Goal: Information Seeking & Learning: Compare options

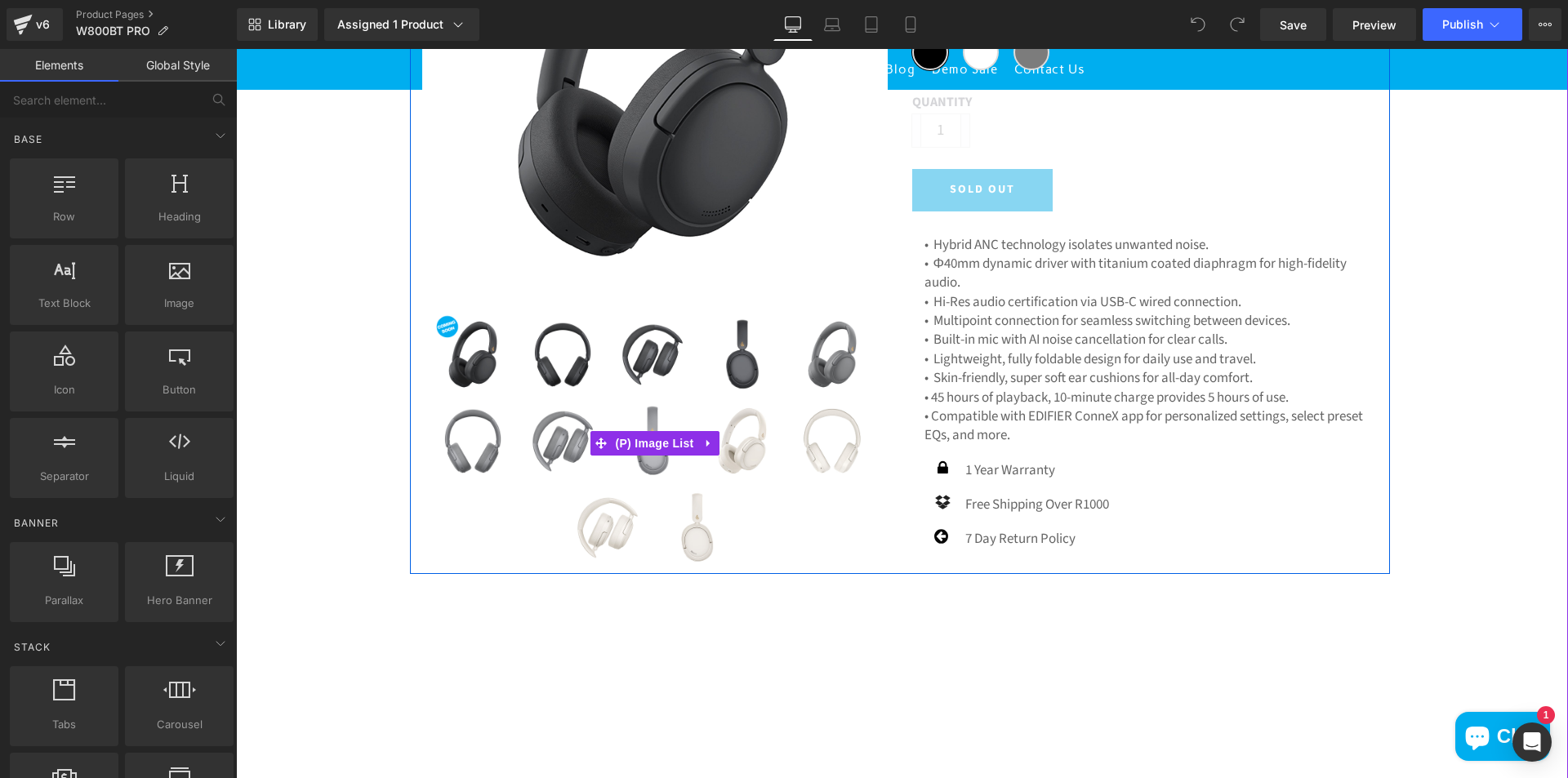
scroll to position [409, 0]
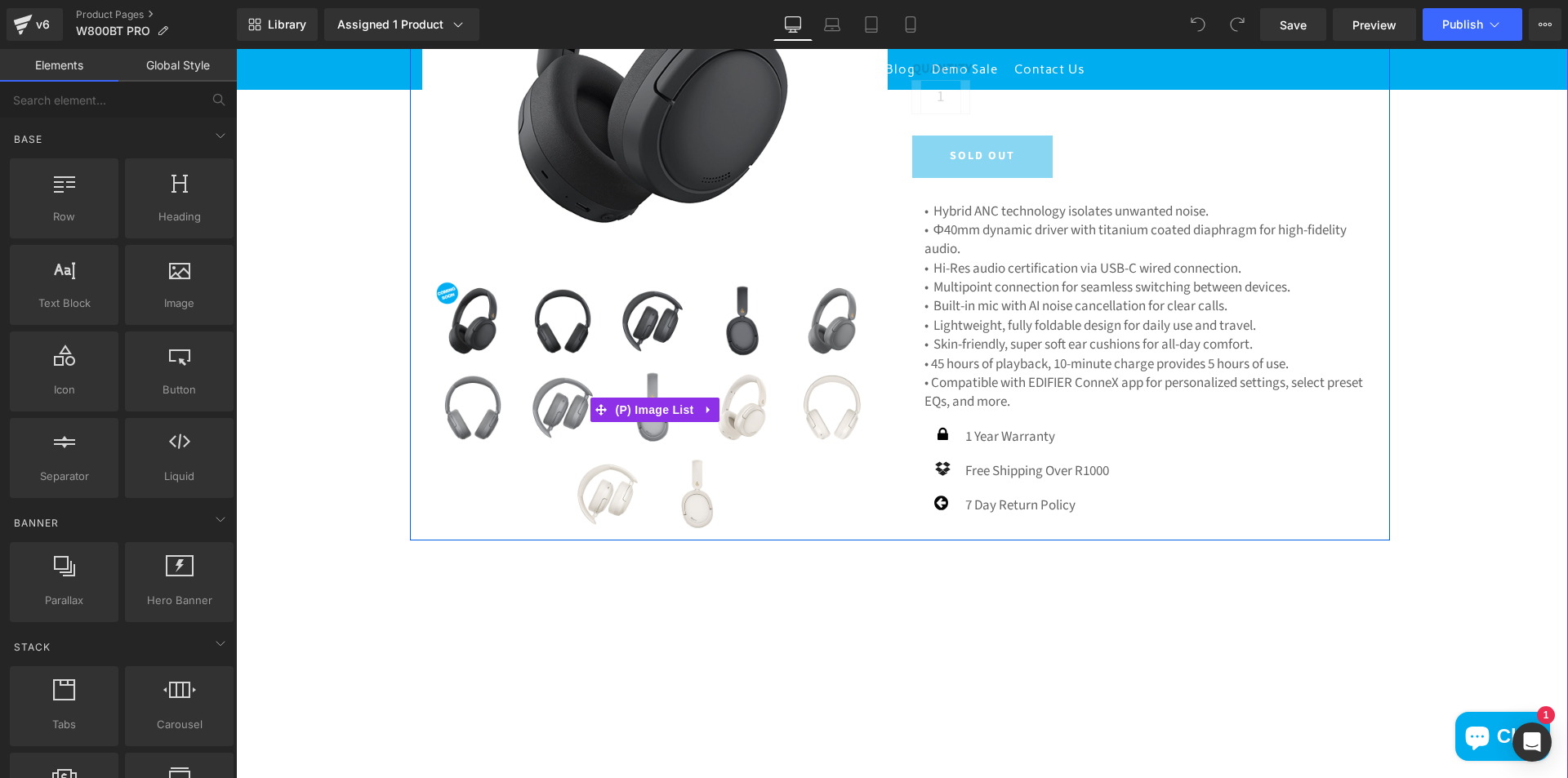
click at [888, 339] on div "(P) Image" at bounding box center [654, 171] width 490 height 737
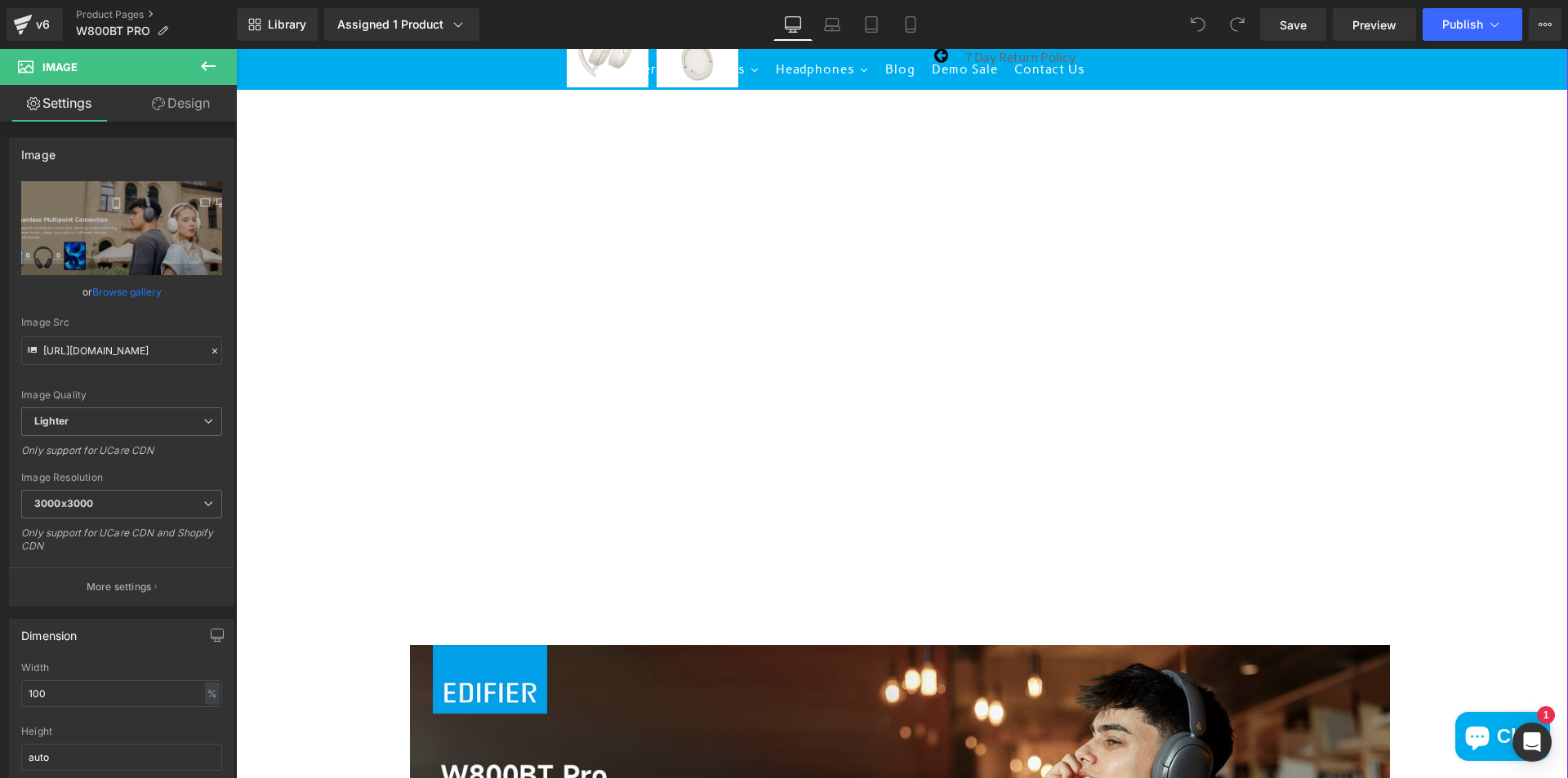
scroll to position [856, 0]
click at [876, 371] on div at bounding box center [900, 368] width 980 height 551
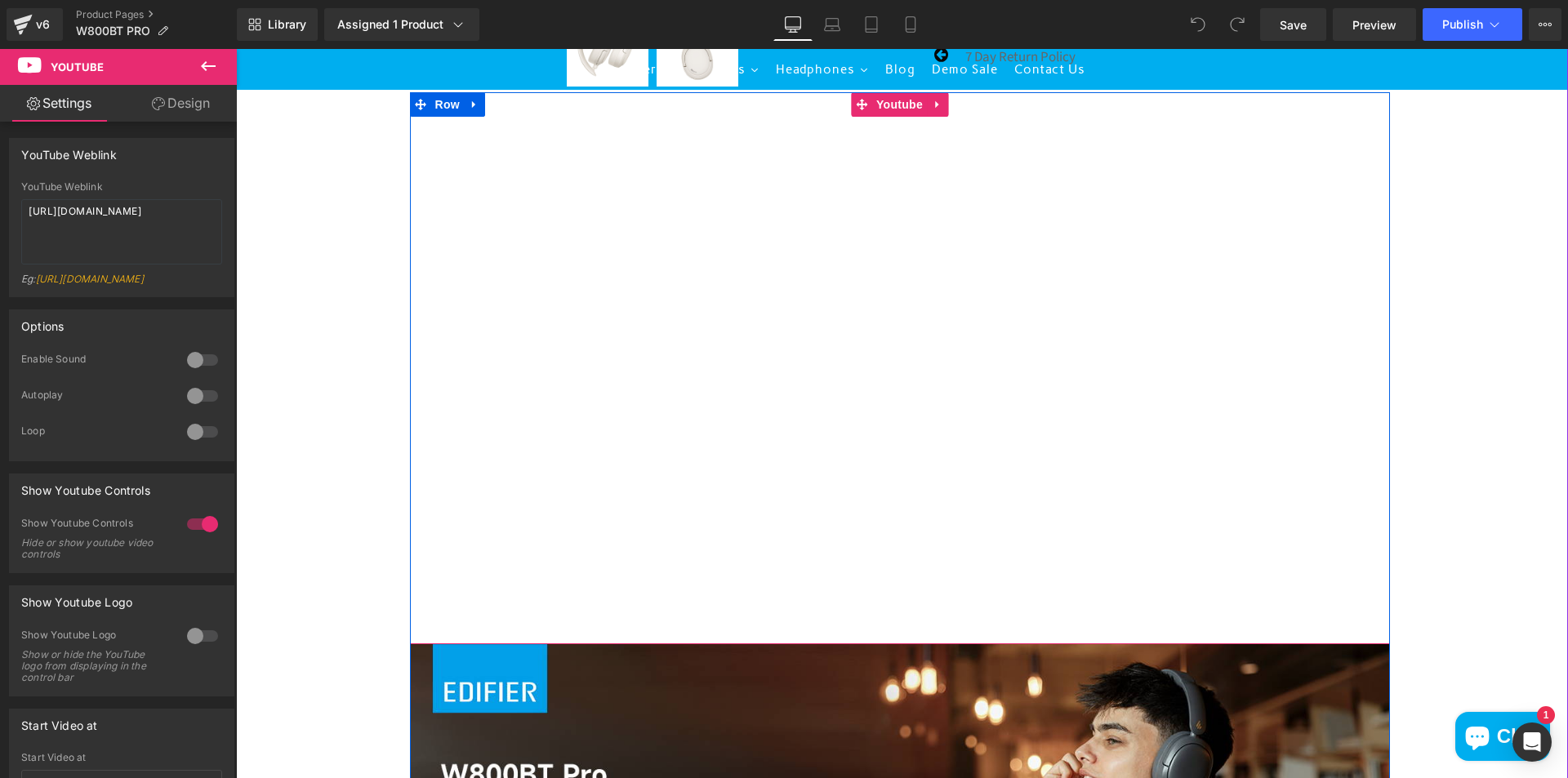
click at [891, 376] on div at bounding box center [900, 368] width 980 height 551
click at [894, 363] on div at bounding box center [900, 368] width 980 height 551
click at [900, 372] on div at bounding box center [900, 368] width 980 height 551
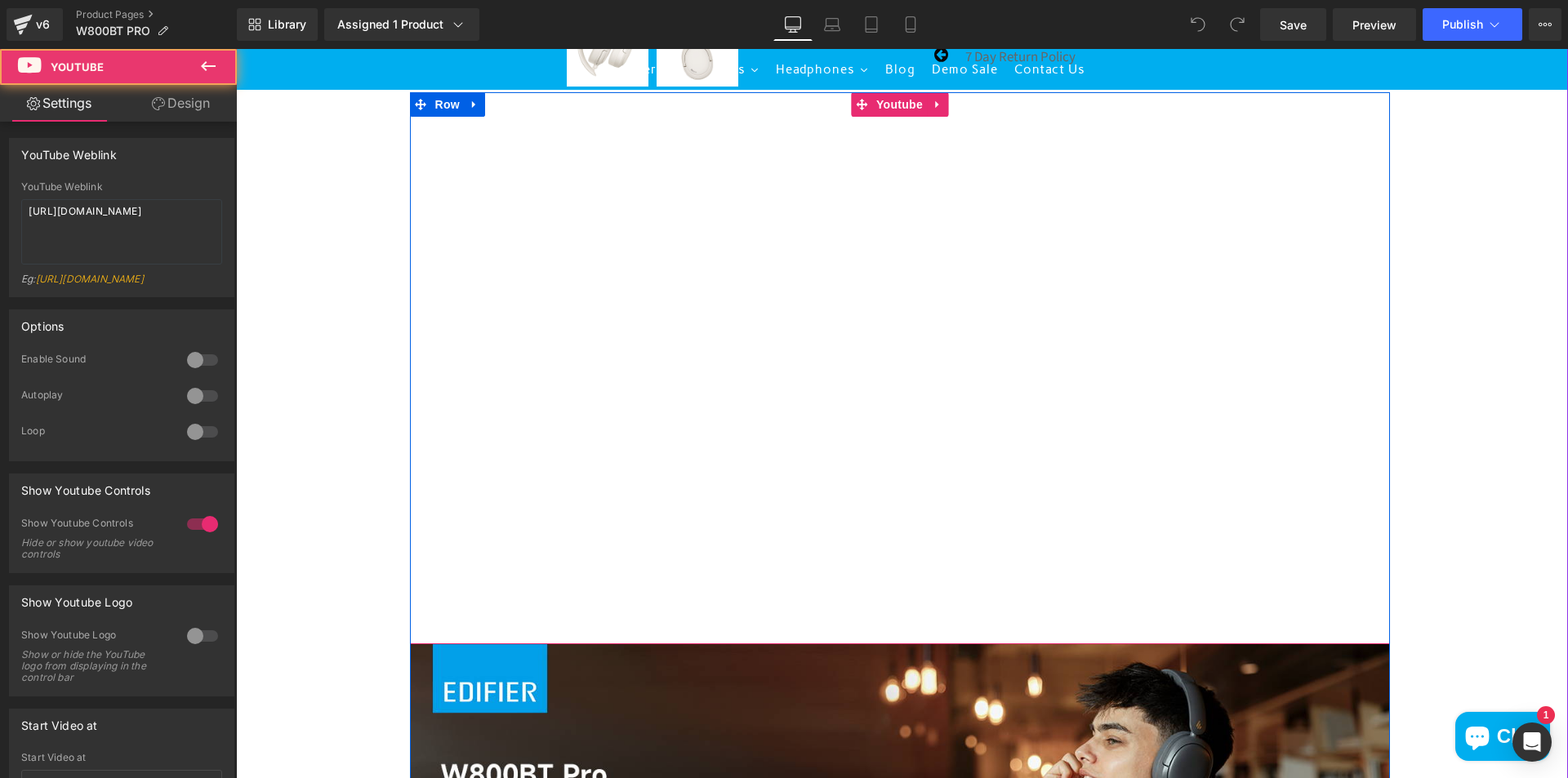
click at [899, 362] on div at bounding box center [900, 368] width 980 height 551
click at [646, 272] on div at bounding box center [900, 368] width 980 height 551
click at [904, 619] on div at bounding box center [900, 368] width 980 height 551
click at [898, 607] on div at bounding box center [900, 368] width 980 height 551
drag, startPoint x: 859, startPoint y: 617, endPoint x: 848, endPoint y: 614, distance: 11.4
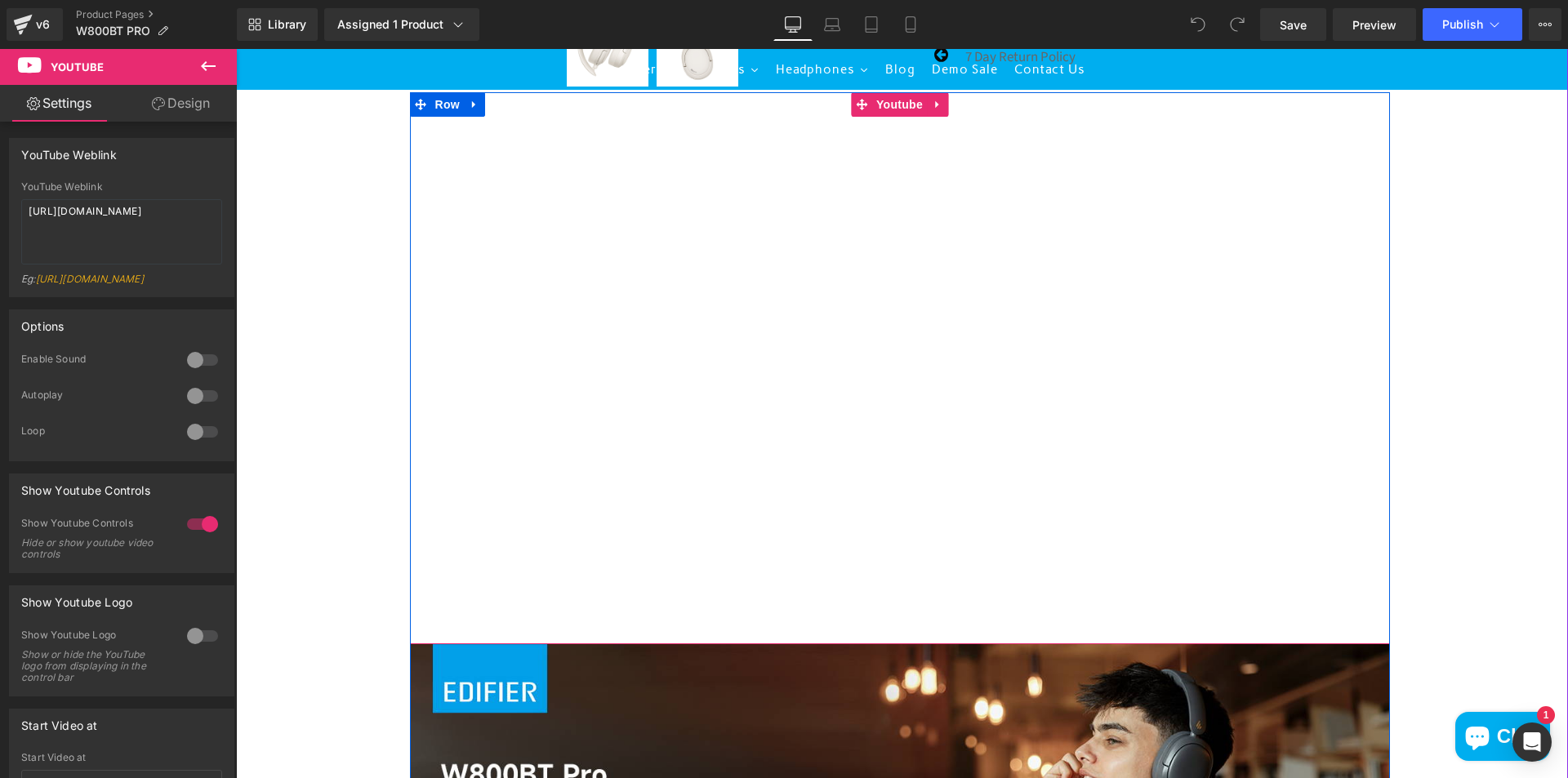
click at [848, 614] on div at bounding box center [900, 368] width 980 height 551
click at [459, 622] on div at bounding box center [900, 368] width 980 height 551
click at [495, 617] on div at bounding box center [900, 368] width 980 height 551
click at [832, 340] on div at bounding box center [900, 368] width 980 height 551
click at [896, 360] on div at bounding box center [900, 368] width 980 height 551
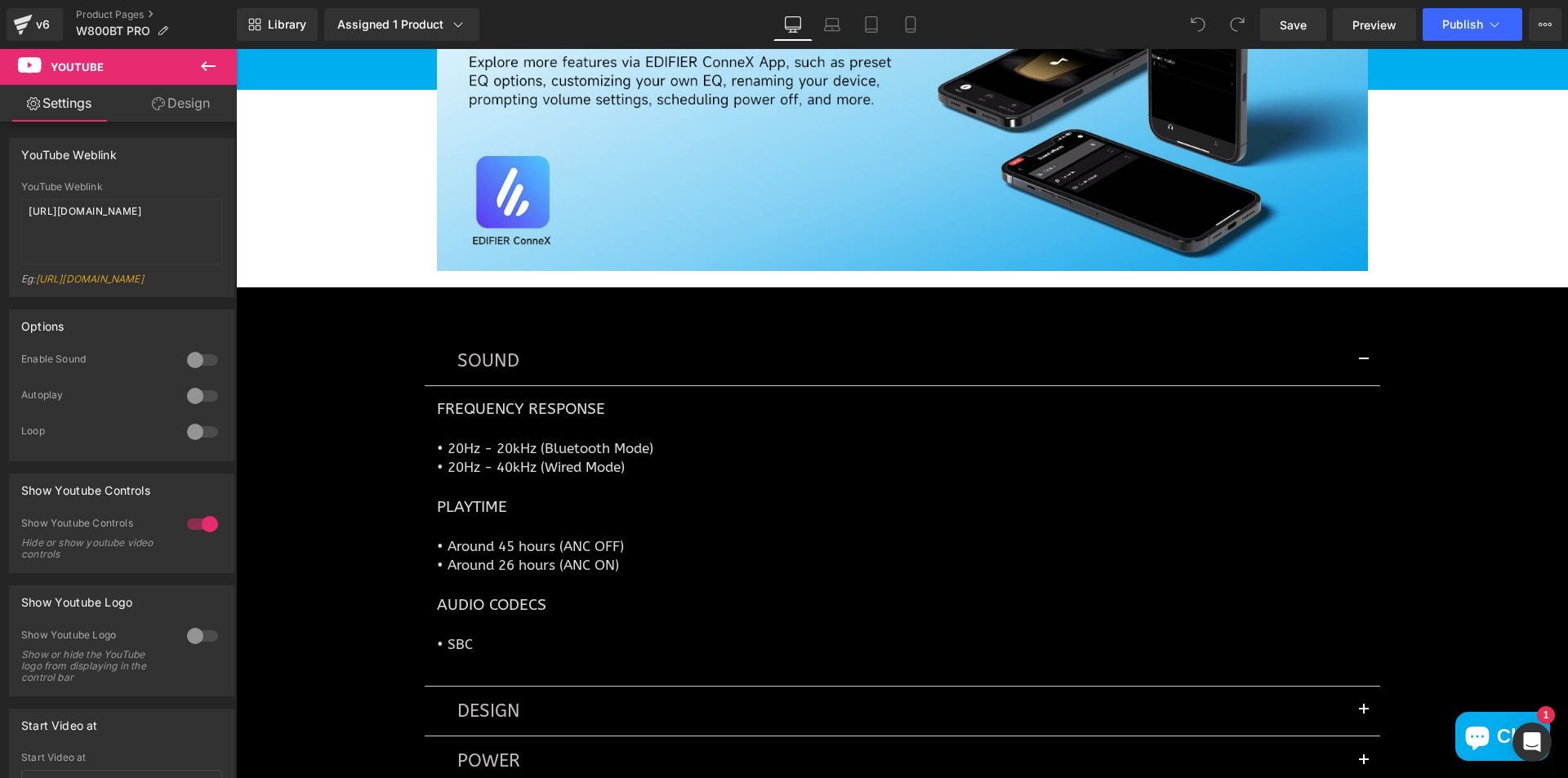
scroll to position [4530, 0]
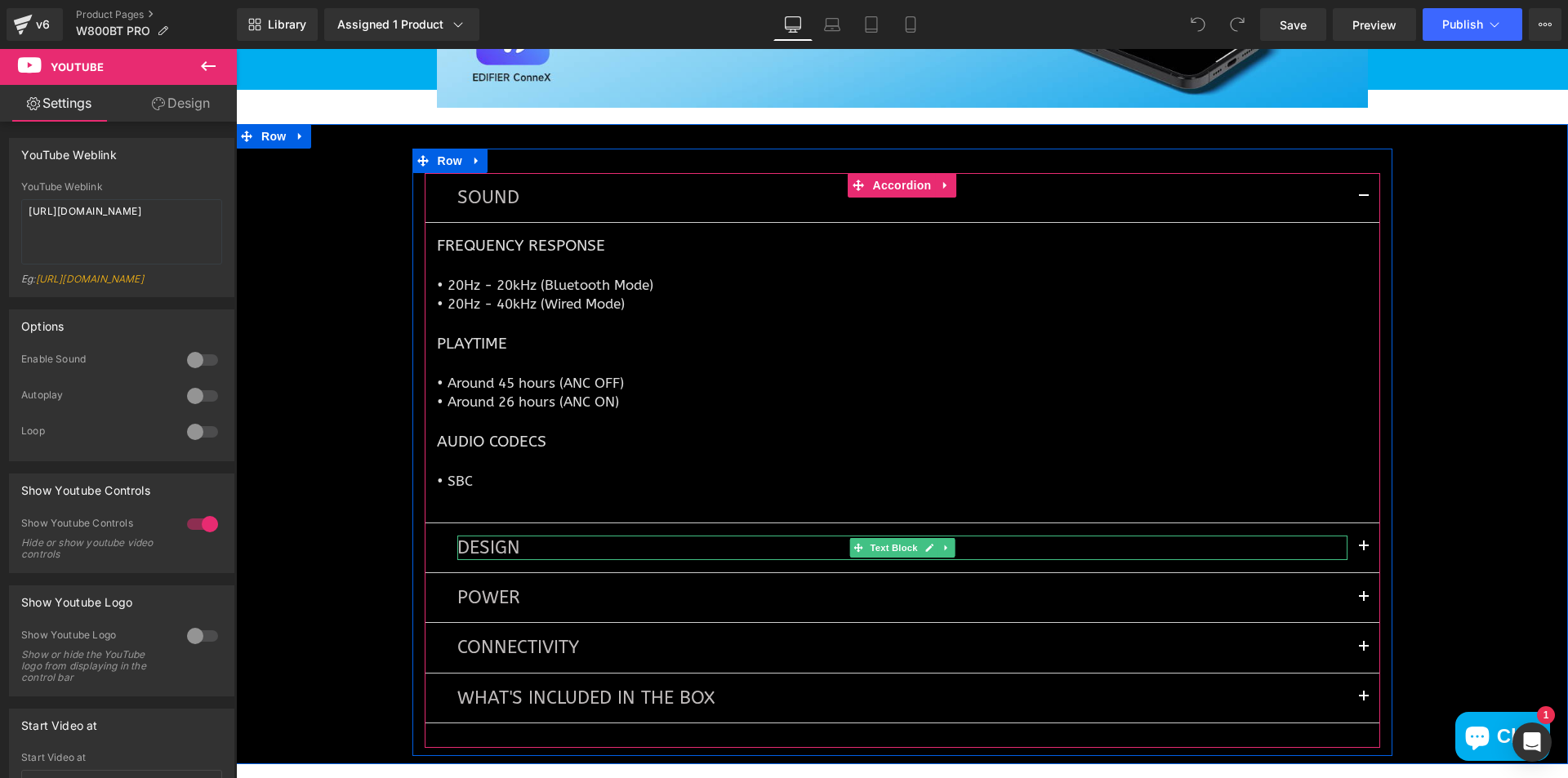
click at [535, 546] on p "DESIGN" at bounding box center [902, 548] width 890 height 25
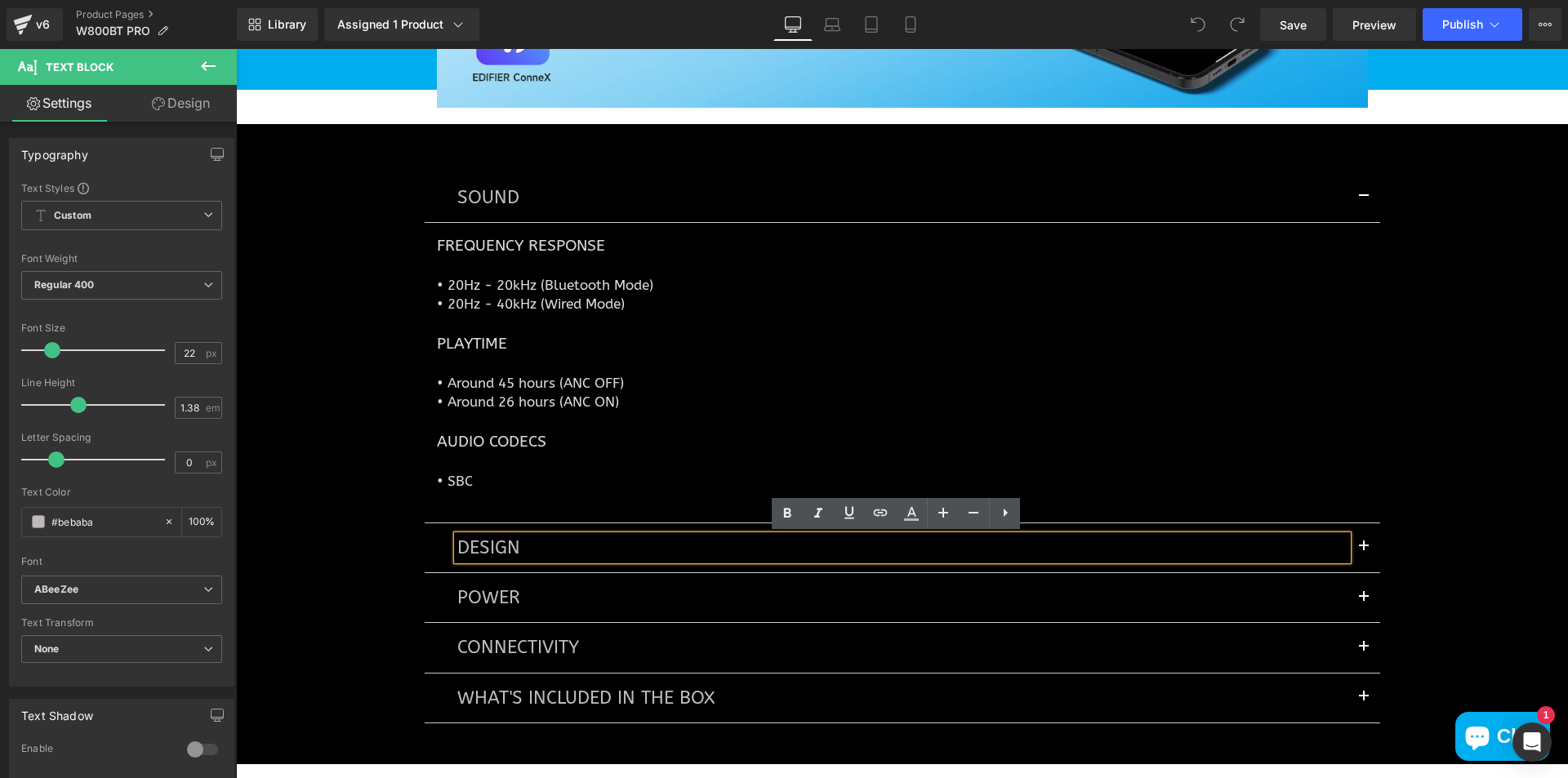
click at [1361, 544] on button "button" at bounding box center [1364, 547] width 32 height 49
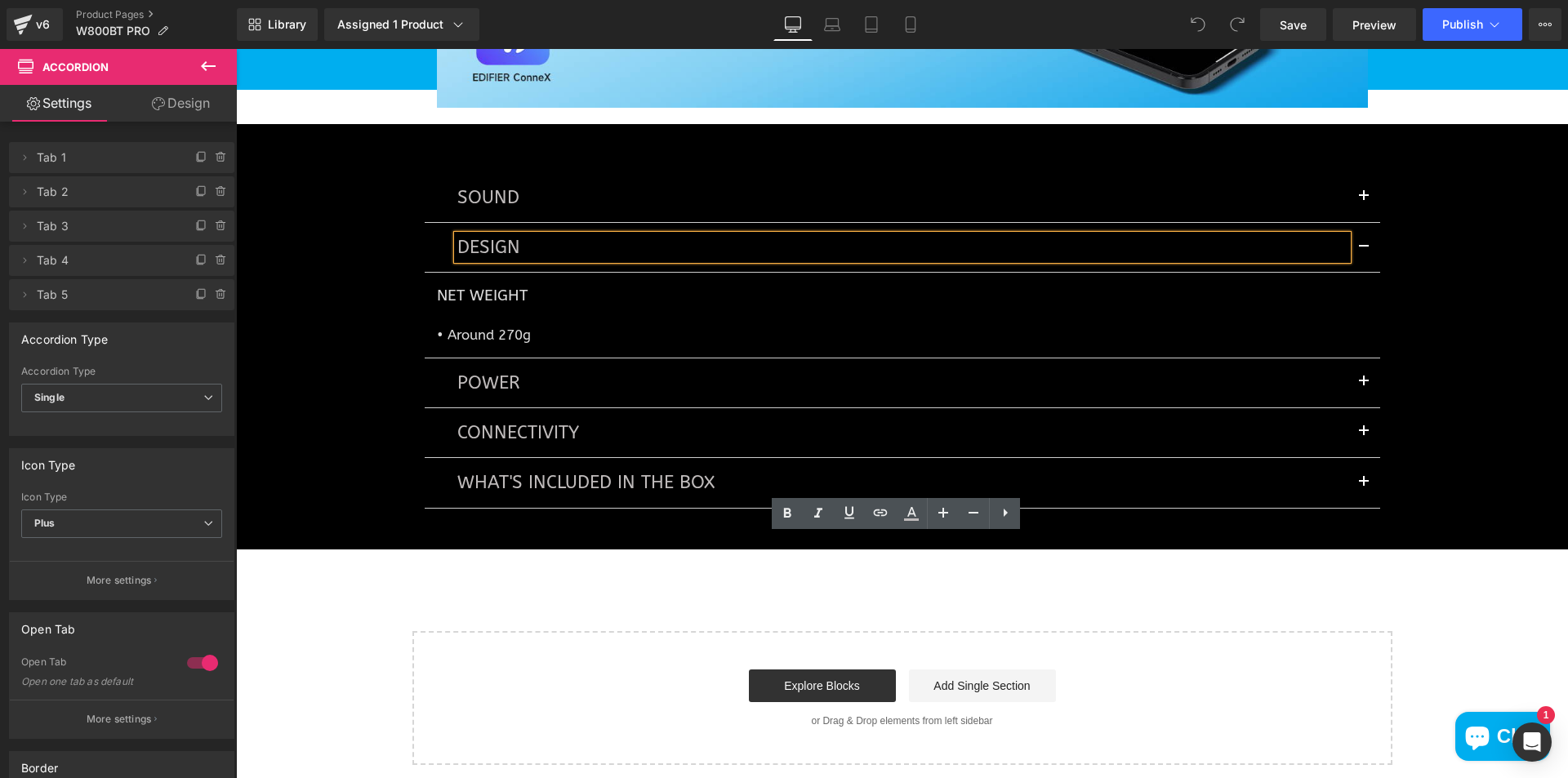
click at [1364, 251] on span "button" at bounding box center [1364, 251] width 0 height 0
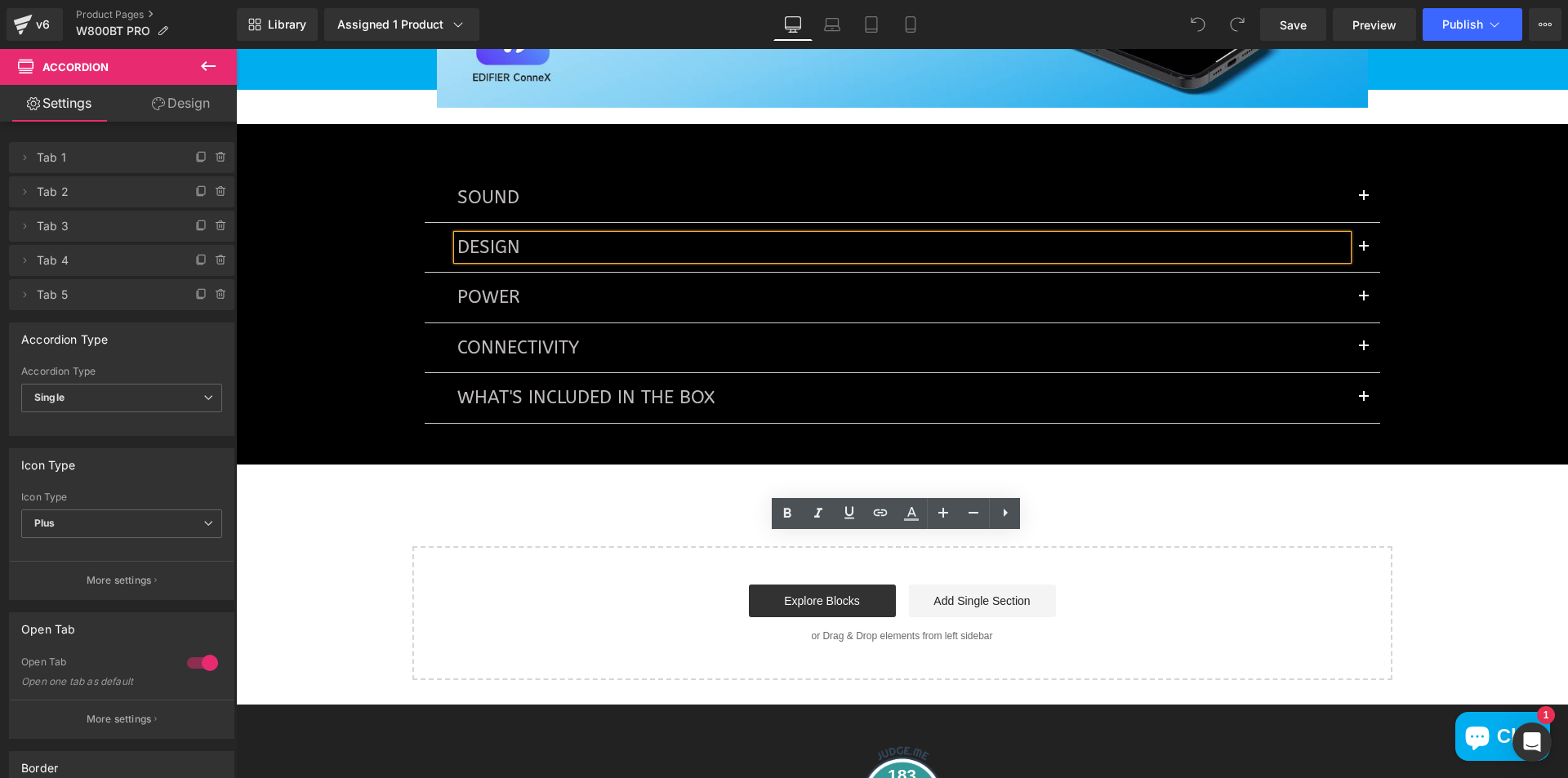
click at [1358, 292] on button "button" at bounding box center [1364, 297] width 32 height 49
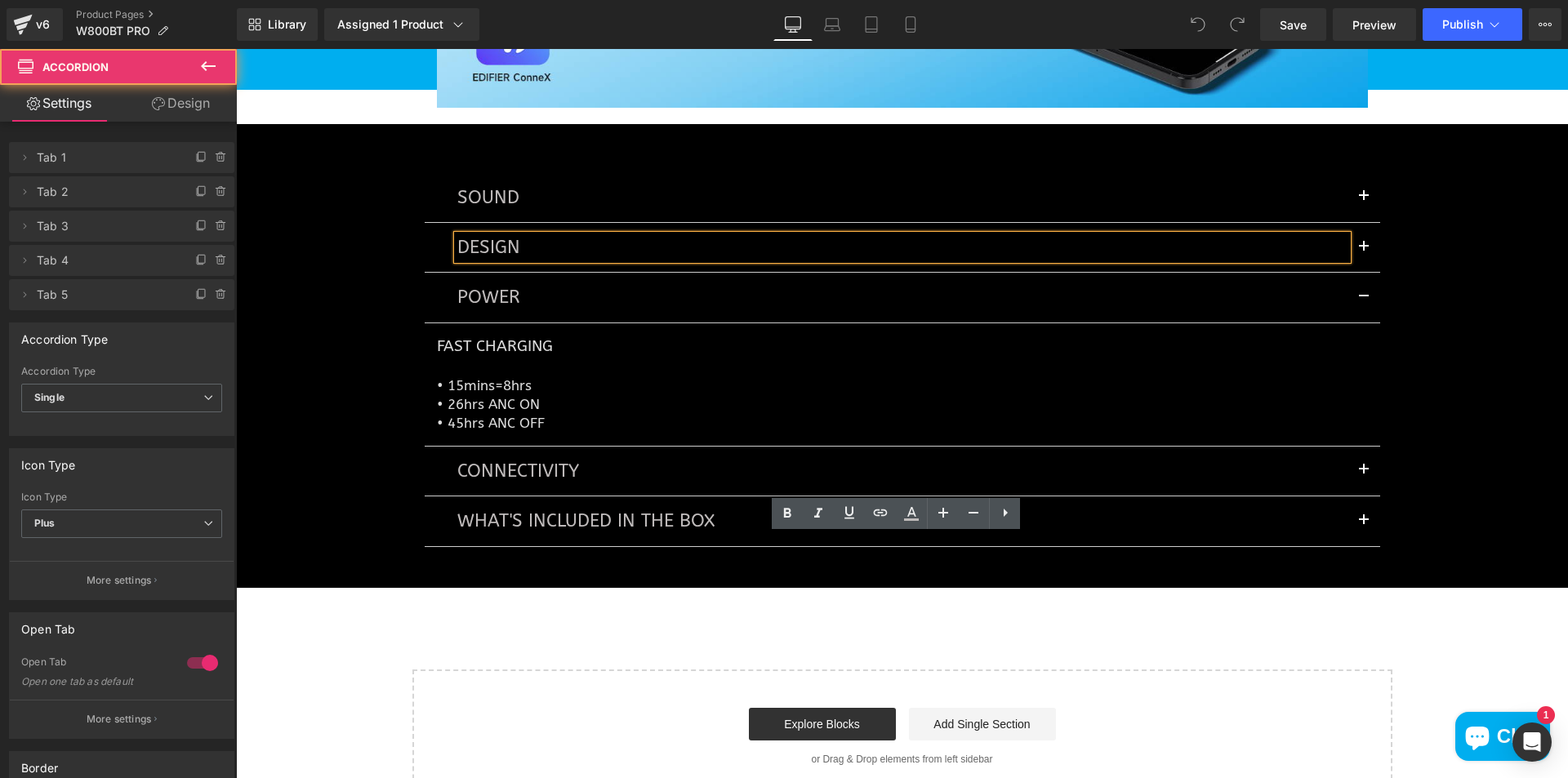
click at [1364, 302] on span "button" at bounding box center [1364, 302] width 0 height 0
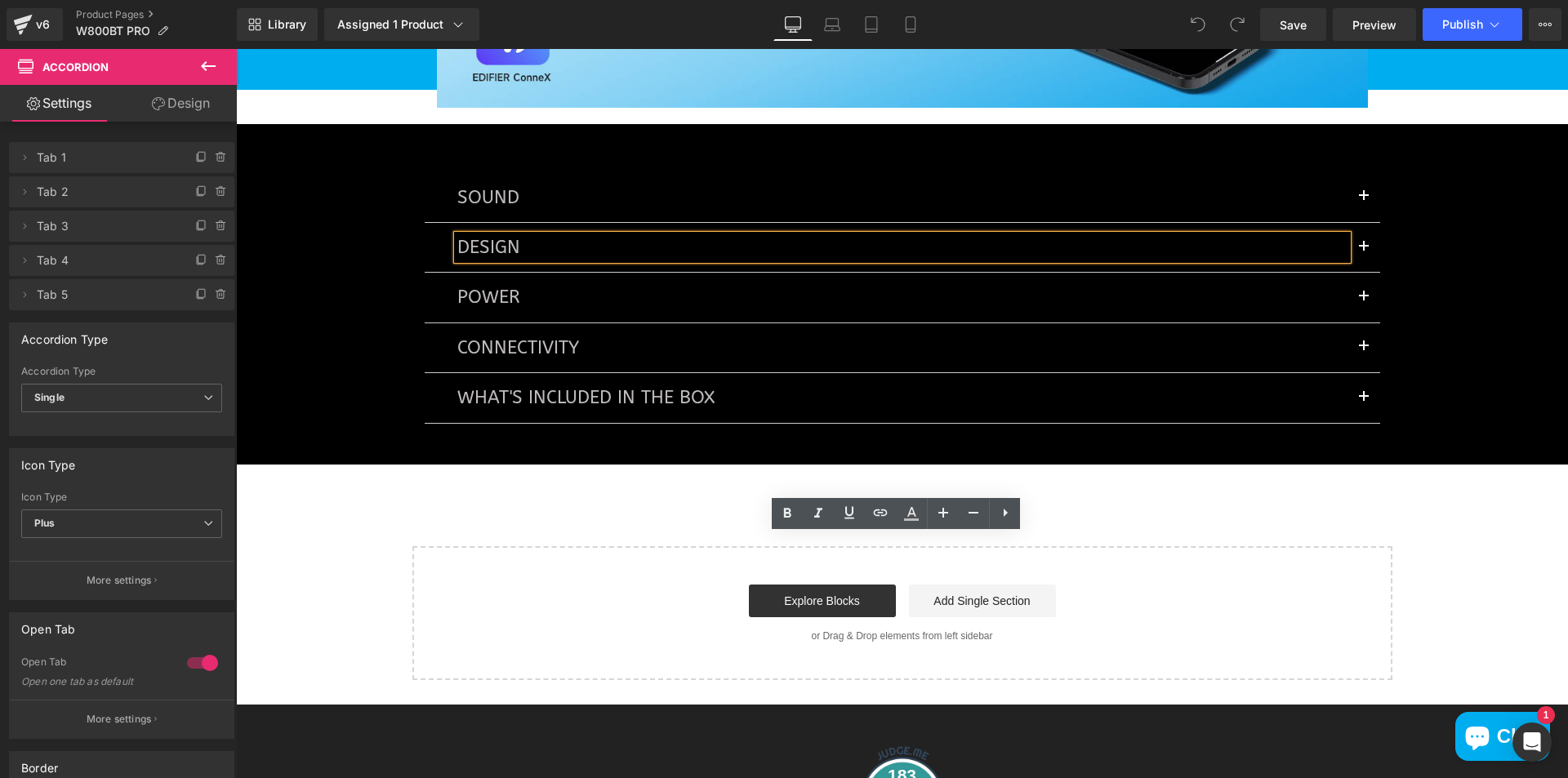
click at [1364, 351] on span "button" at bounding box center [1364, 351] width 0 height 0
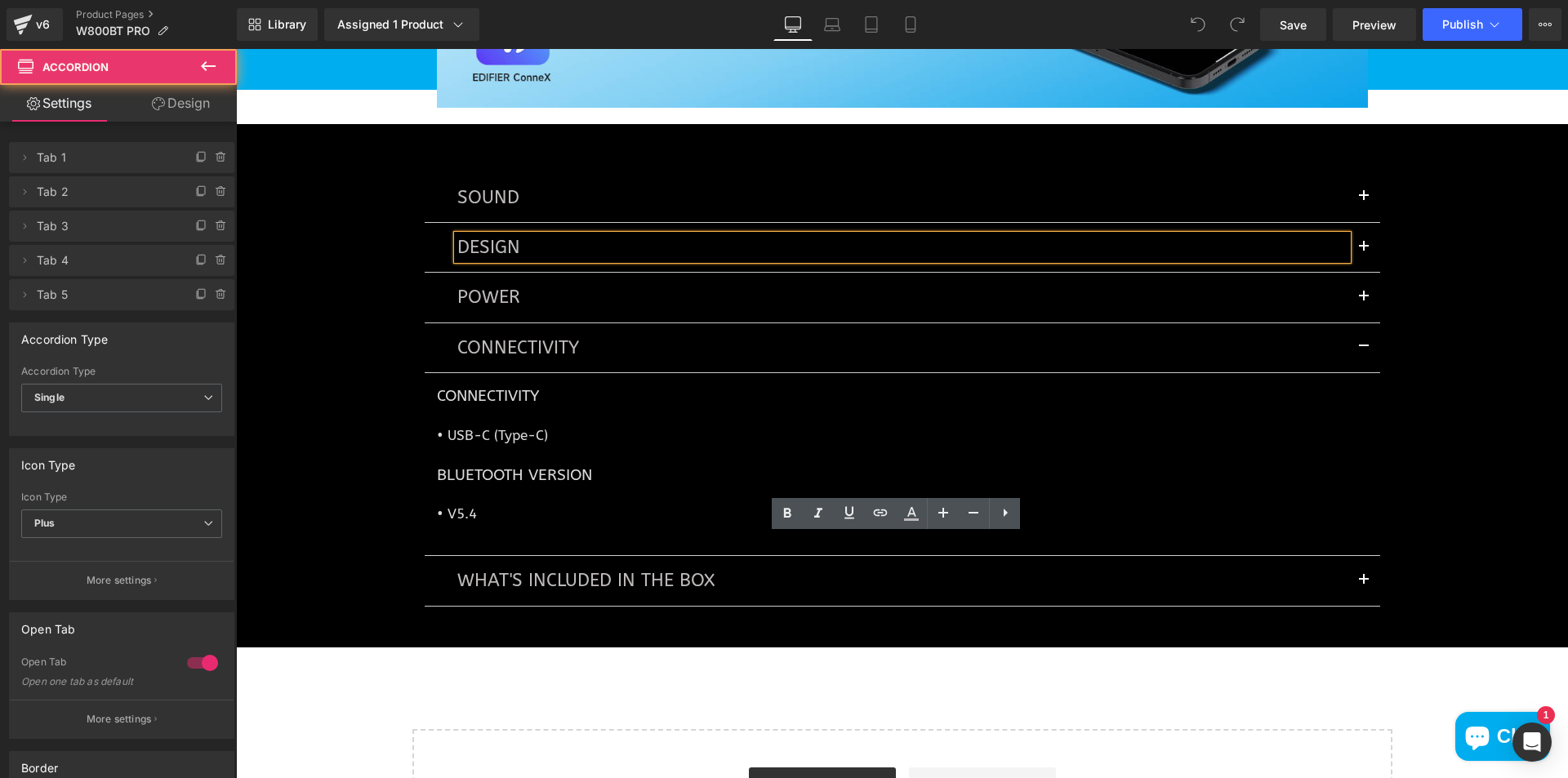
click at [1358, 580] on button "button" at bounding box center [1364, 579] width 32 height 49
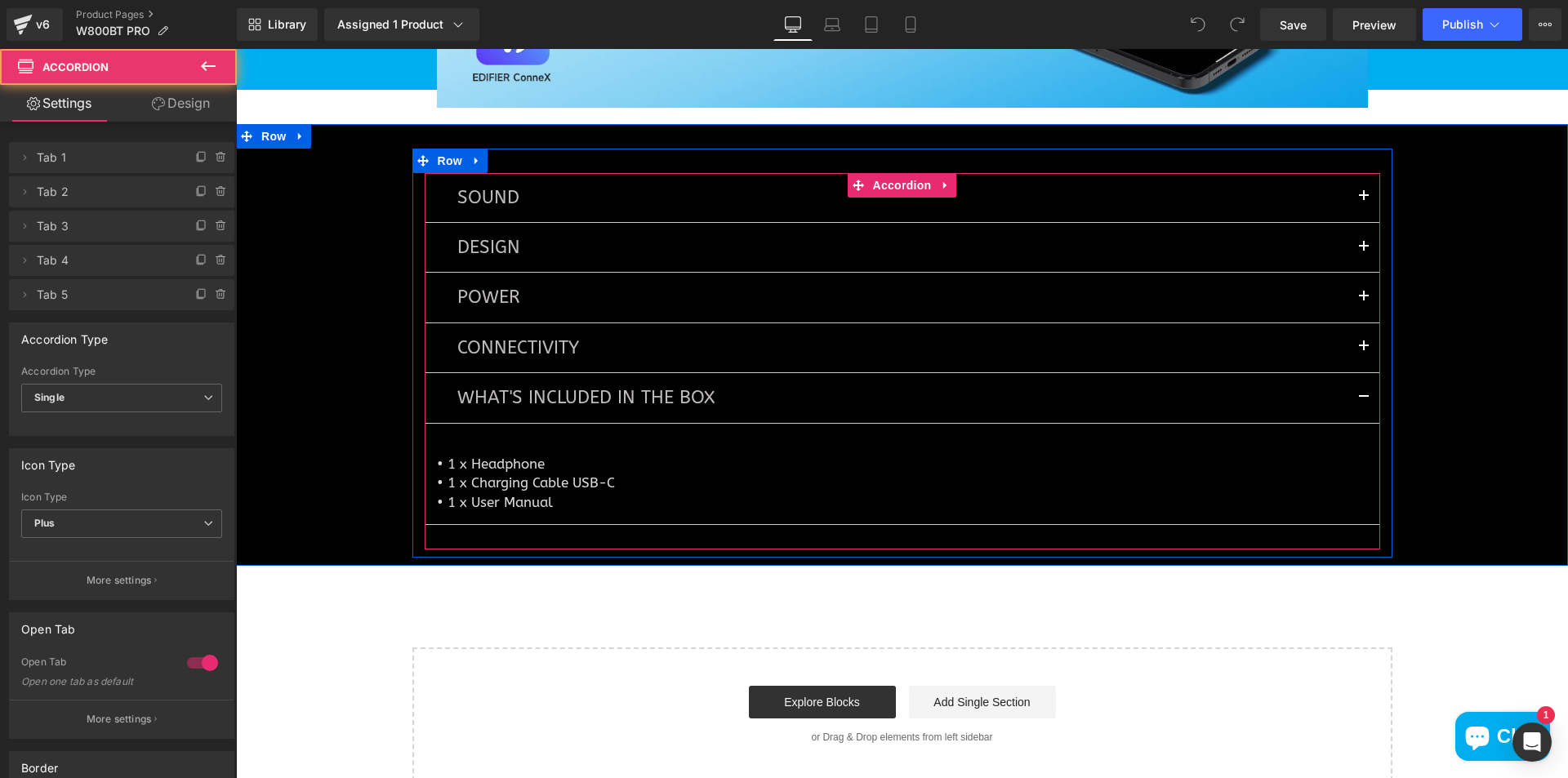
click at [1362, 392] on button "button" at bounding box center [1364, 397] width 32 height 49
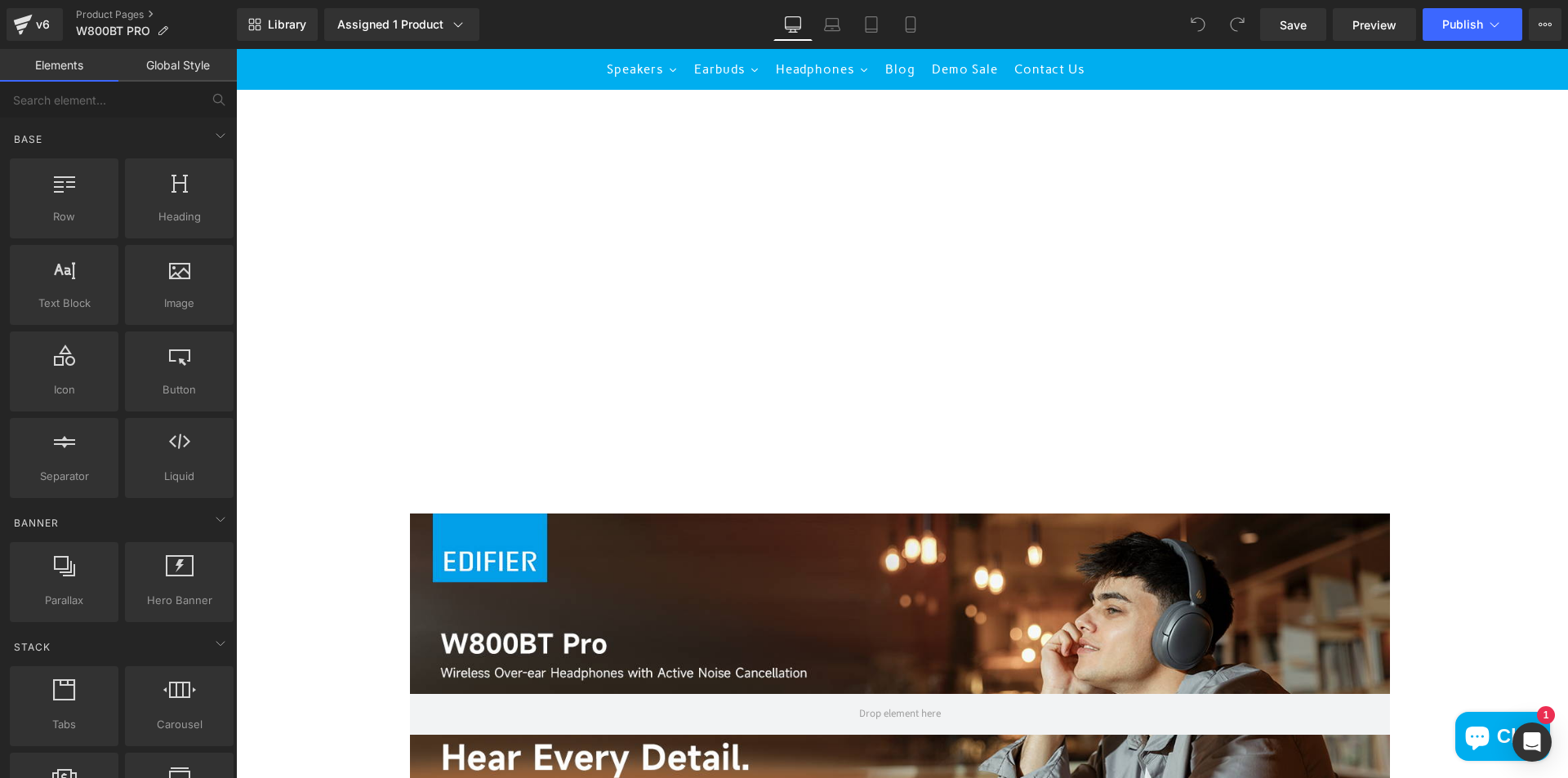
scroll to position [0, 0]
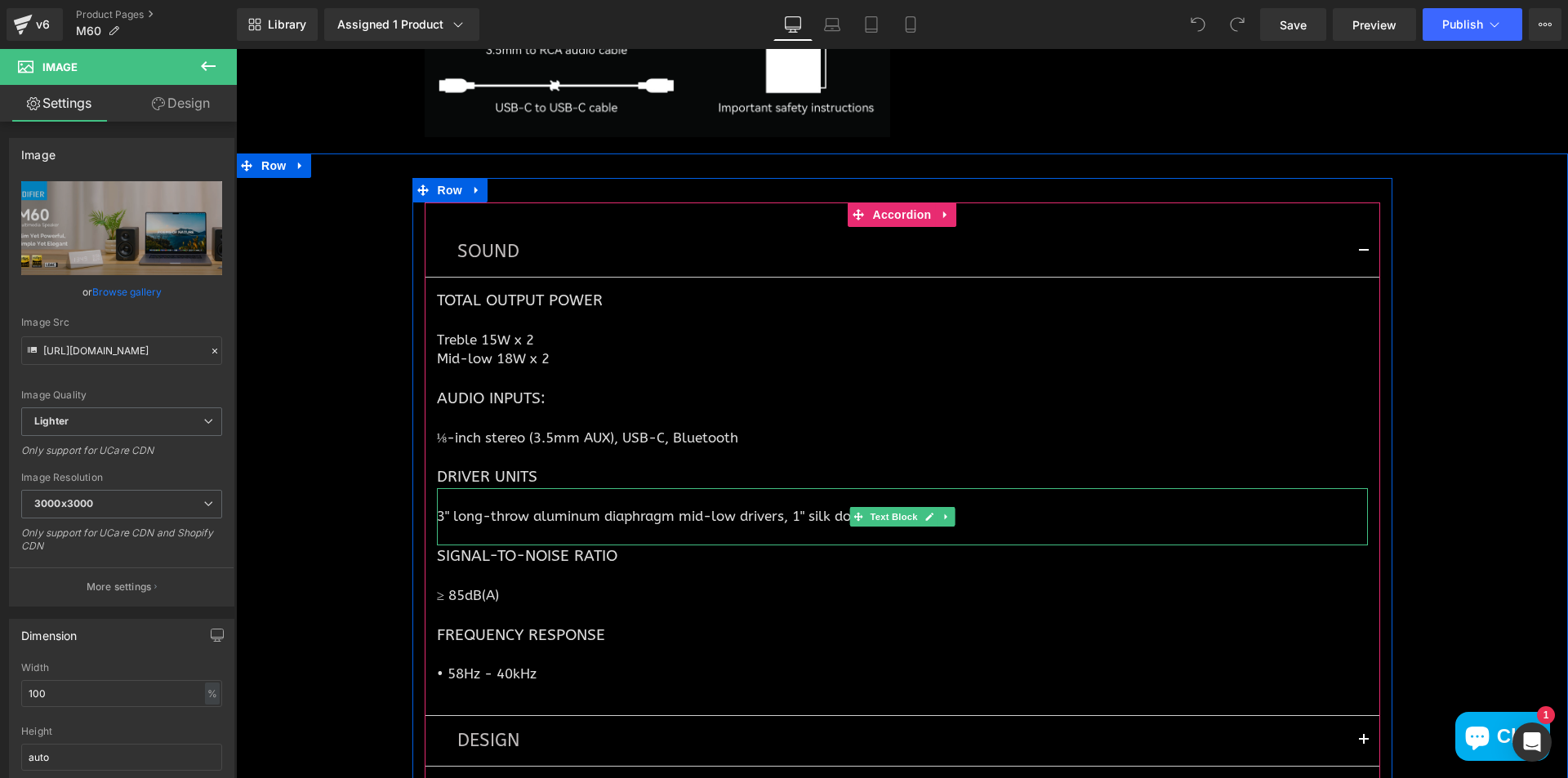
scroll to position [5108, 0]
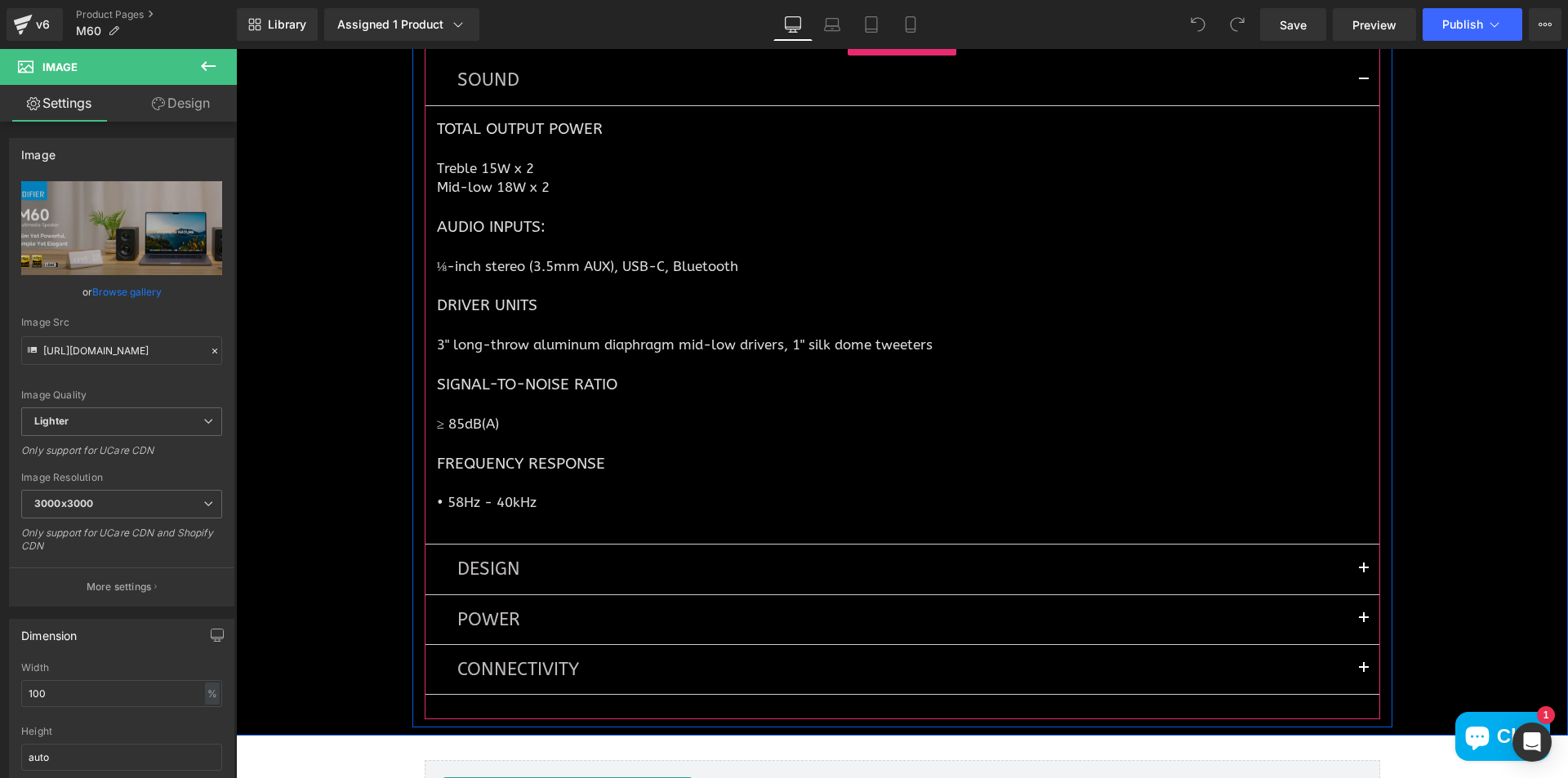
click at [1347, 564] on button "button" at bounding box center [1364, 568] width 32 height 49
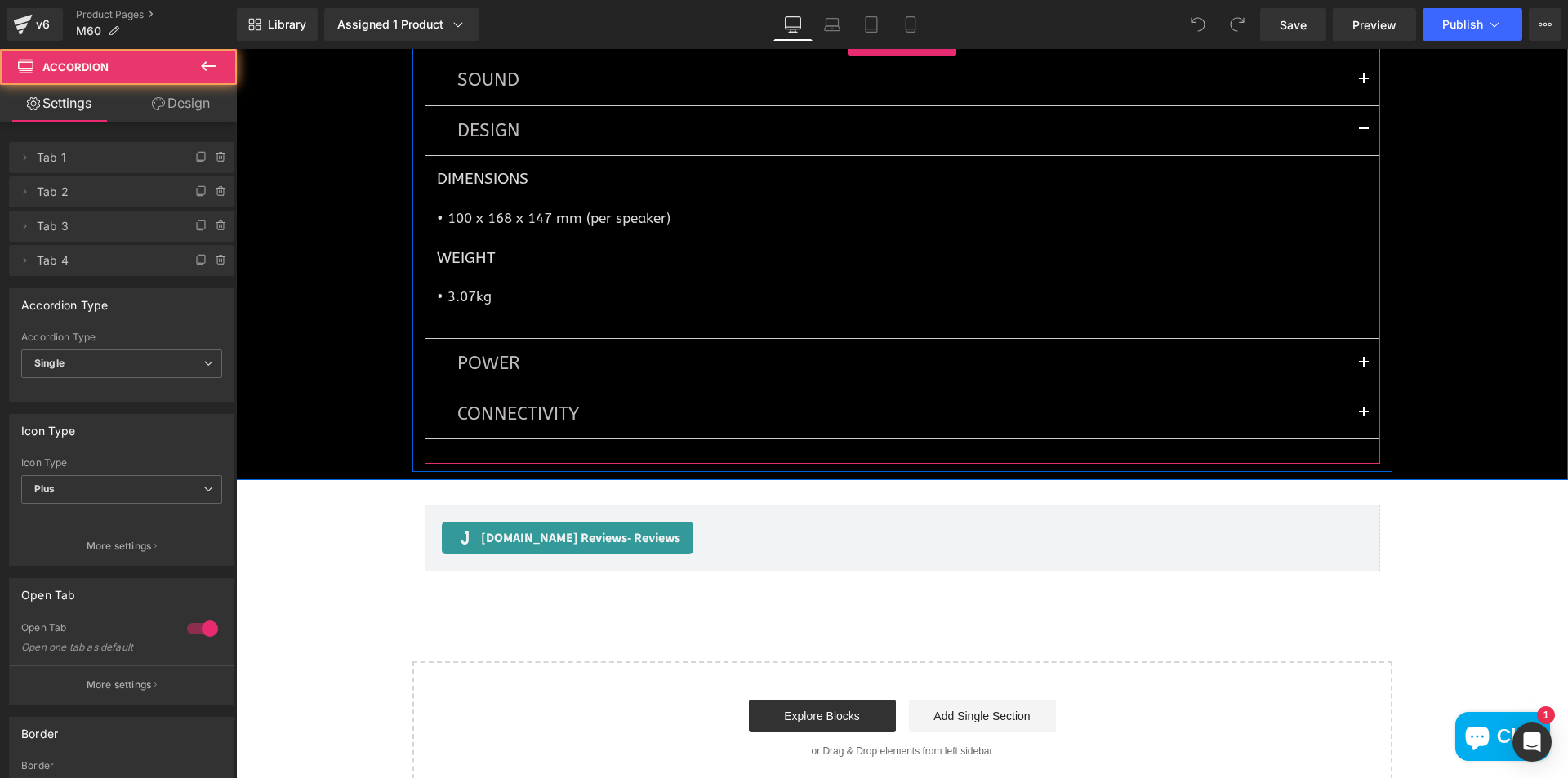
click at [1358, 359] on button "button" at bounding box center [1364, 363] width 32 height 49
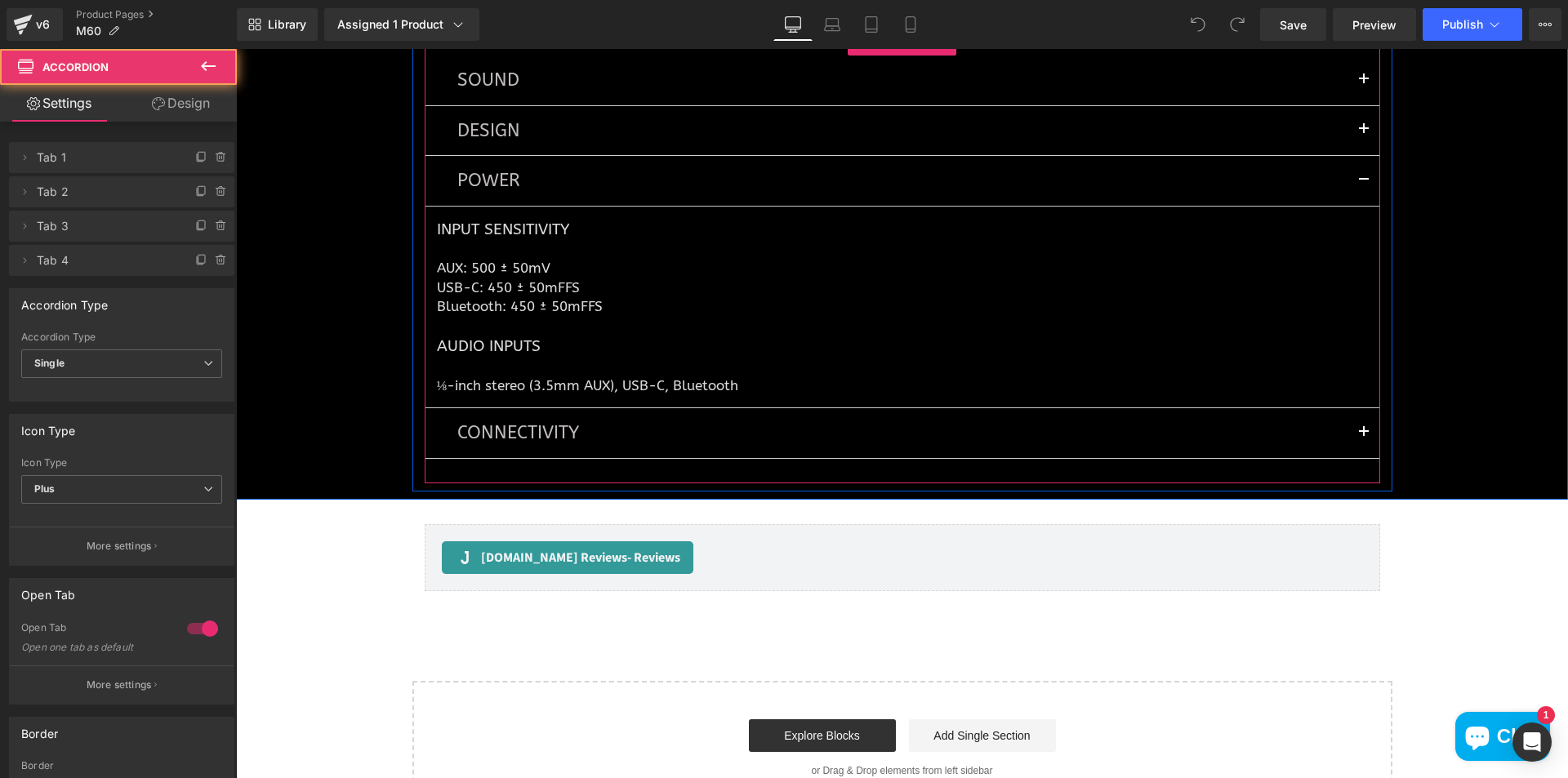
click at [1360, 427] on button "button" at bounding box center [1364, 432] width 32 height 49
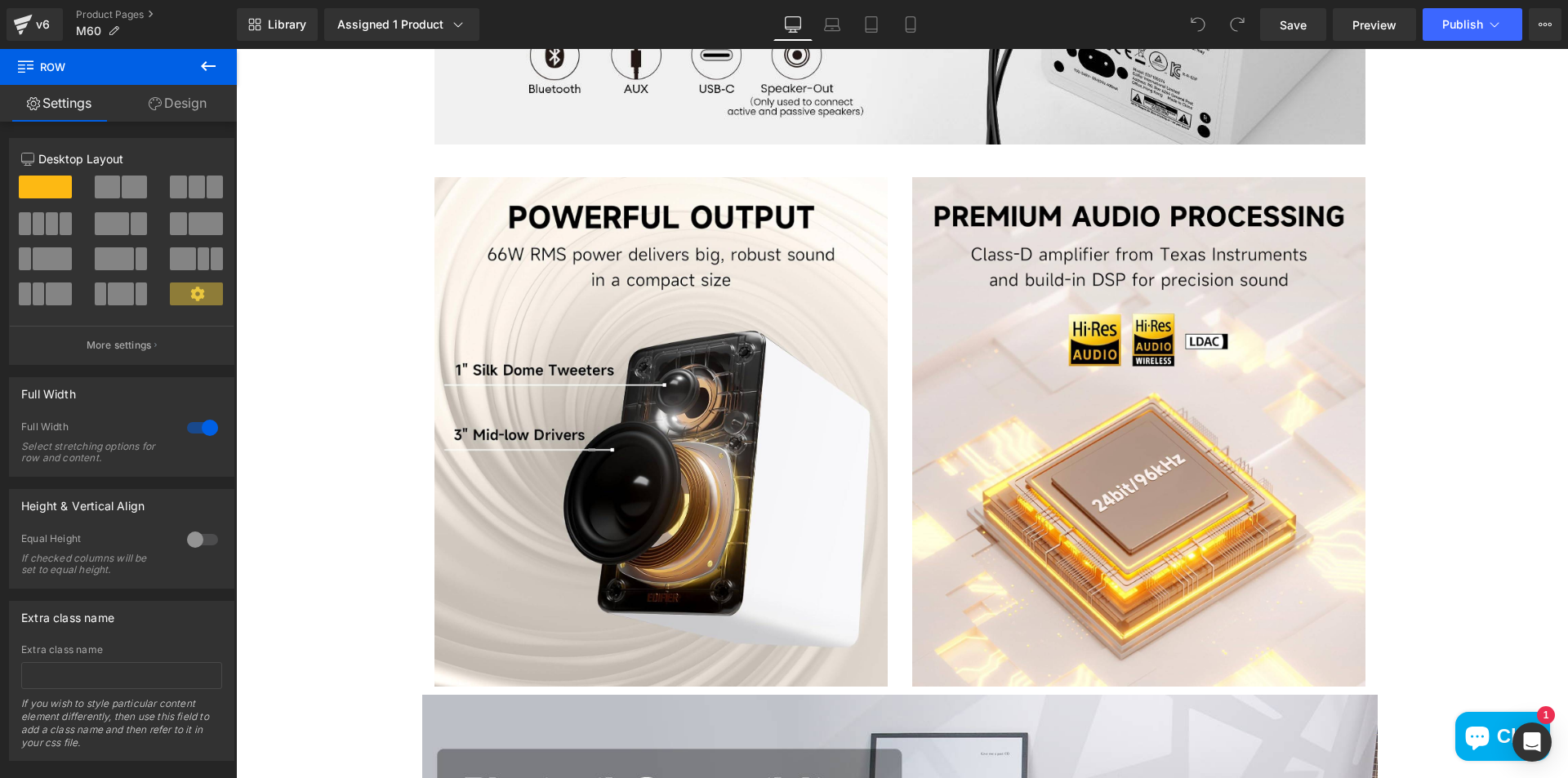
scroll to position [2251, 0]
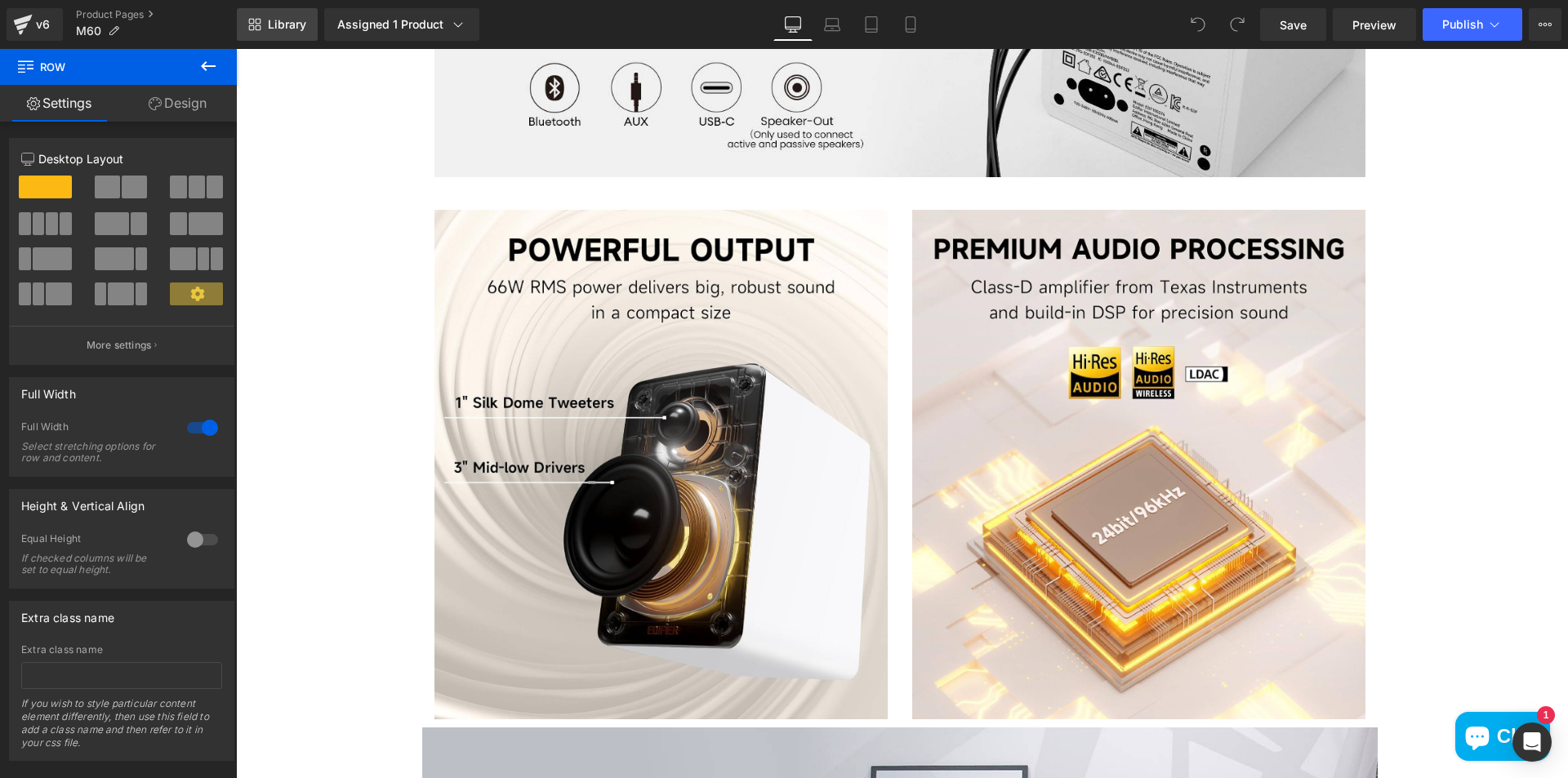
click at [283, 25] on span "Library" at bounding box center [286, 24] width 38 height 14
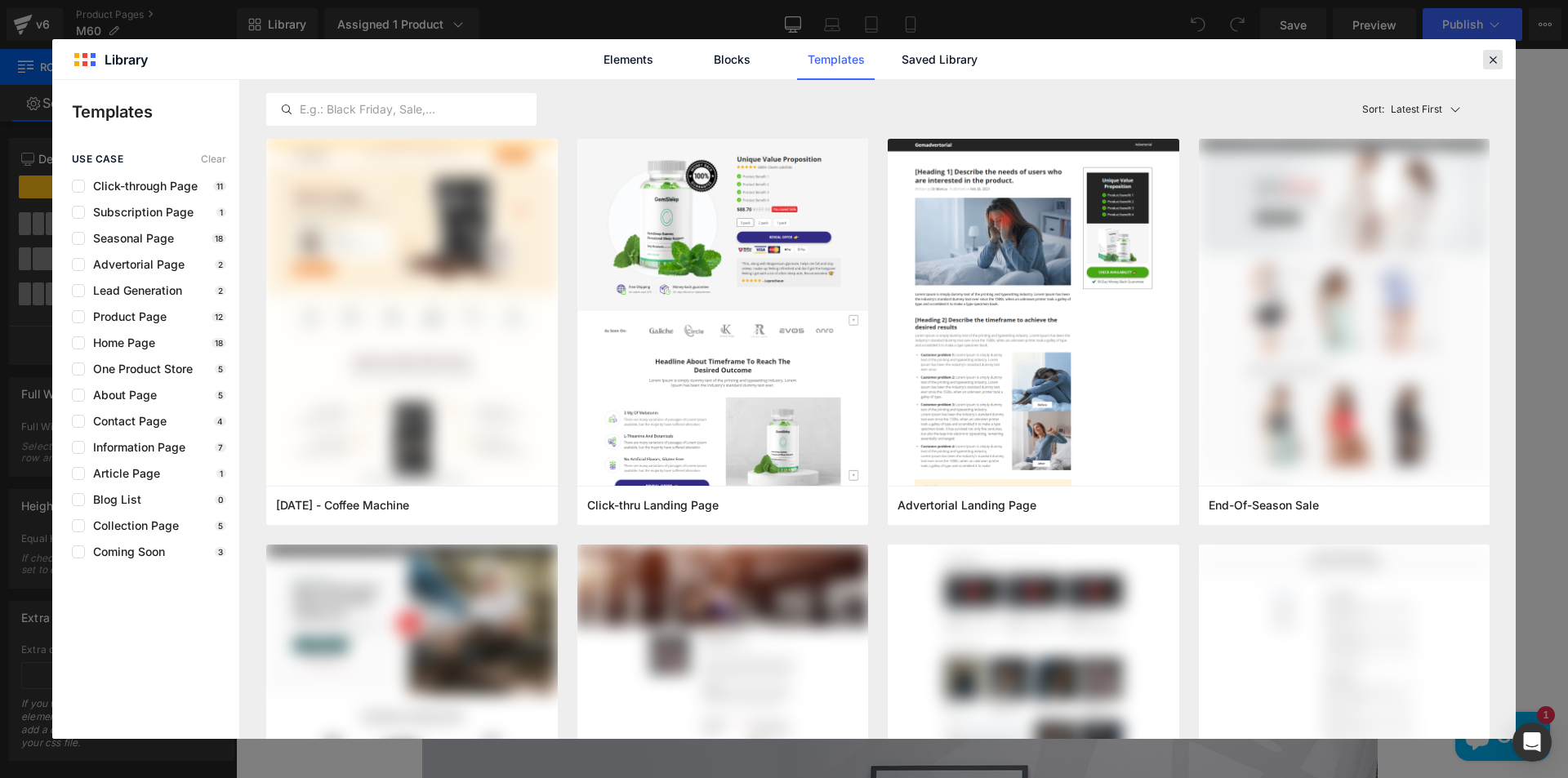
click at [1494, 58] on icon at bounding box center [1493, 59] width 14 height 14
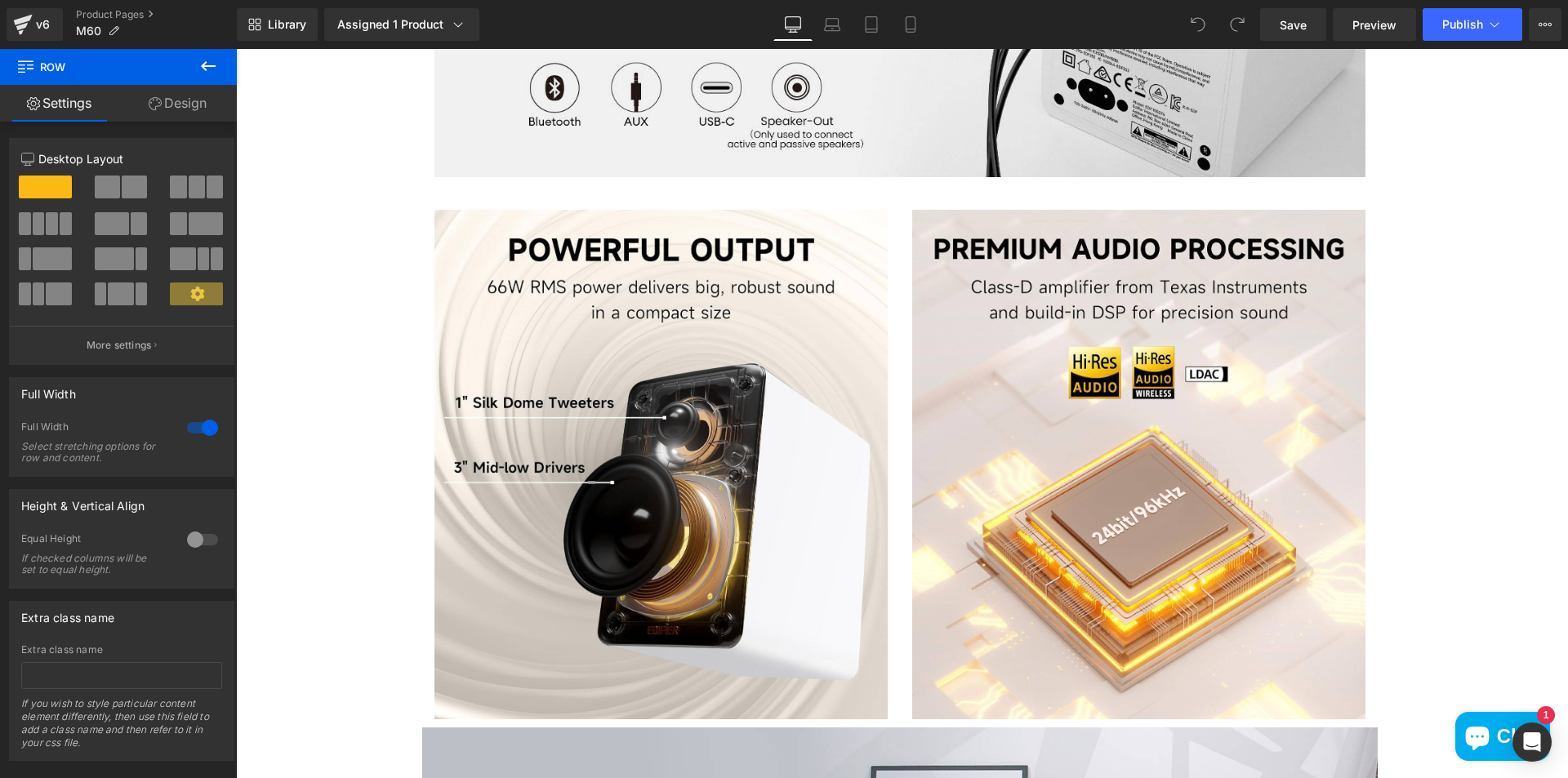
click at [211, 65] on icon at bounding box center [208, 66] width 20 height 20
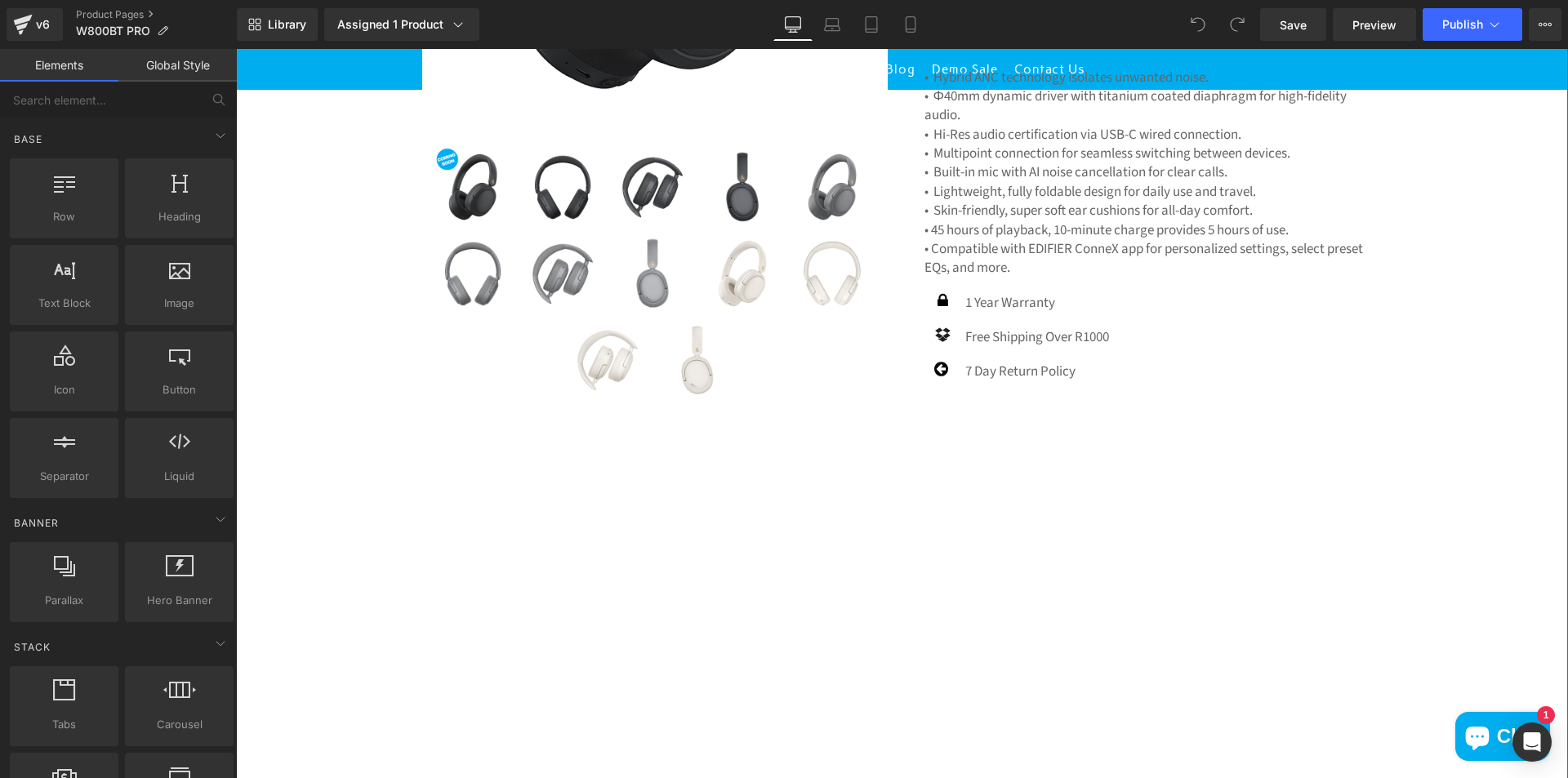
scroll to position [653, 0]
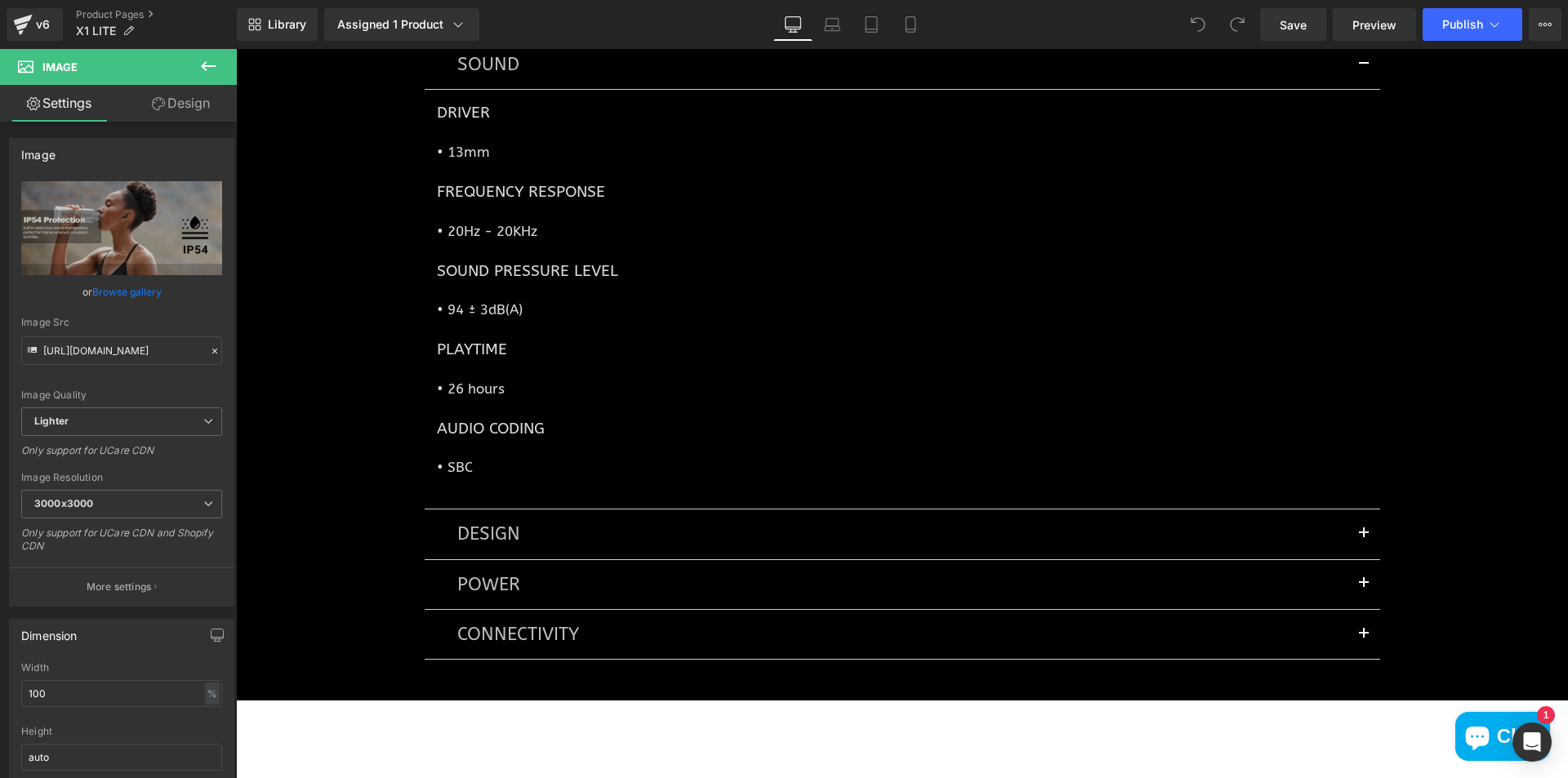
scroll to position [4646, 0]
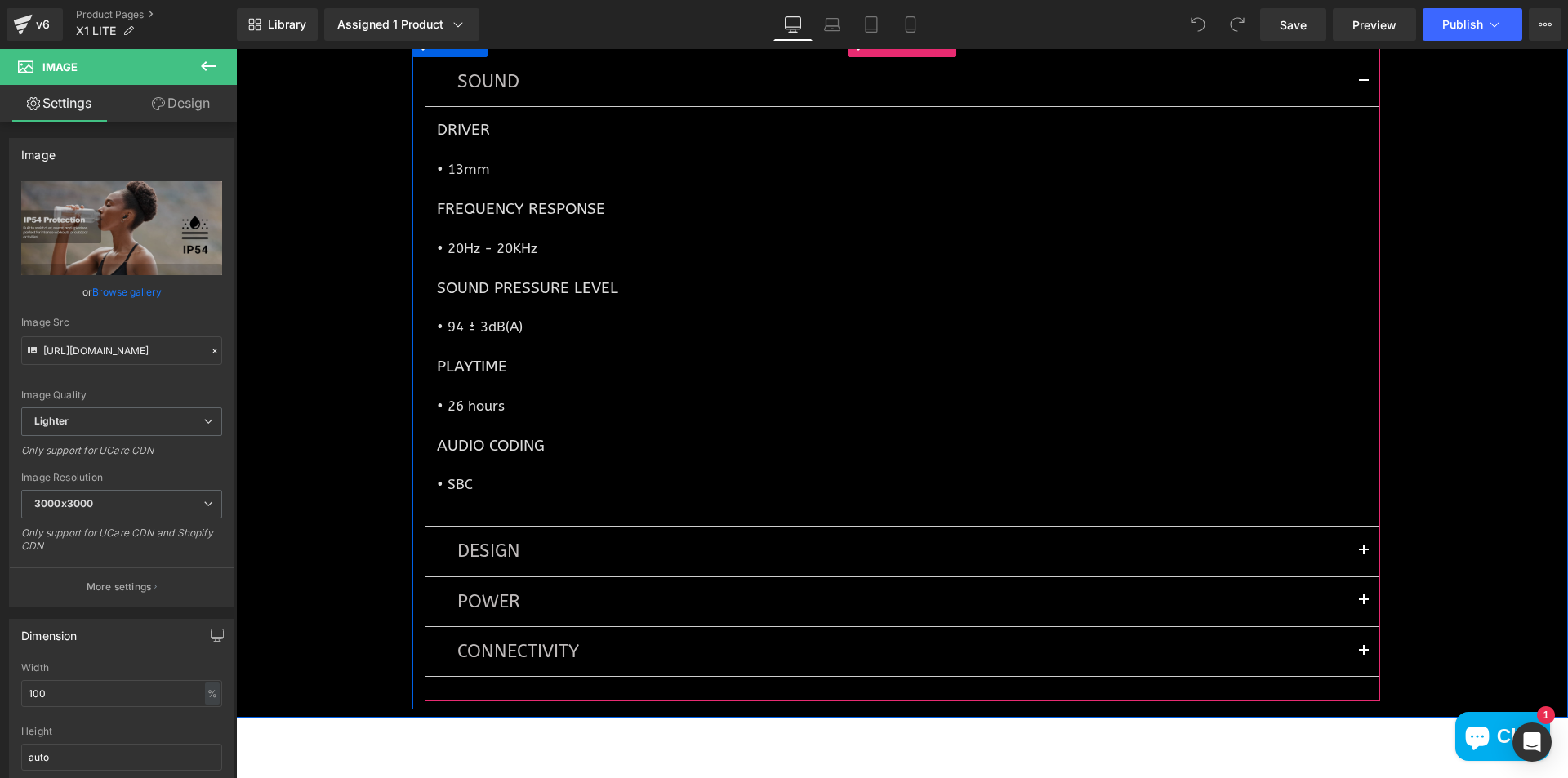
click at [1364, 555] on span "button" at bounding box center [1364, 555] width 0 height 0
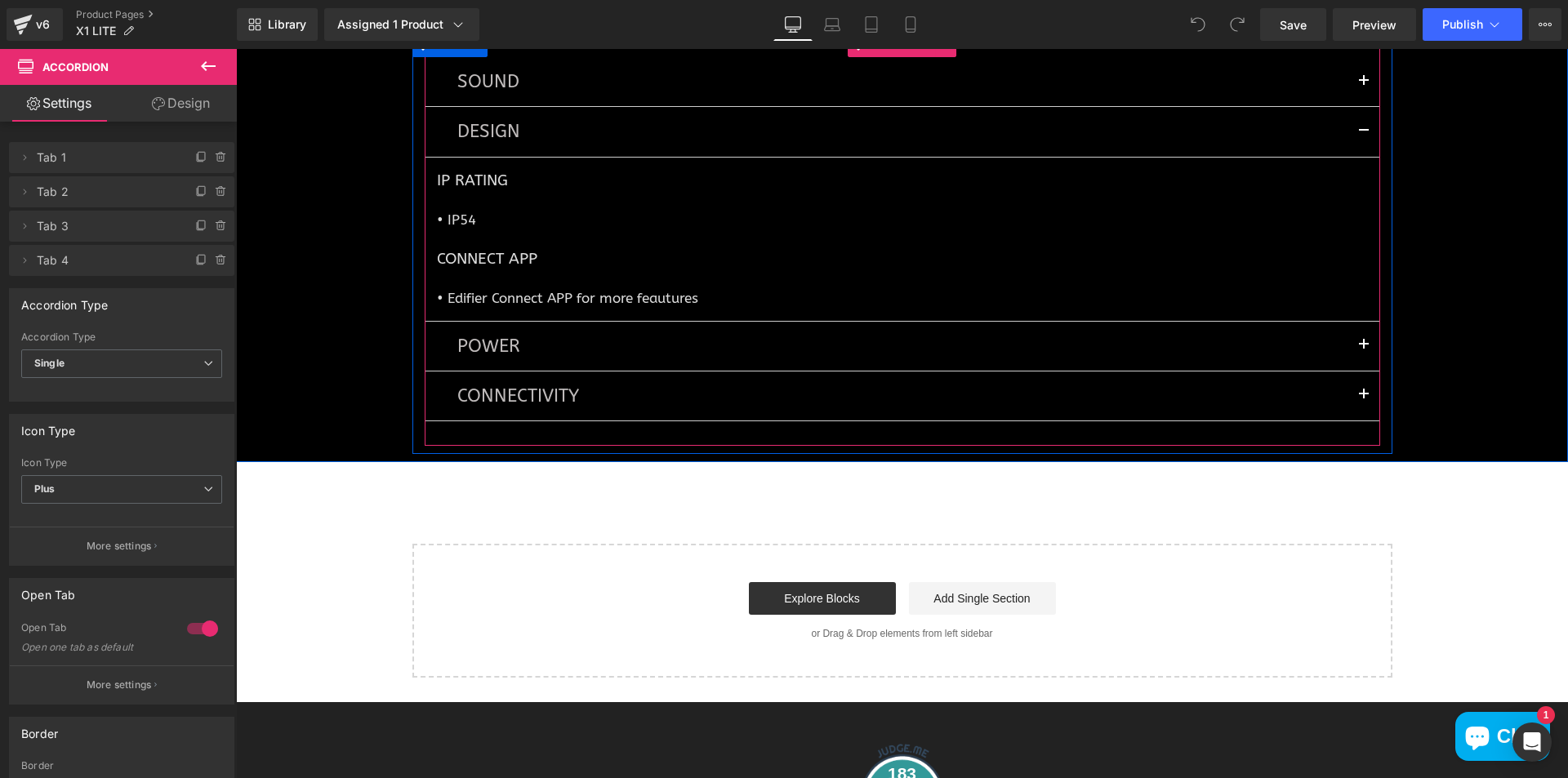
click at [1351, 144] on button "button" at bounding box center [1364, 131] width 32 height 49
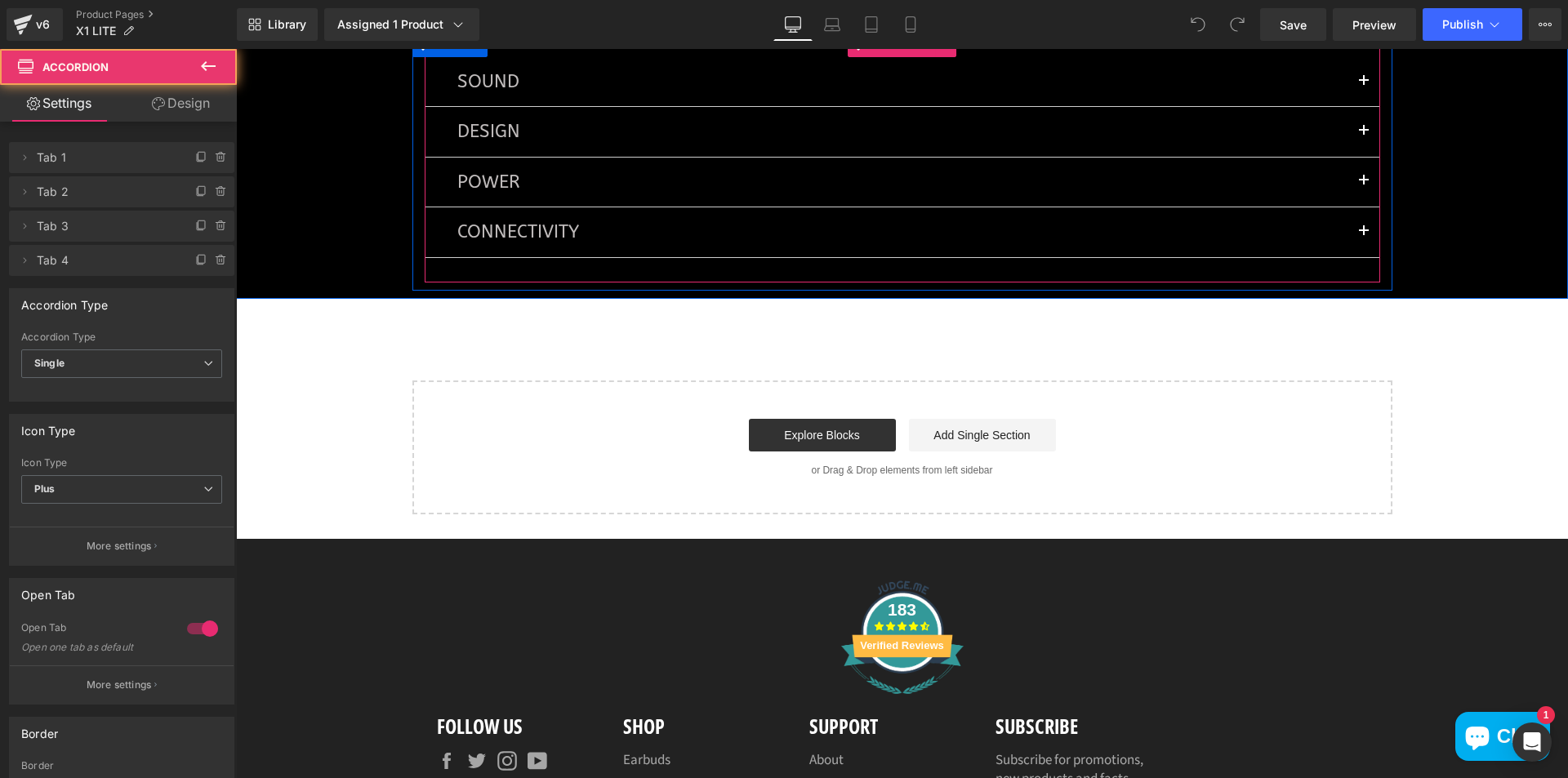
click at [1351, 144] on button "button" at bounding box center [1364, 131] width 32 height 49
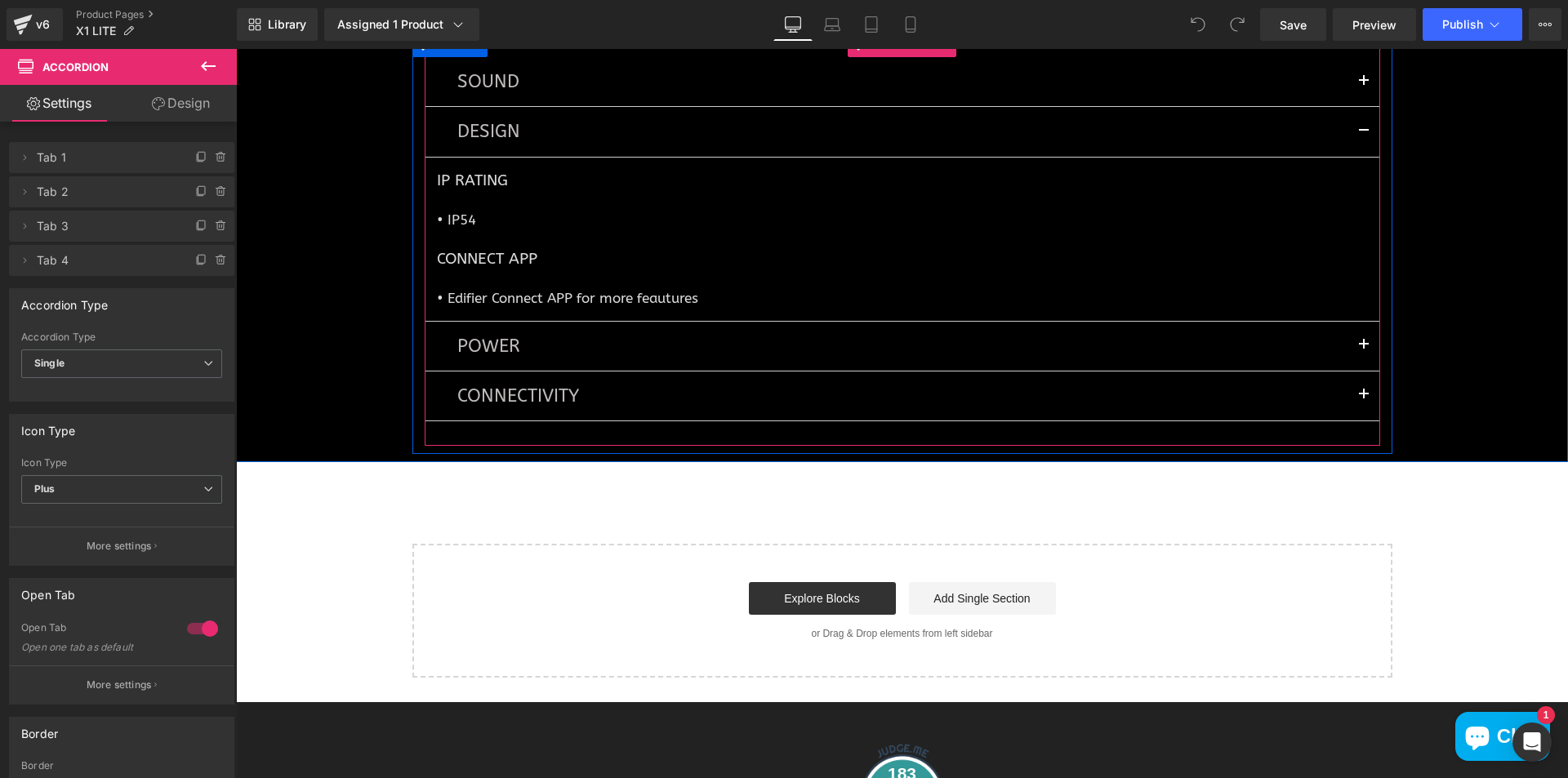
click at [1364, 349] on span "button" at bounding box center [1364, 349] width 0 height 0
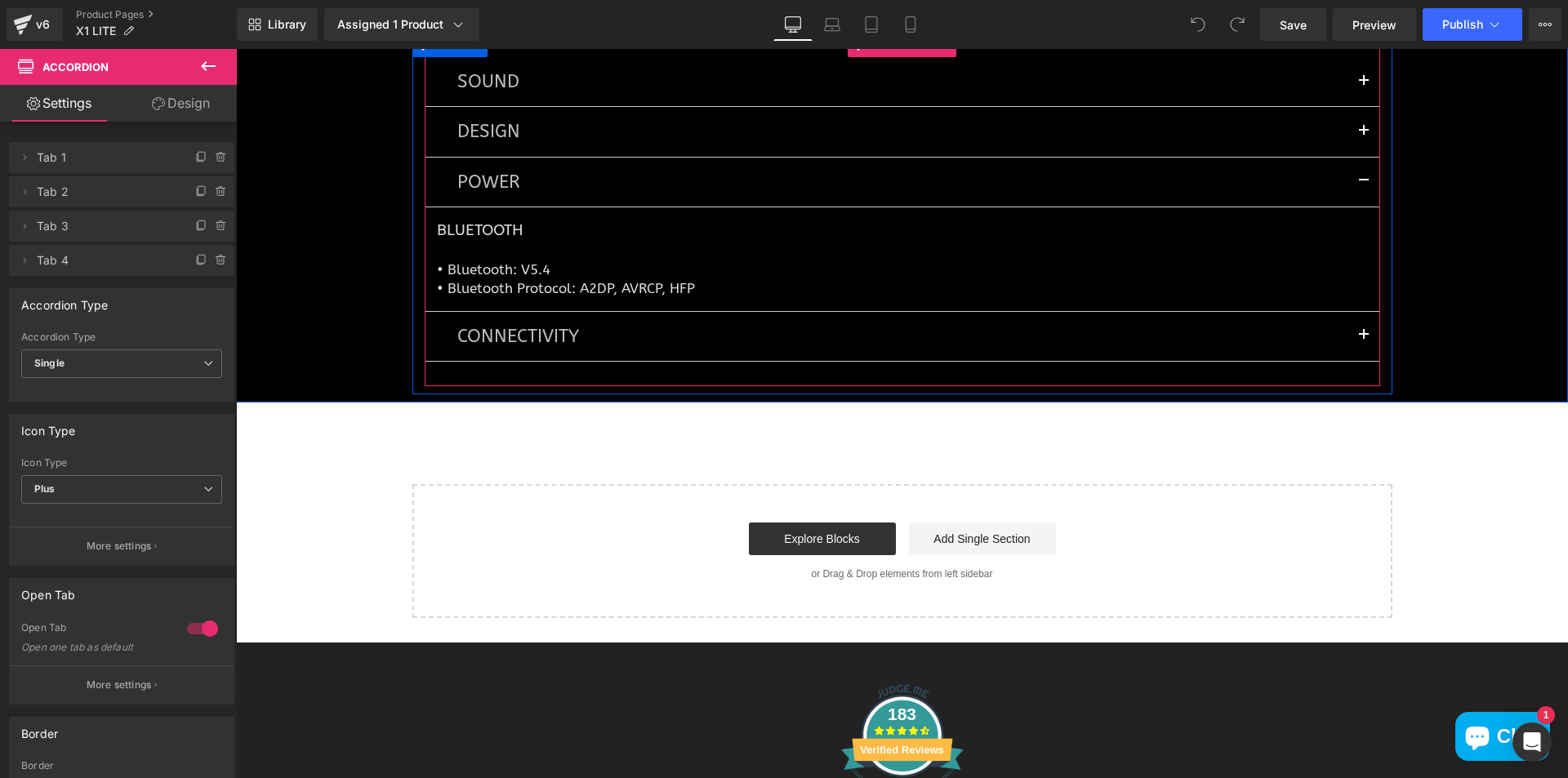
click at [1356, 351] on button "button" at bounding box center [1364, 336] width 32 height 49
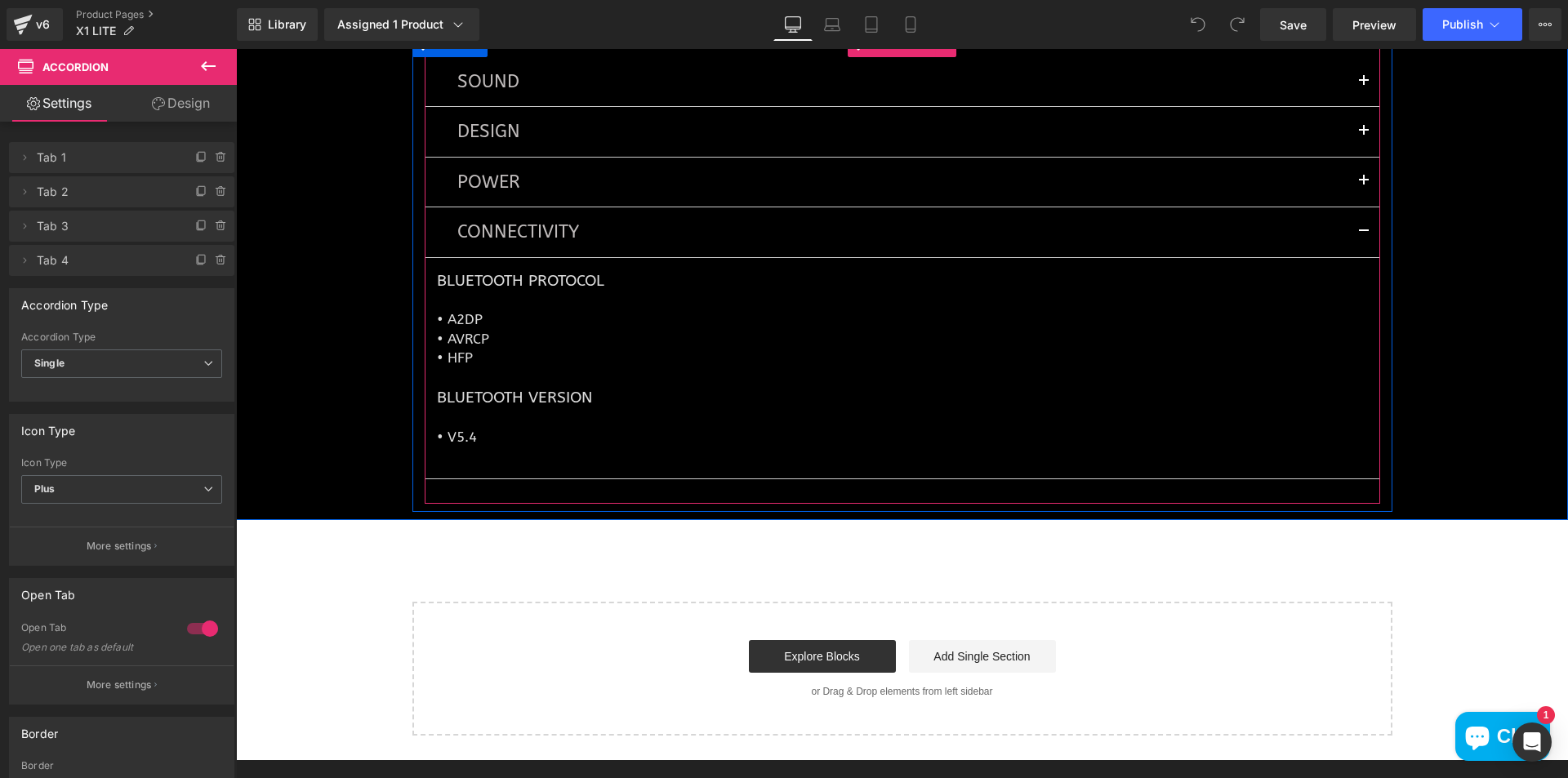
click at [1364, 236] on span "button" at bounding box center [1364, 236] width 0 height 0
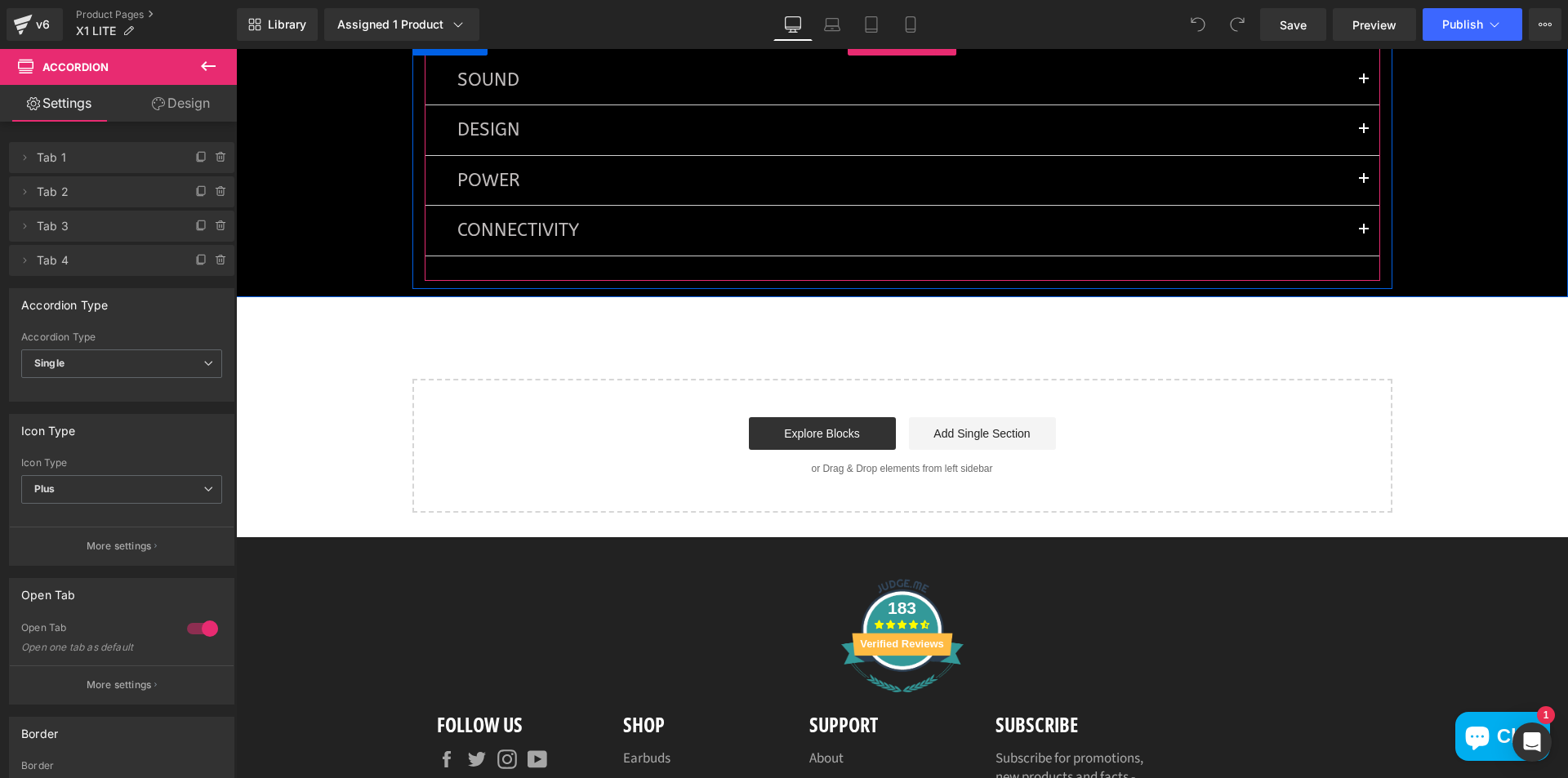
scroll to position [4645, 0]
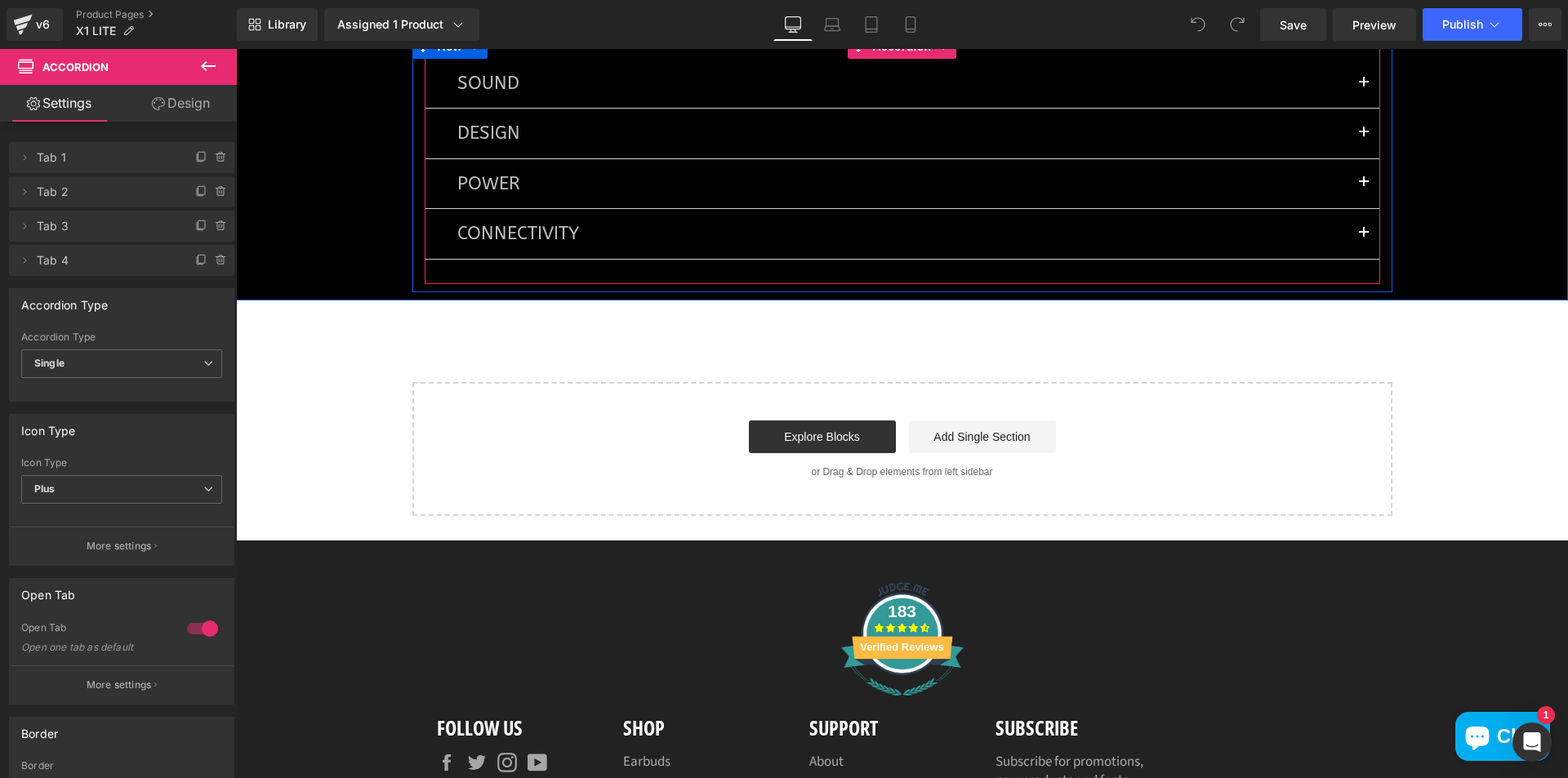
click at [1364, 137] on span "button" at bounding box center [1364, 137] width 0 height 0
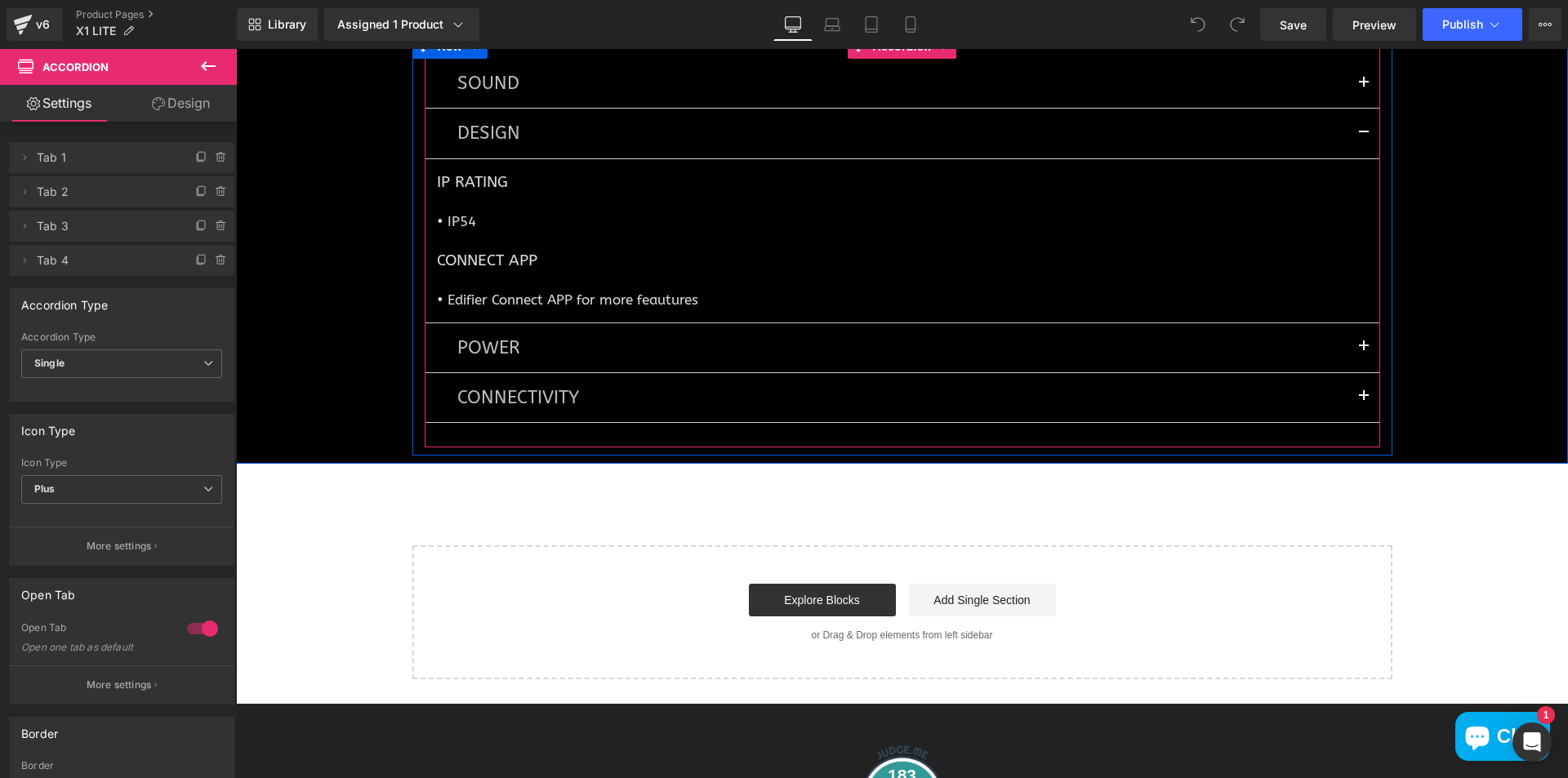
click at [1364, 88] on span "button" at bounding box center [1364, 88] width 0 height 0
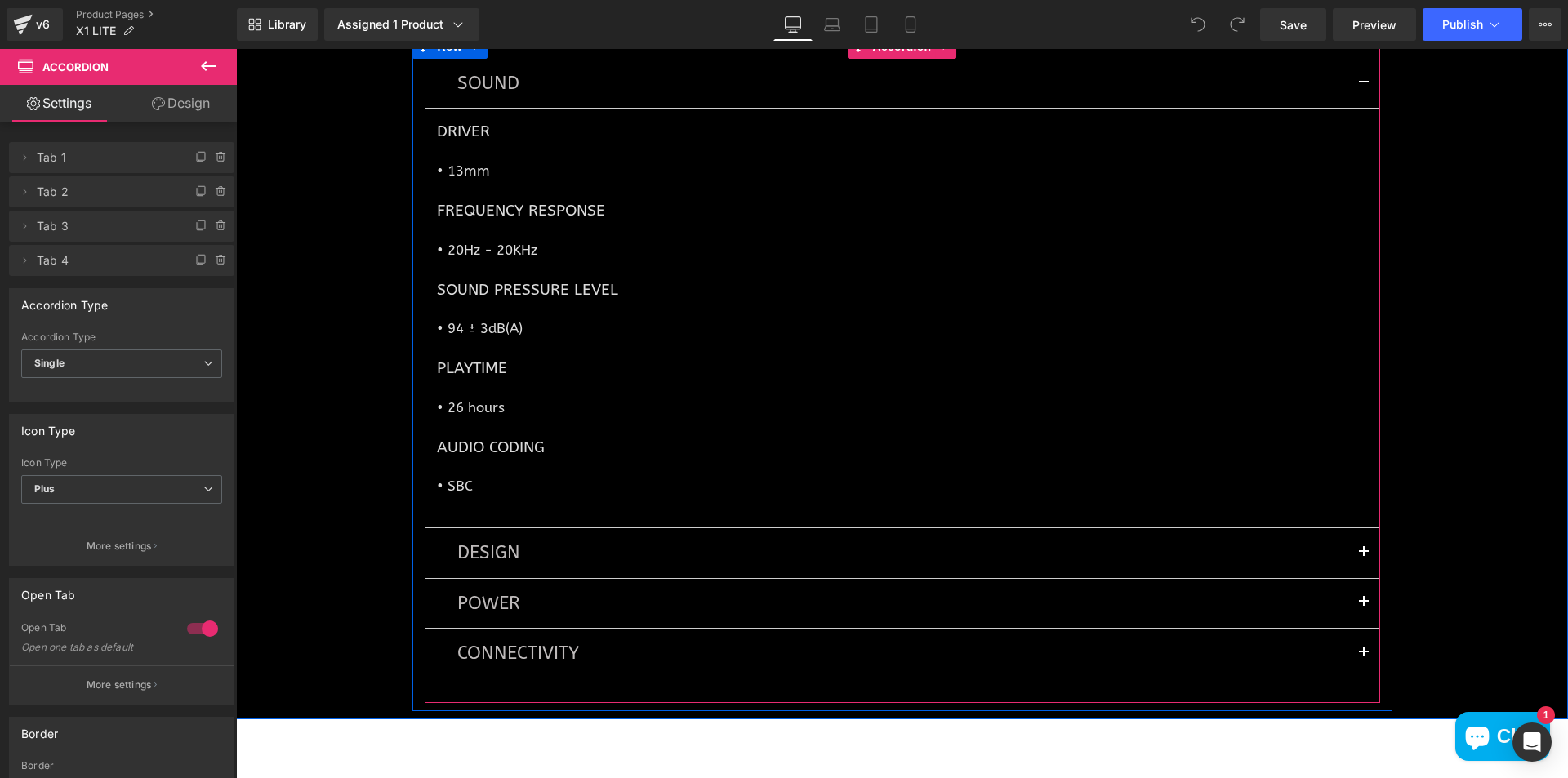
click at [1364, 88] on span "button" at bounding box center [1364, 88] width 0 height 0
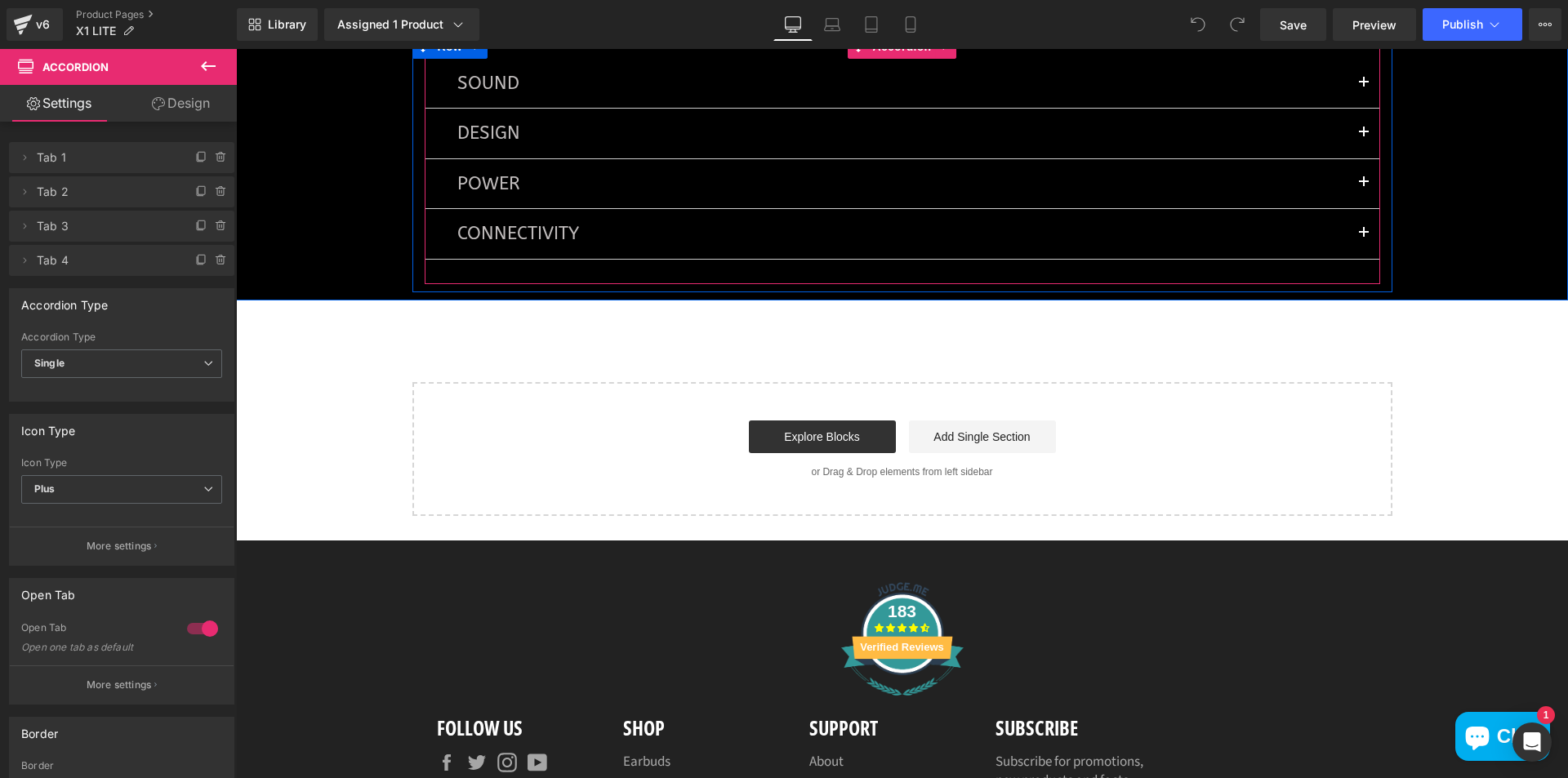
click at [1356, 147] on button "button" at bounding box center [1364, 133] width 32 height 49
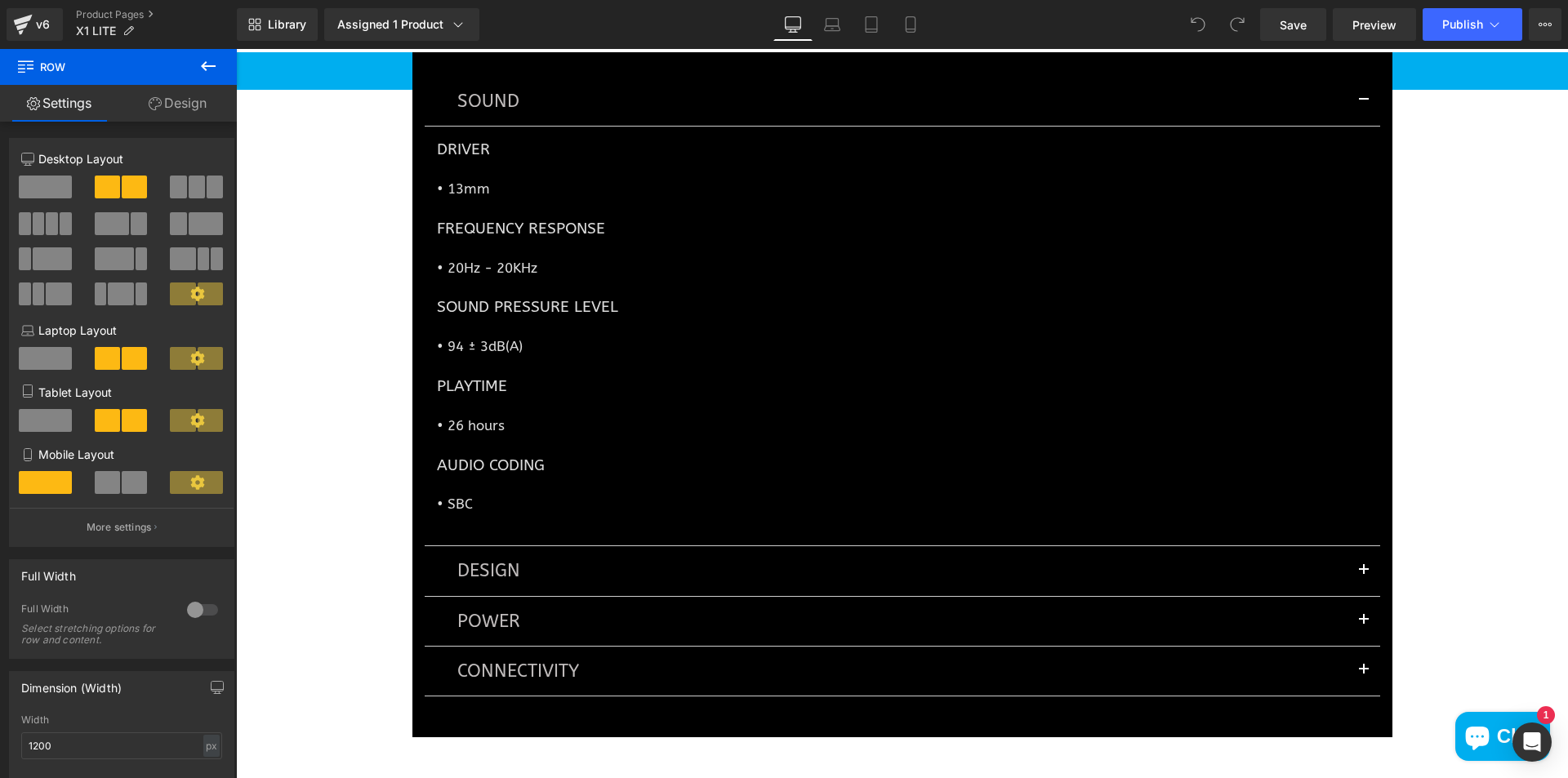
scroll to position [3187, 0]
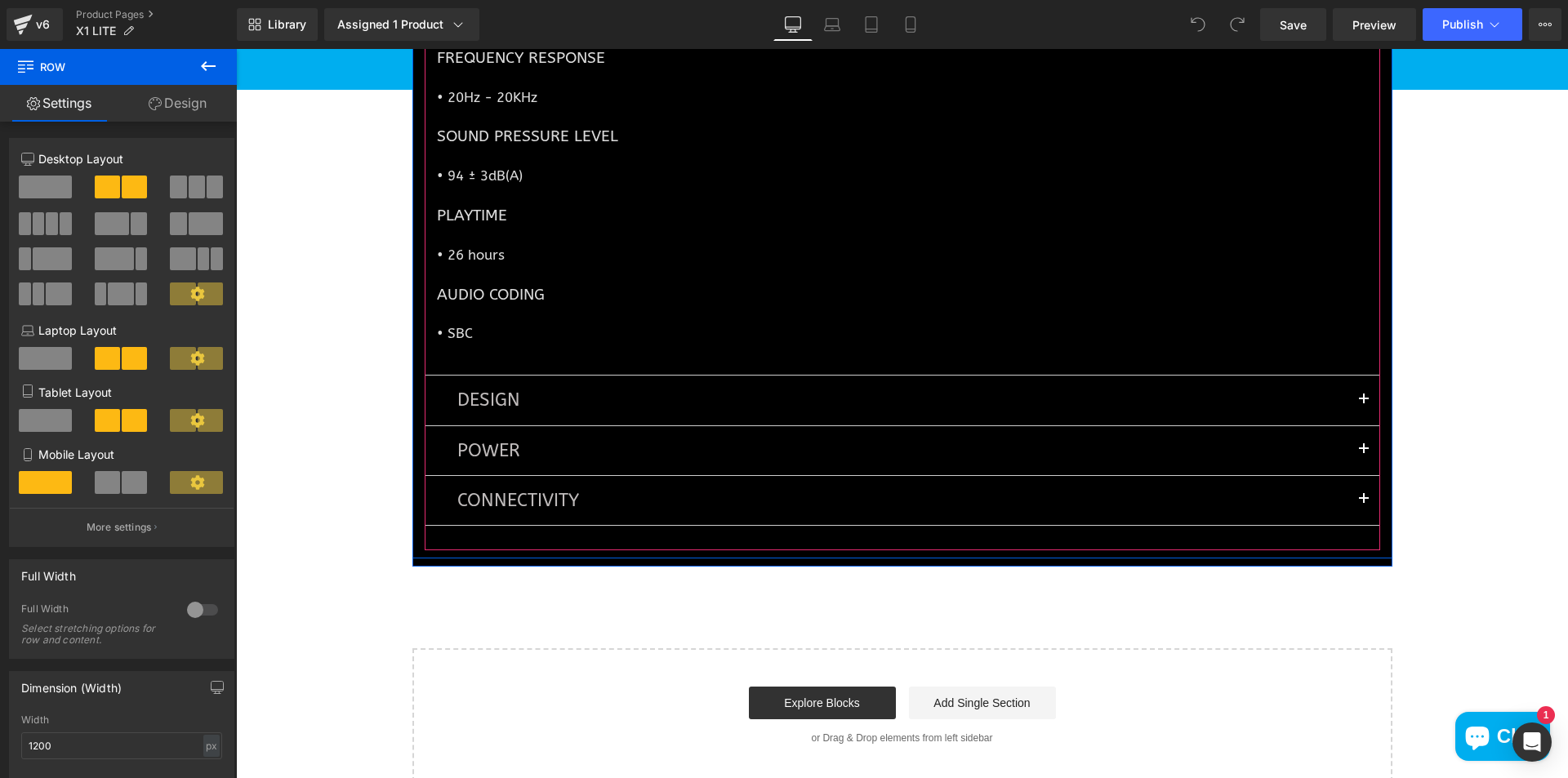
click at [1362, 418] on button "button" at bounding box center [1364, 399] width 32 height 49
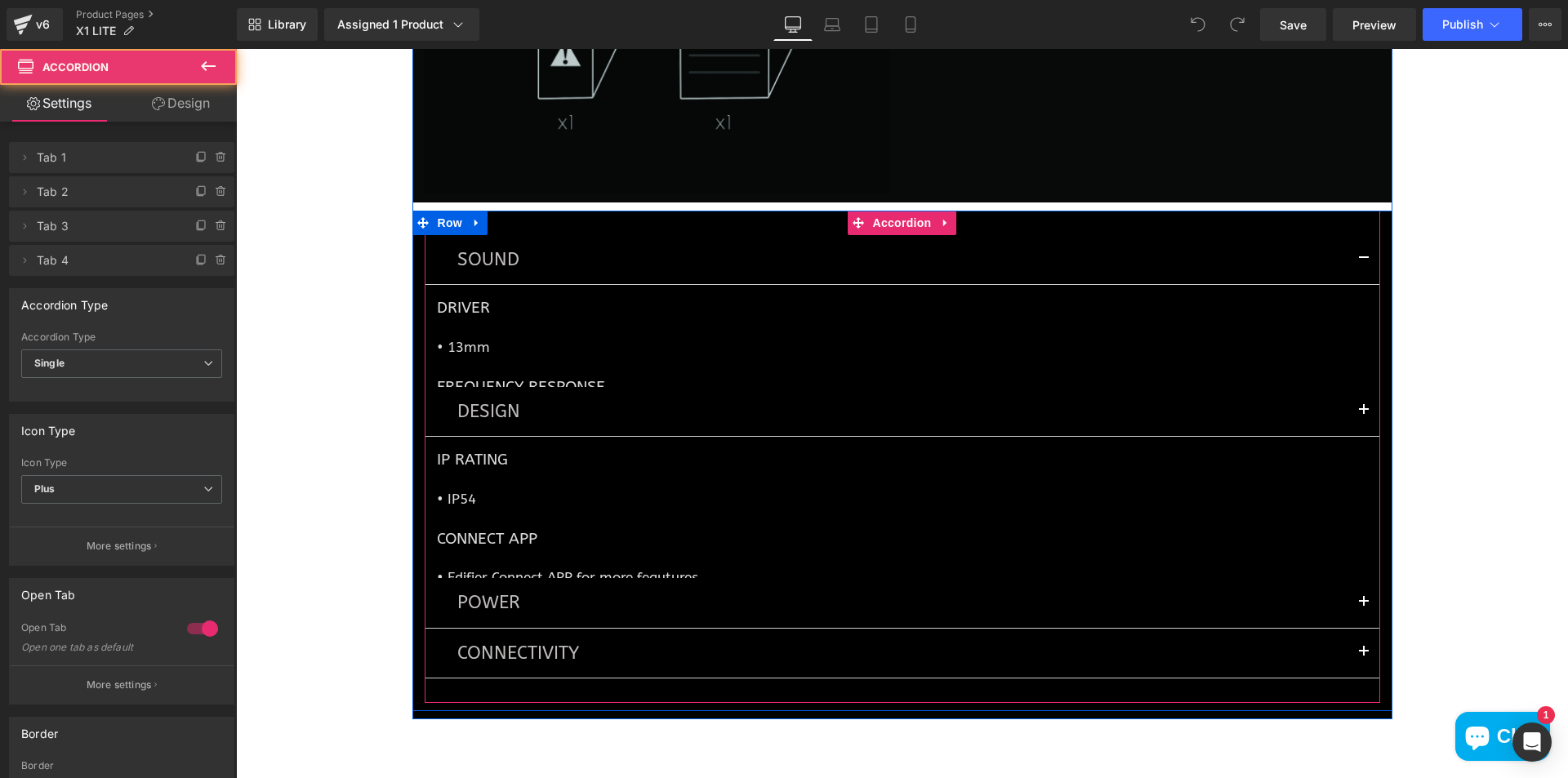
scroll to position [2768, 0]
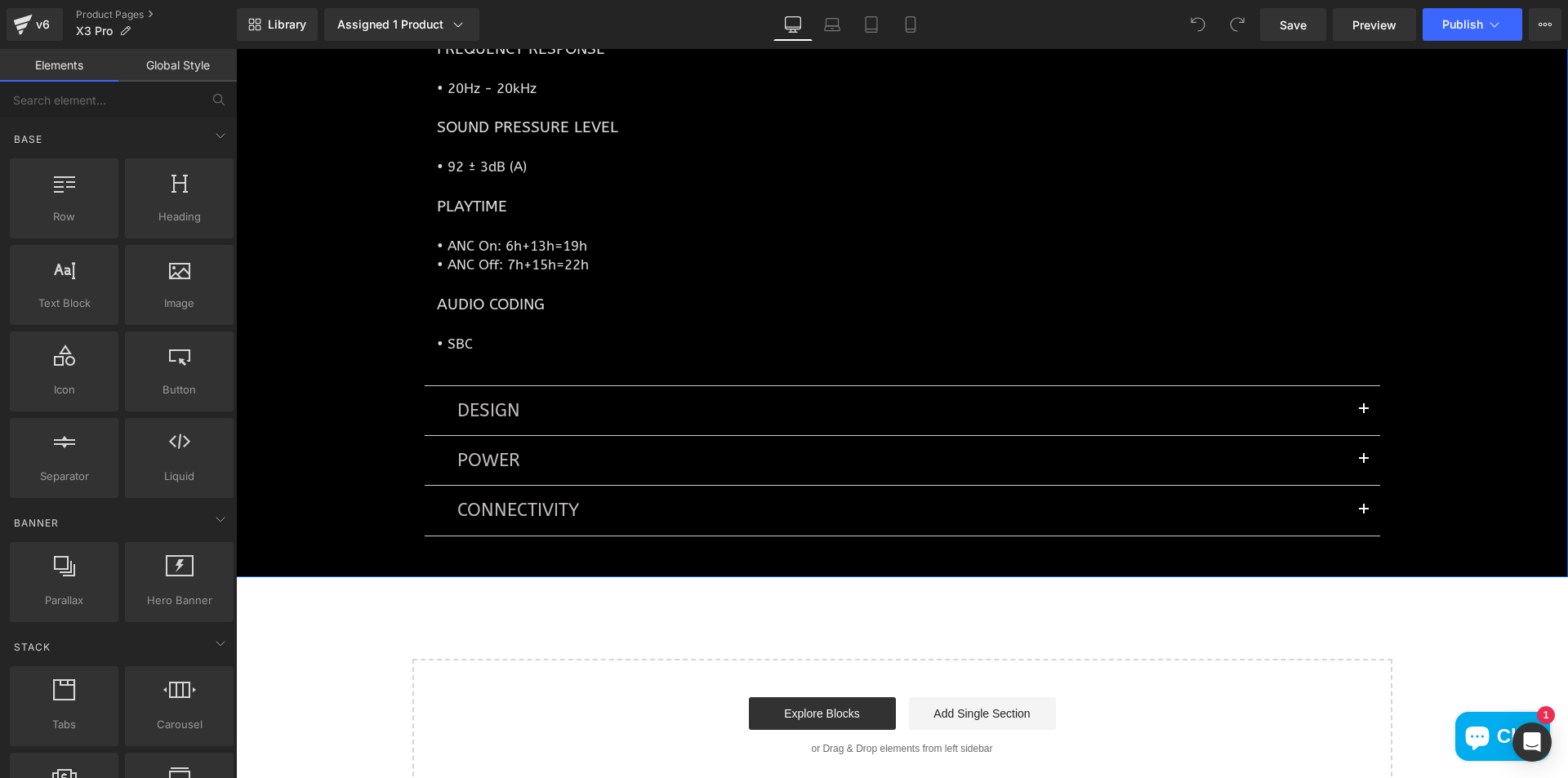
scroll to position [5877, 0]
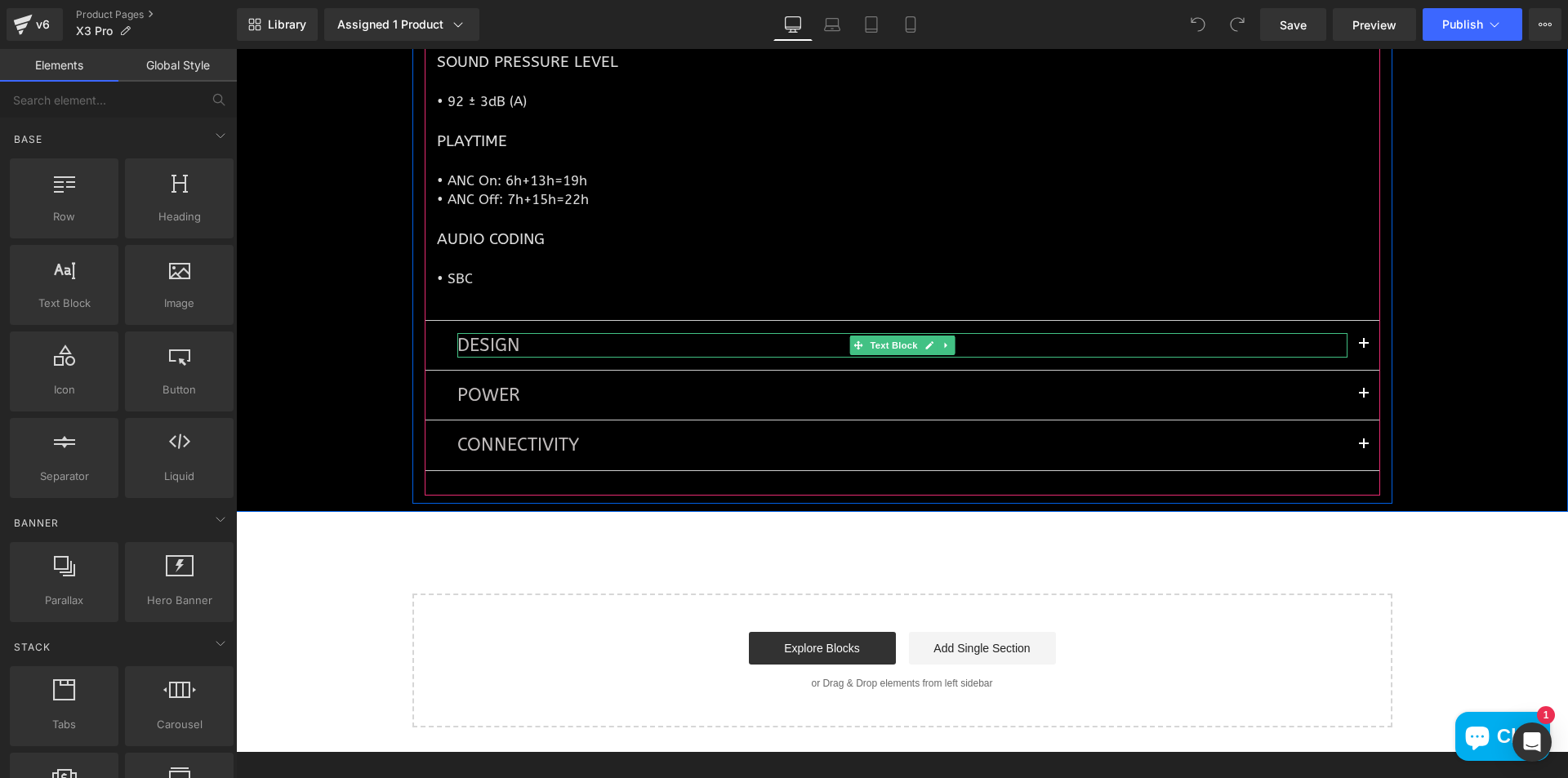
click at [501, 335] on p "DESIGN" at bounding box center [902, 346] width 890 height 25
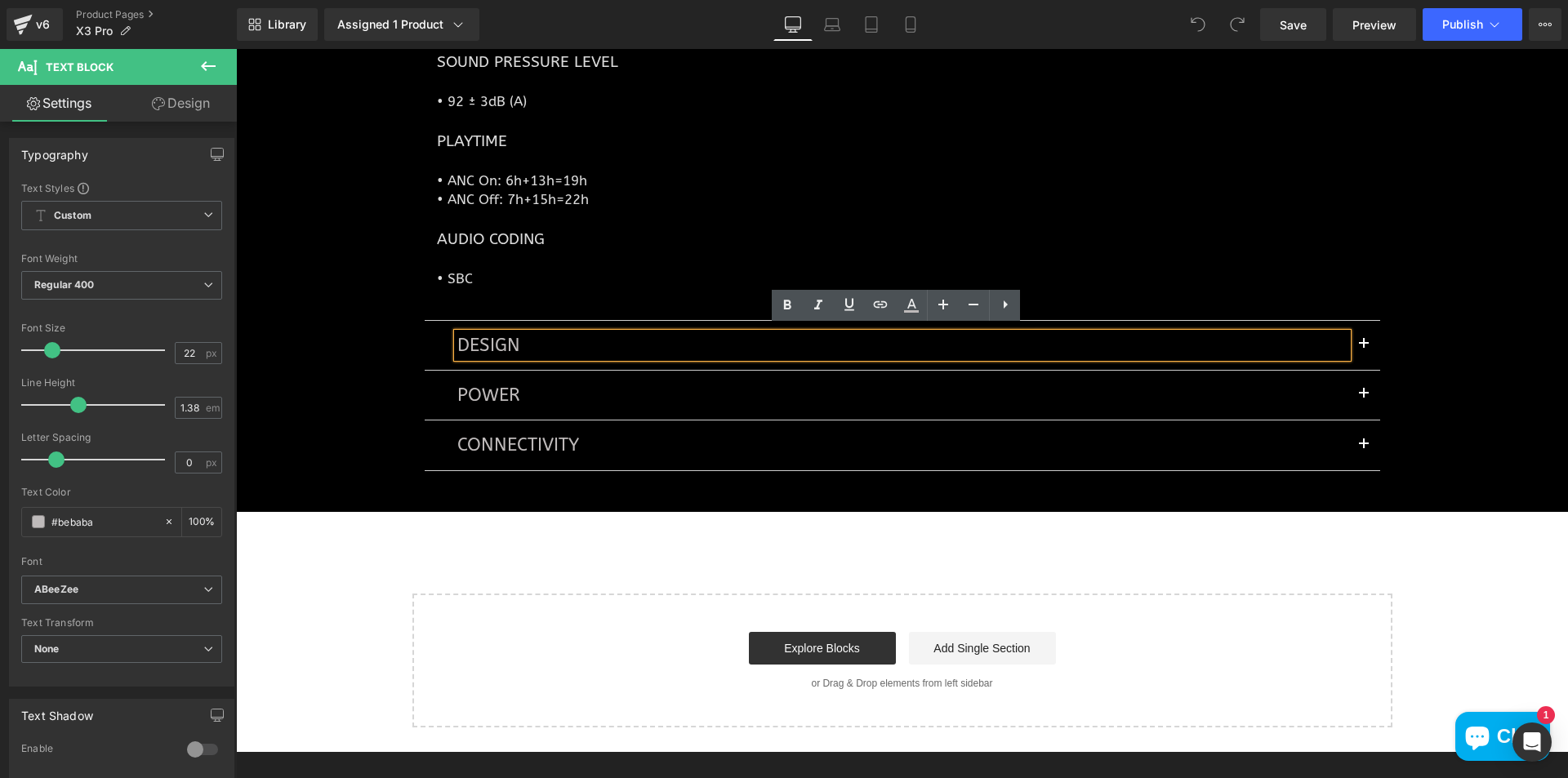
click at [1364, 348] on span "button" at bounding box center [1364, 348] width 0 height 0
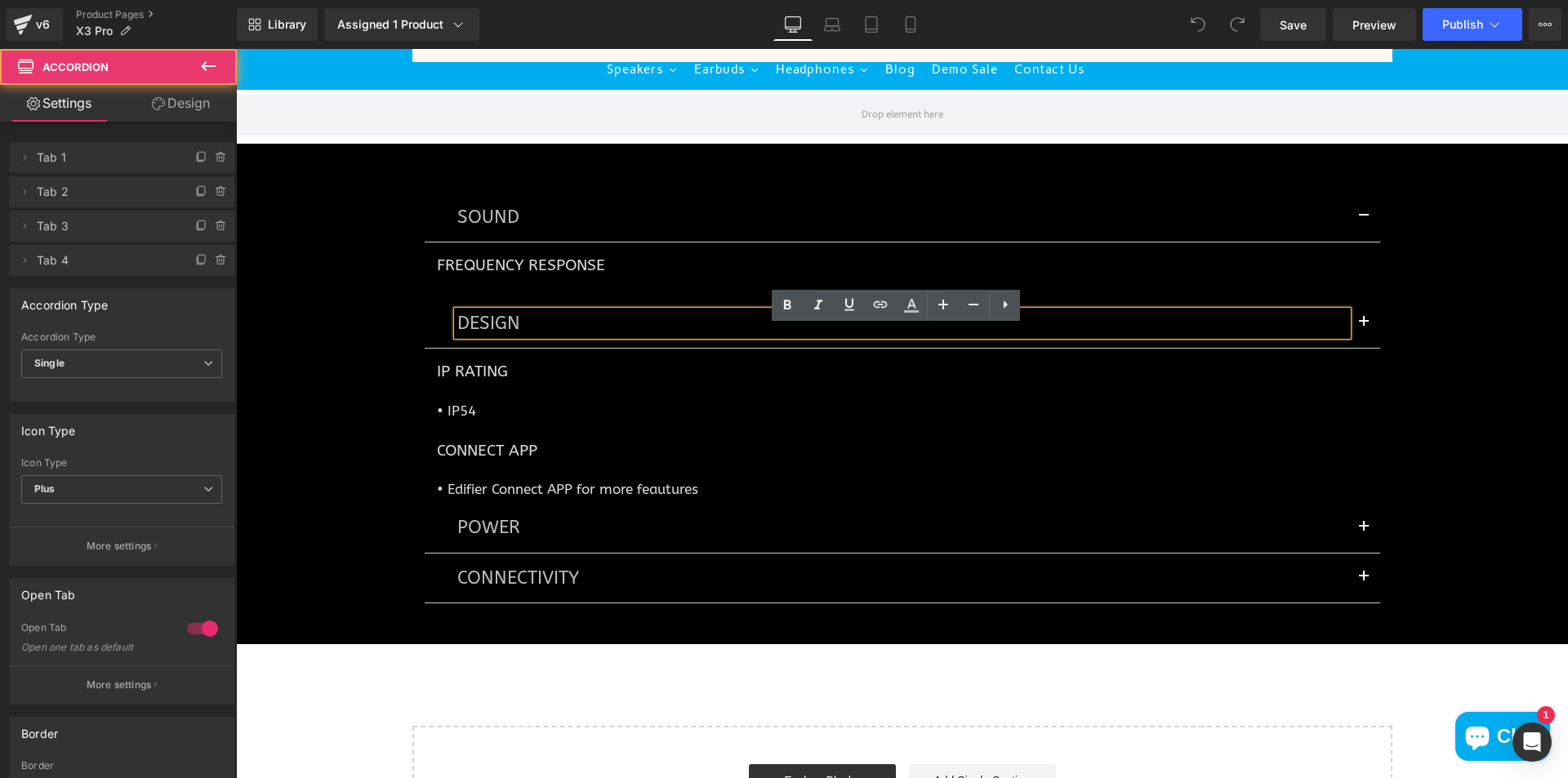
scroll to position [5518, 0]
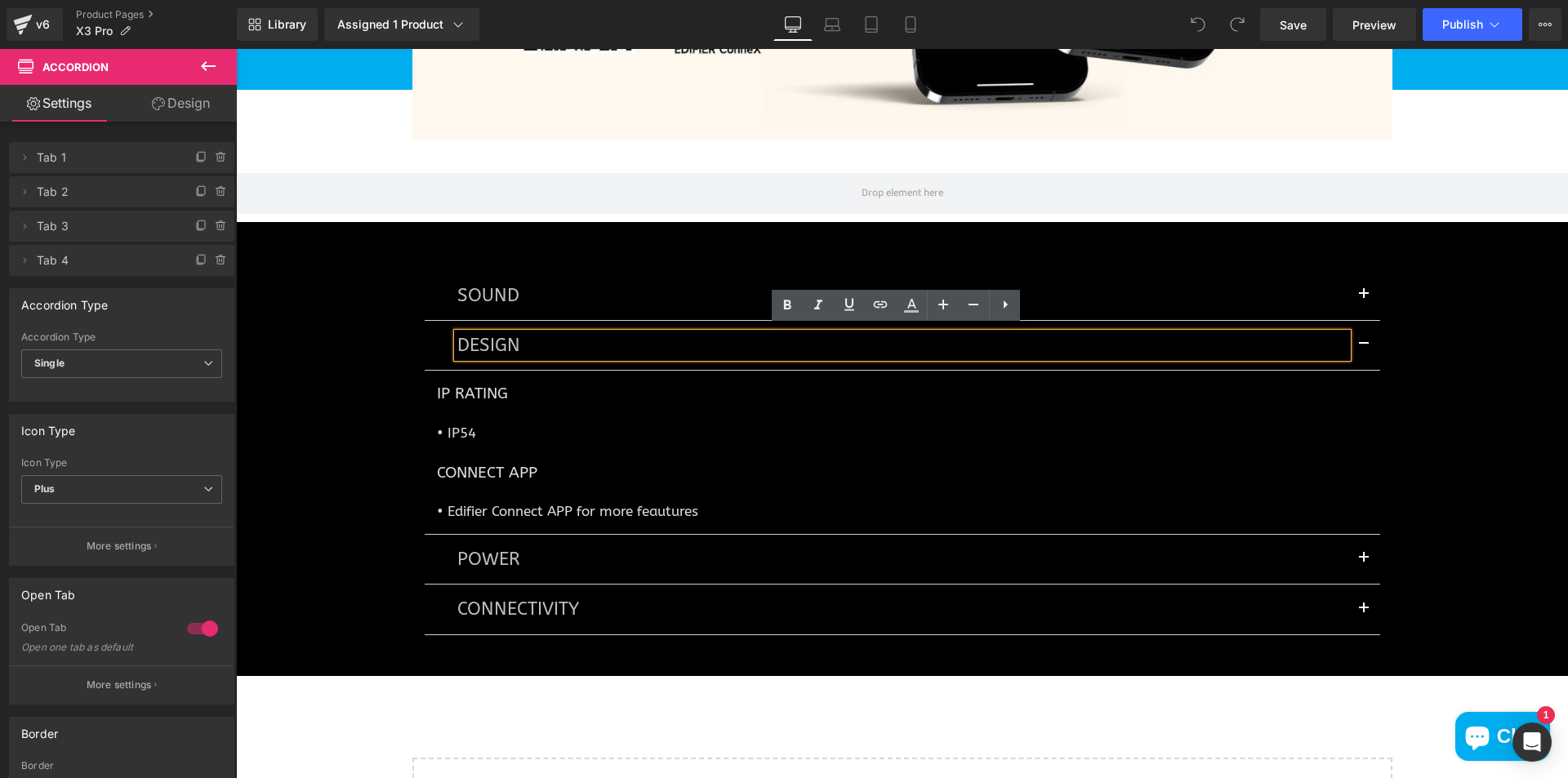
click at [1360, 550] on button "button" at bounding box center [1364, 558] width 32 height 49
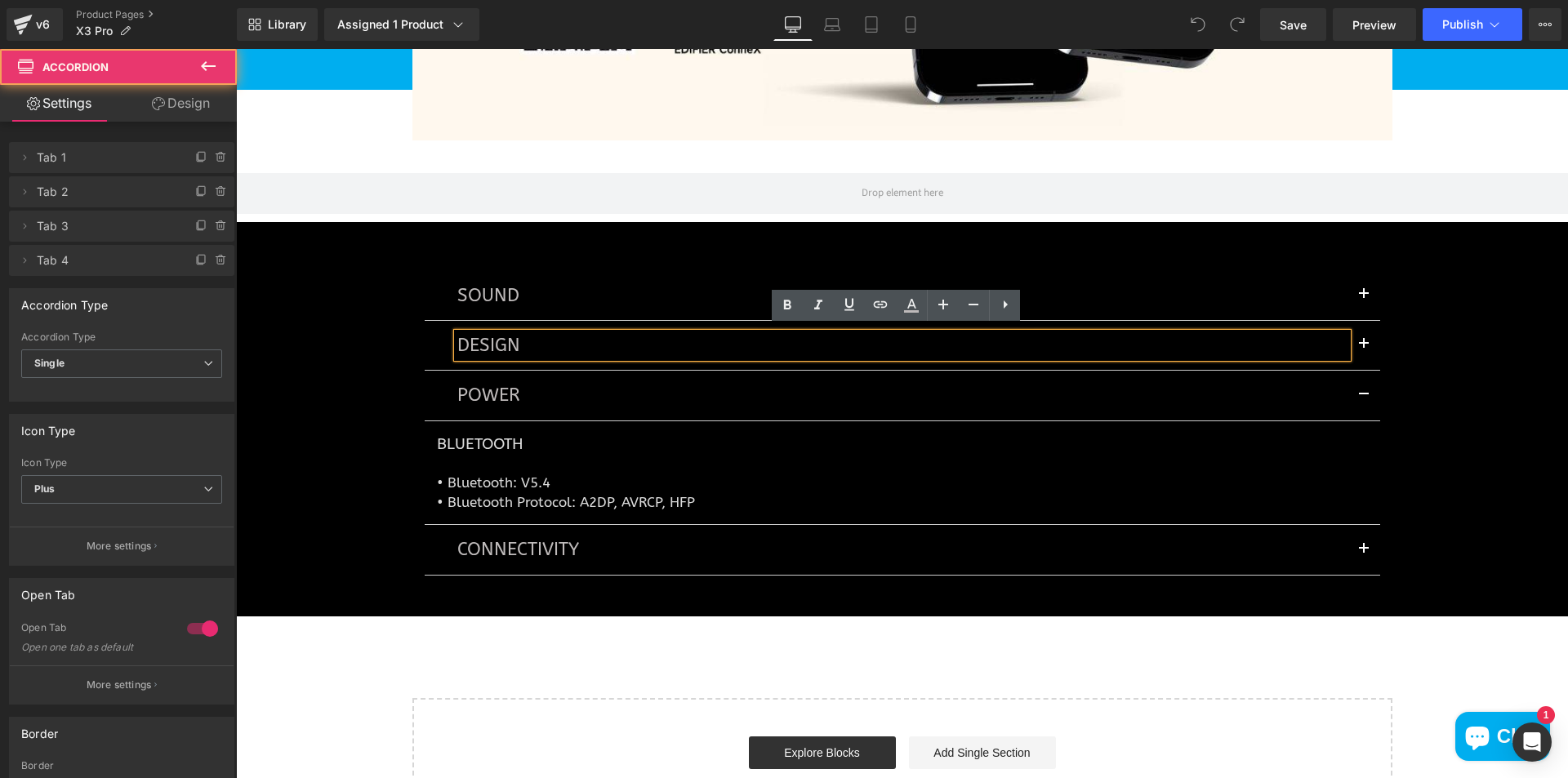
click at [1364, 554] on span "button" at bounding box center [1364, 554] width 0 height 0
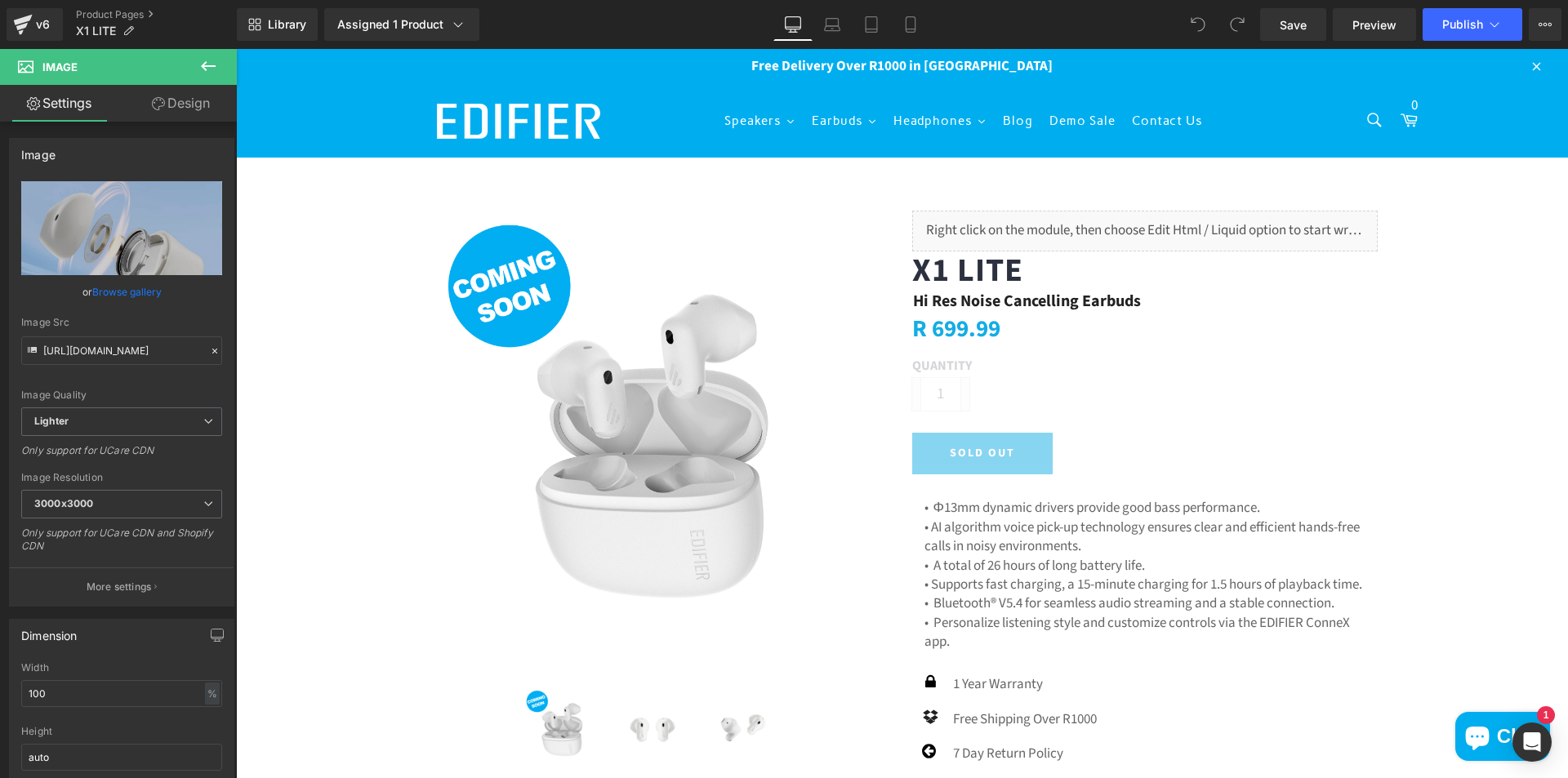
click at [206, 65] on icon at bounding box center [208, 66] width 20 height 20
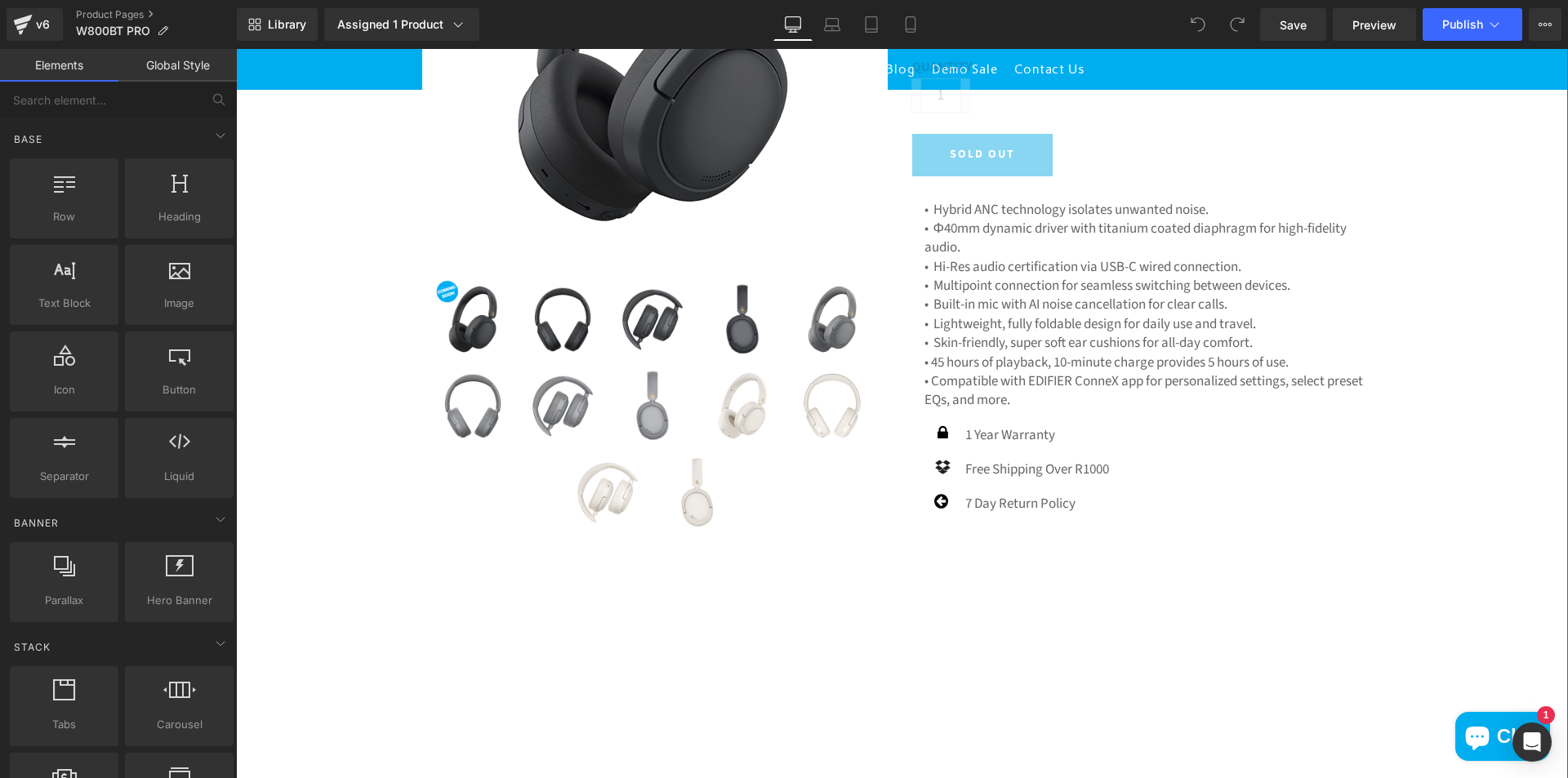
scroll to position [415, 0]
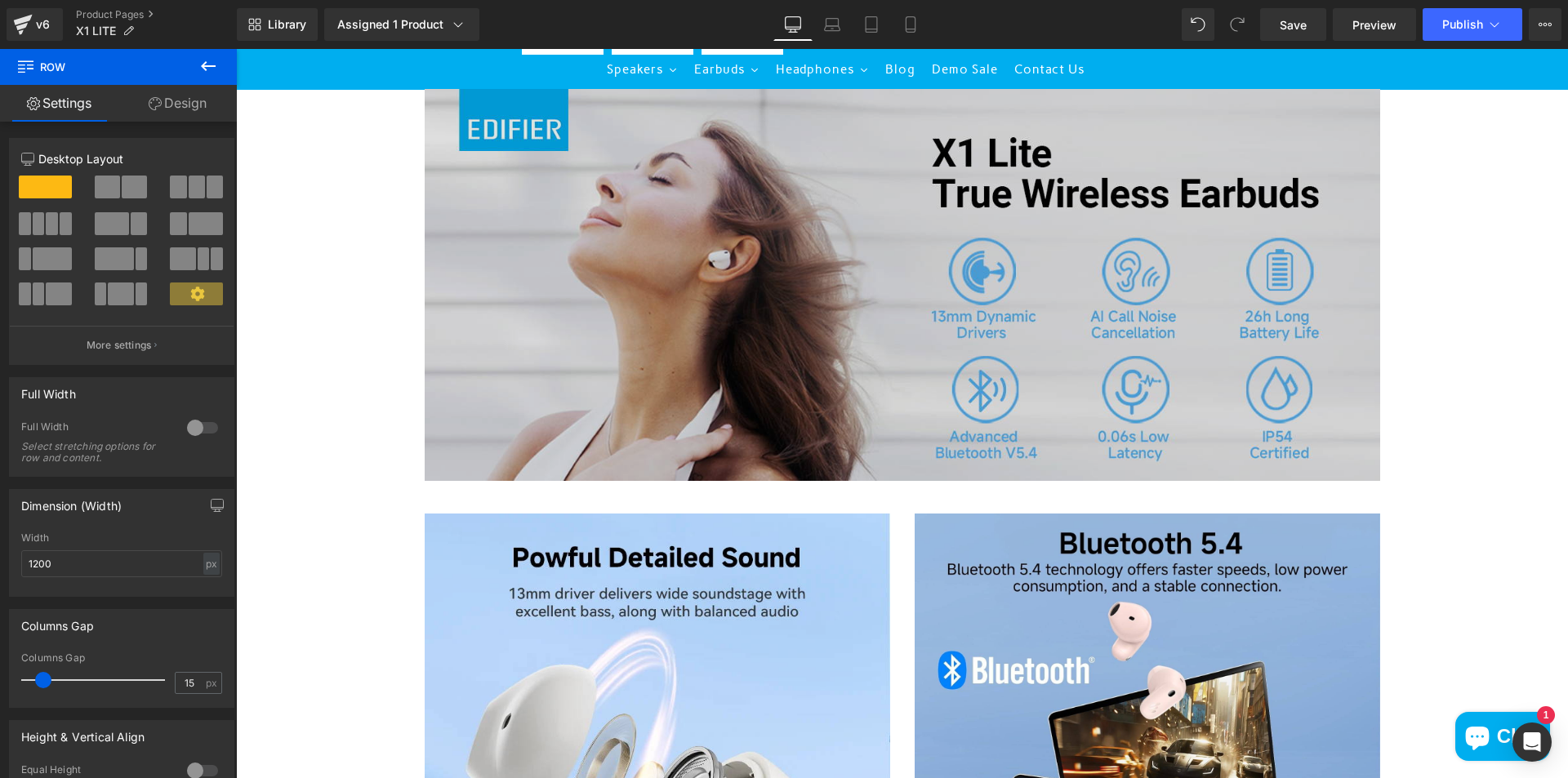
scroll to position [653, 0]
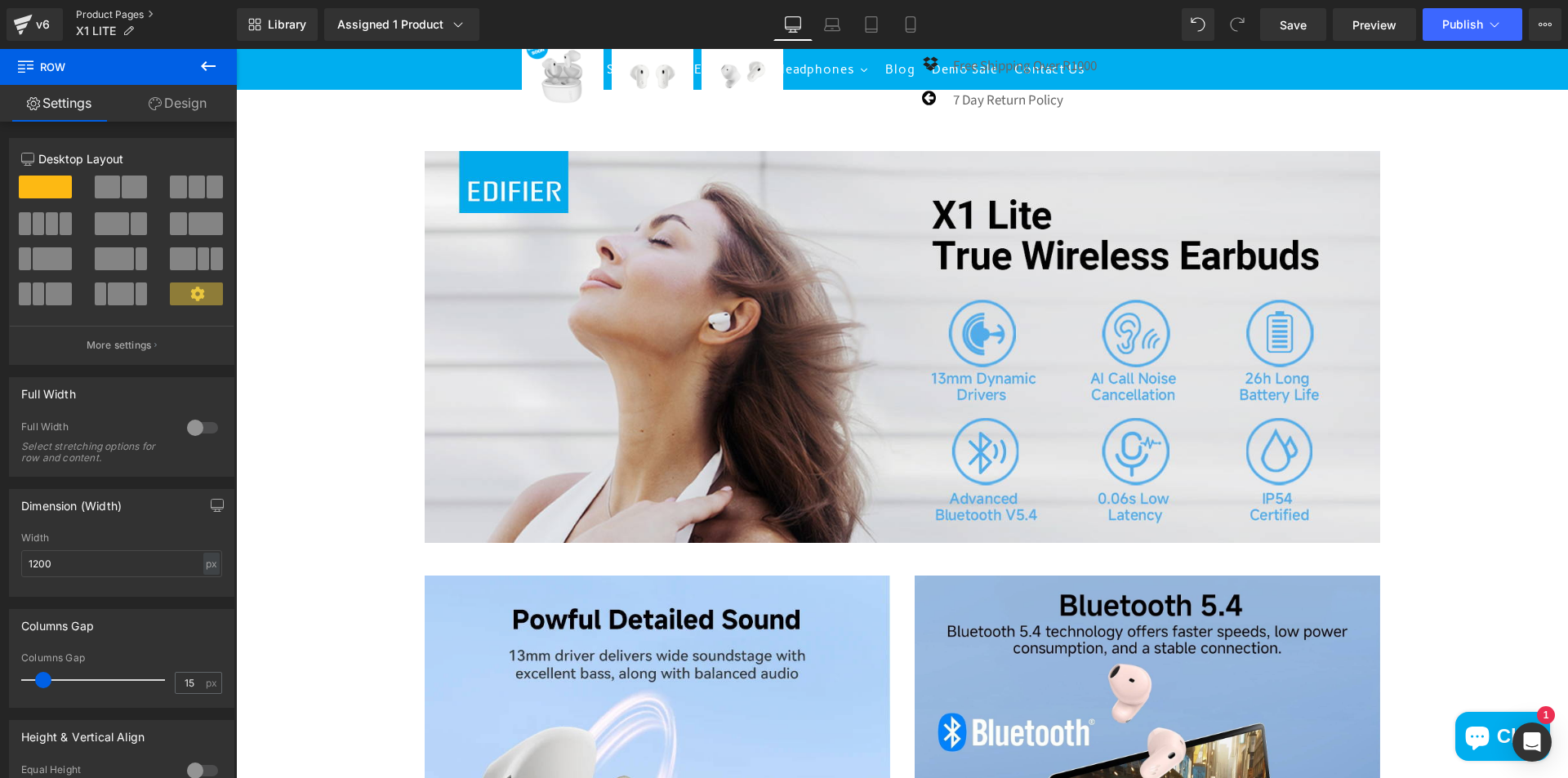
click at [141, 13] on link "Product Pages" at bounding box center [157, 15] width 160 height 13
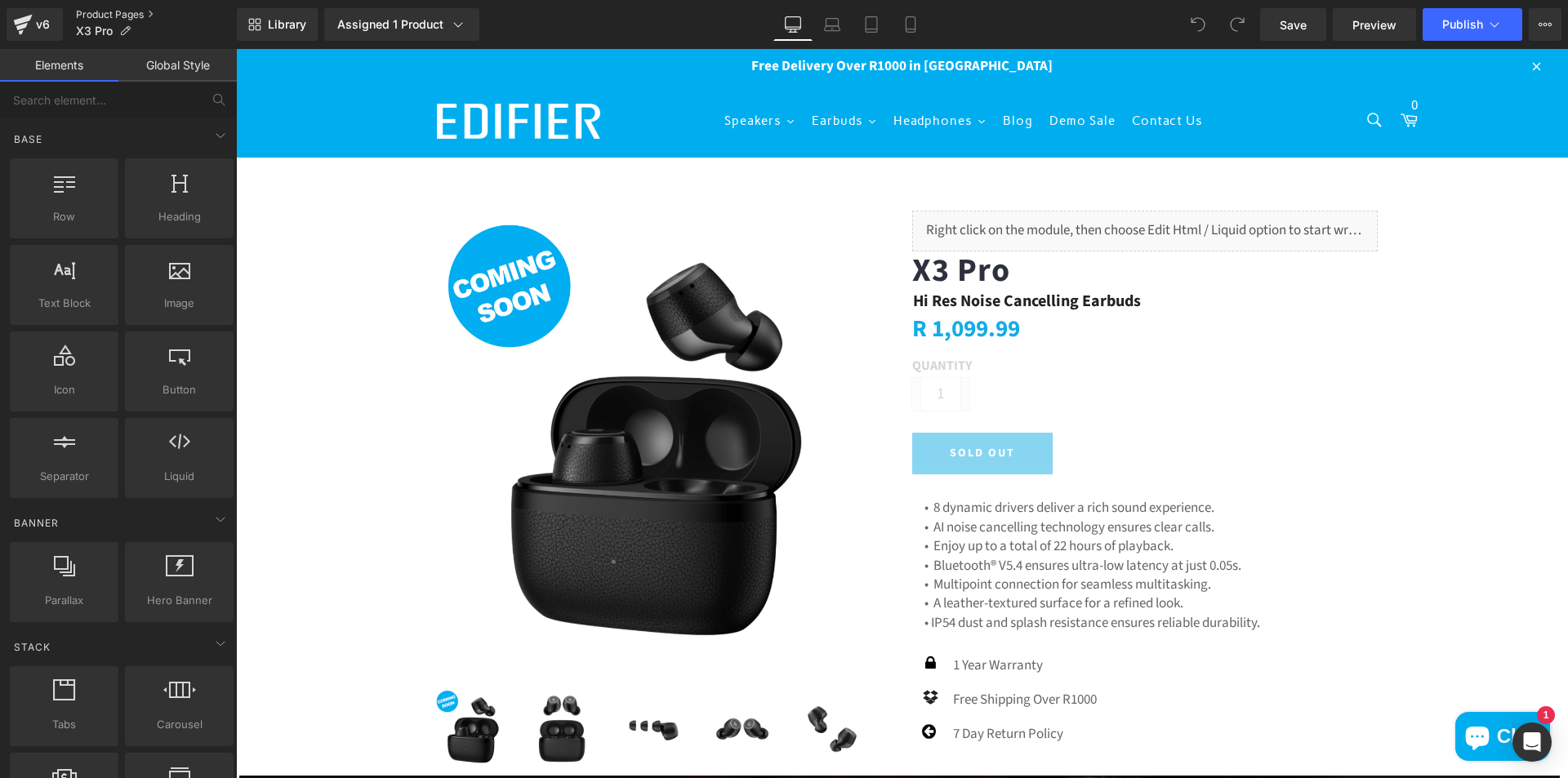
click at [138, 19] on link "Product Pages" at bounding box center [157, 15] width 160 height 13
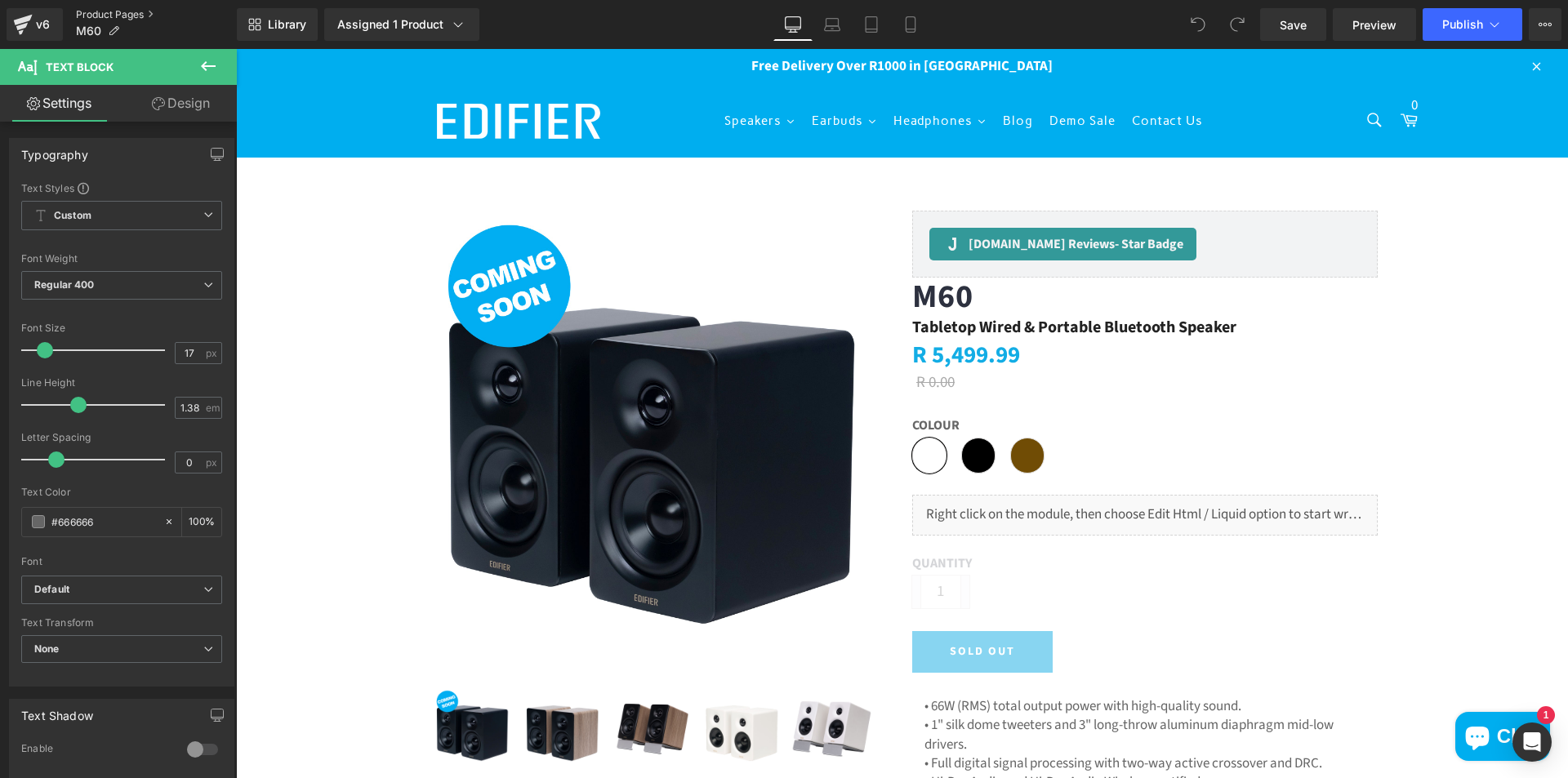
click at [142, 16] on link "Product Pages" at bounding box center [157, 15] width 160 height 13
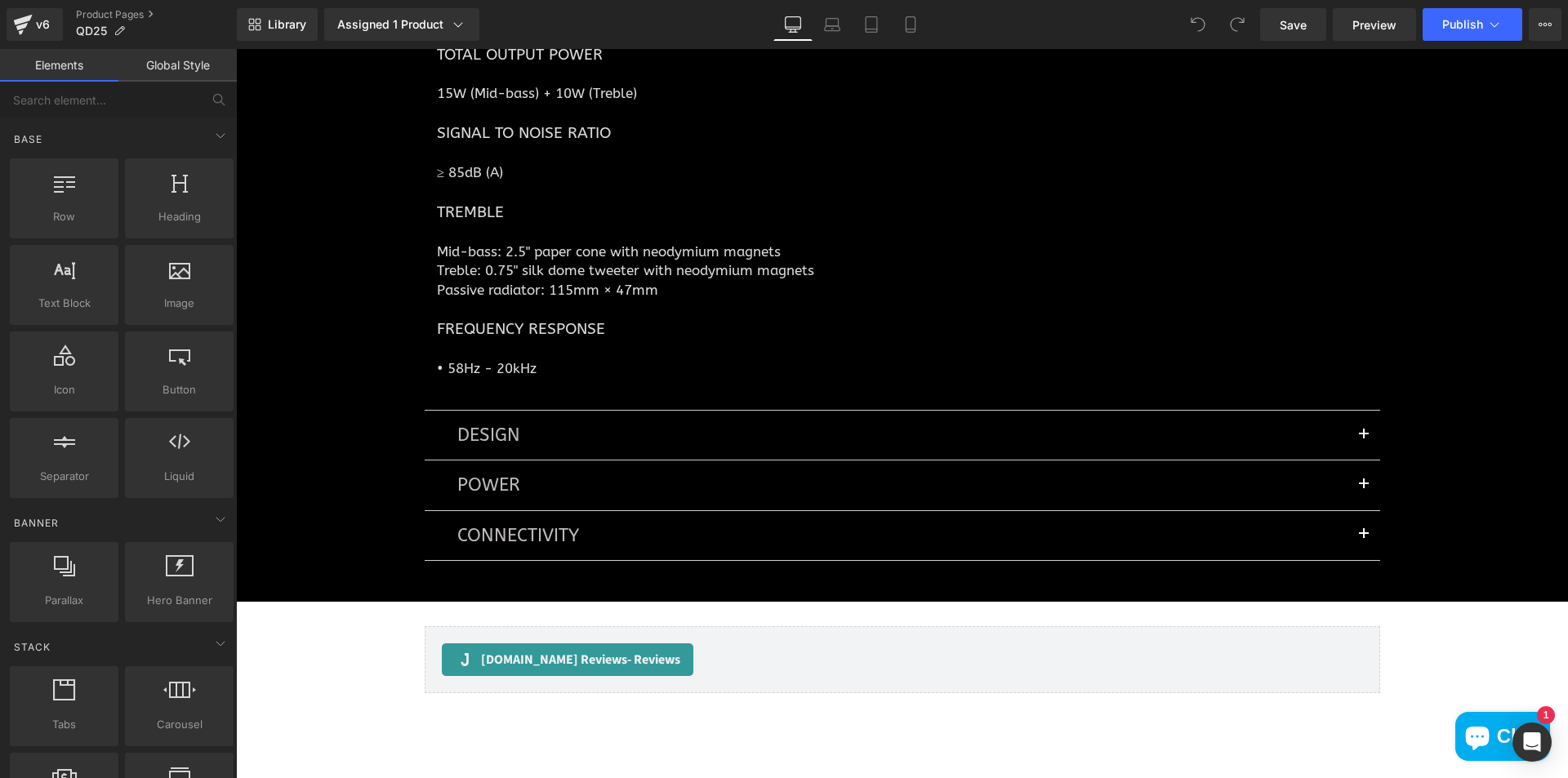
scroll to position [8082, 0]
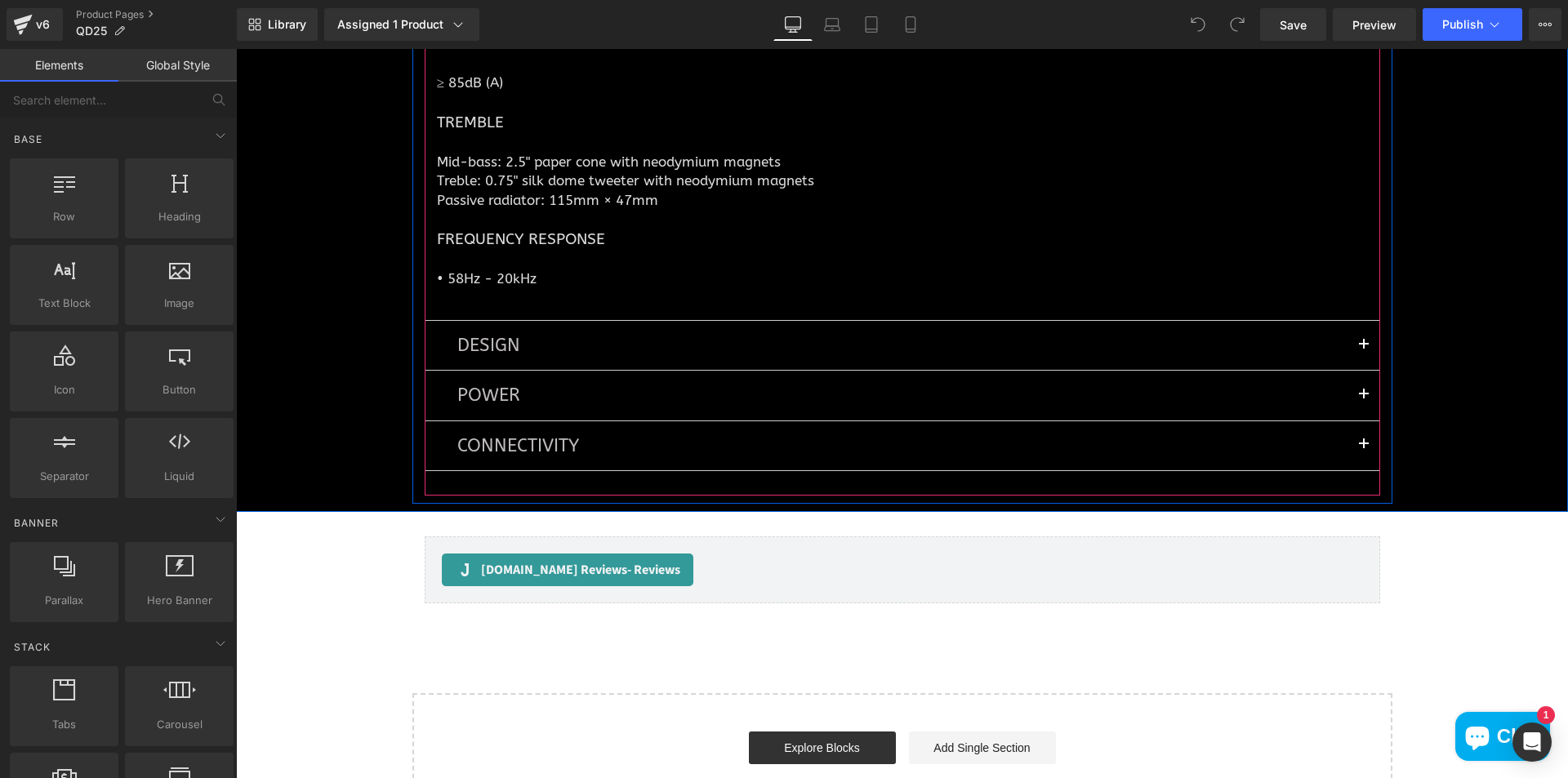
click at [1364, 349] on span "button" at bounding box center [1364, 349] width 0 height 0
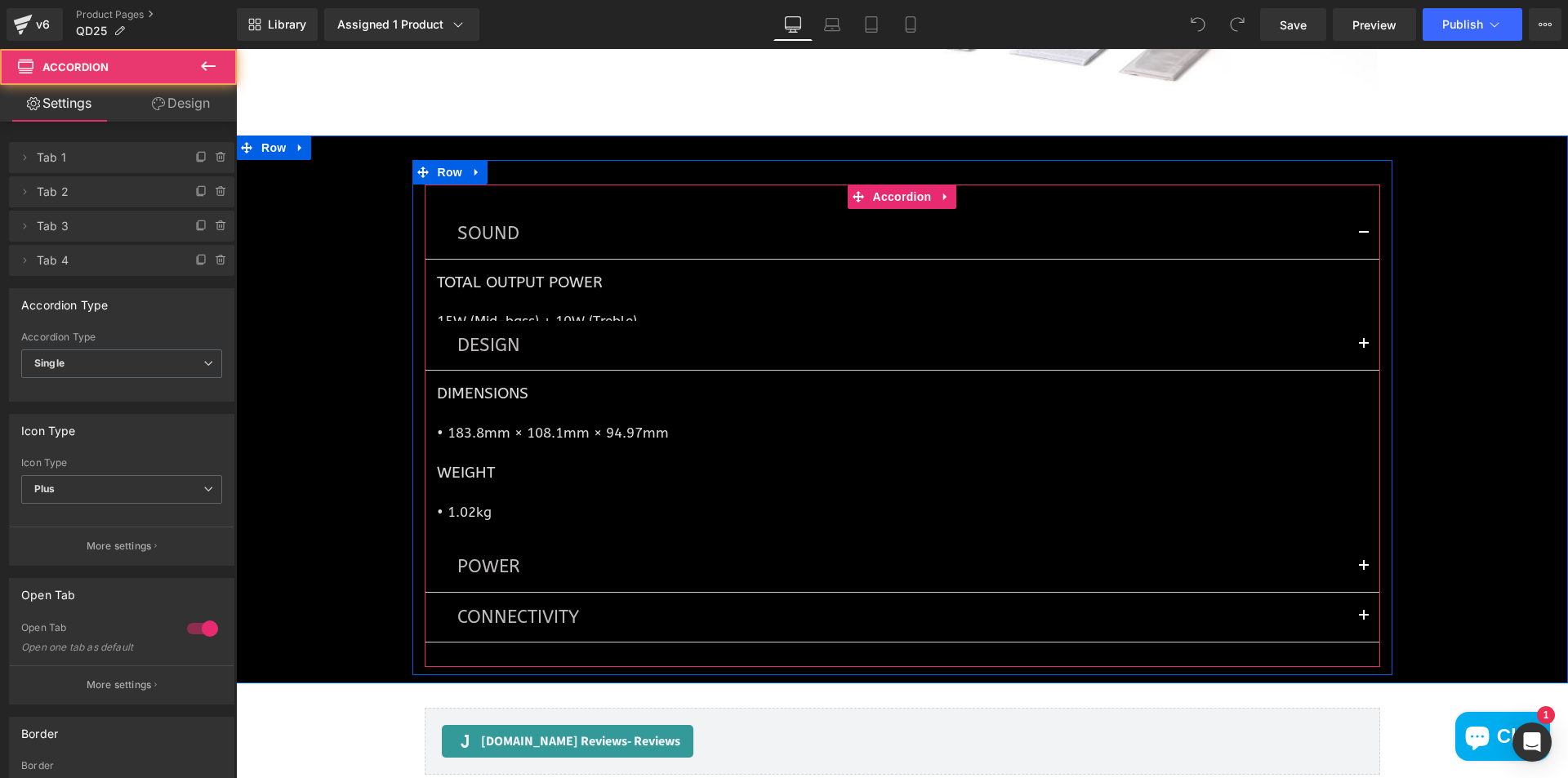
scroll to position [7703, 0]
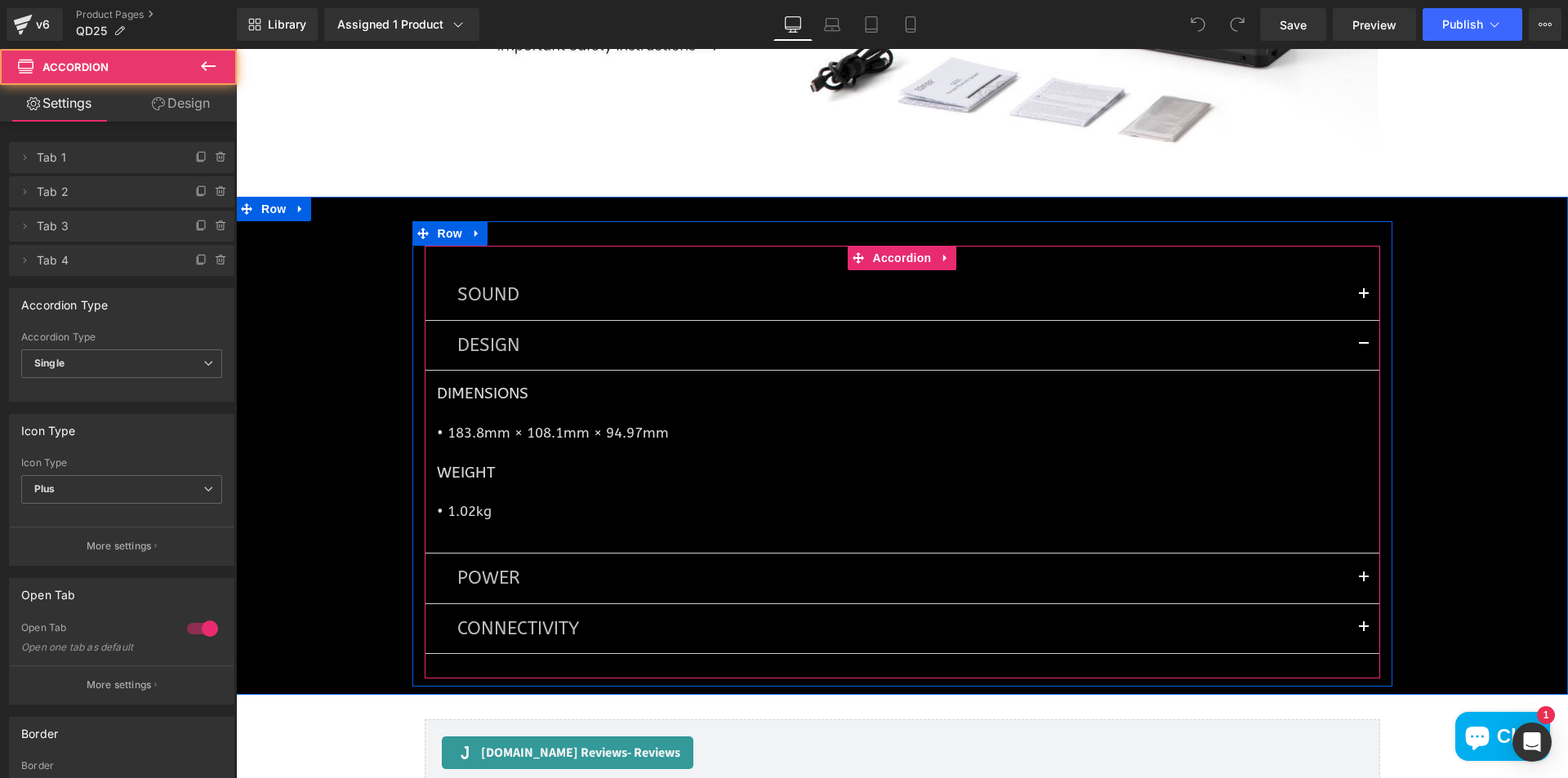
click at [1364, 348] on span "button" at bounding box center [1364, 348] width 0 height 0
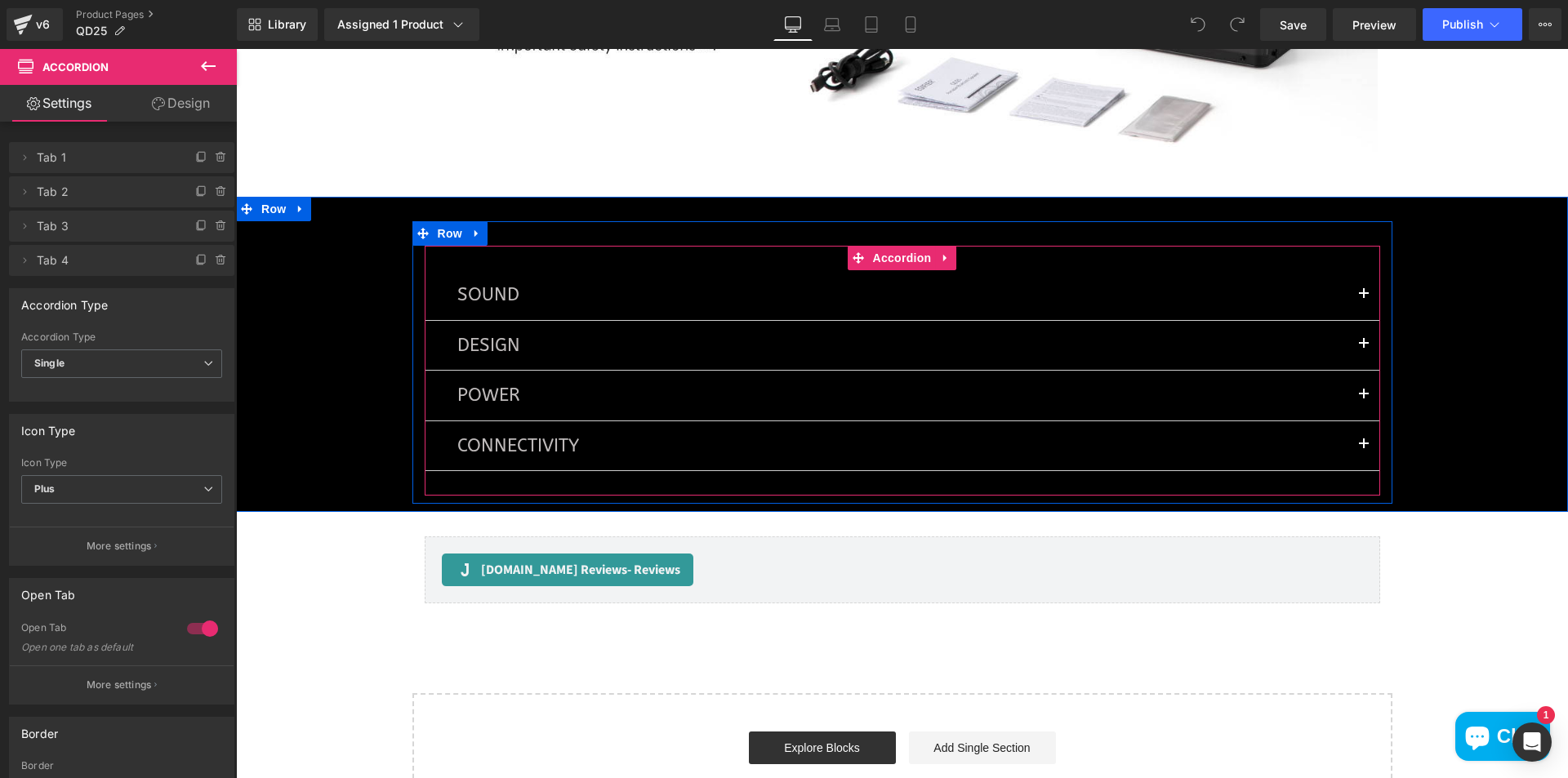
click at [1364, 399] on span "button" at bounding box center [1364, 399] width 0 height 0
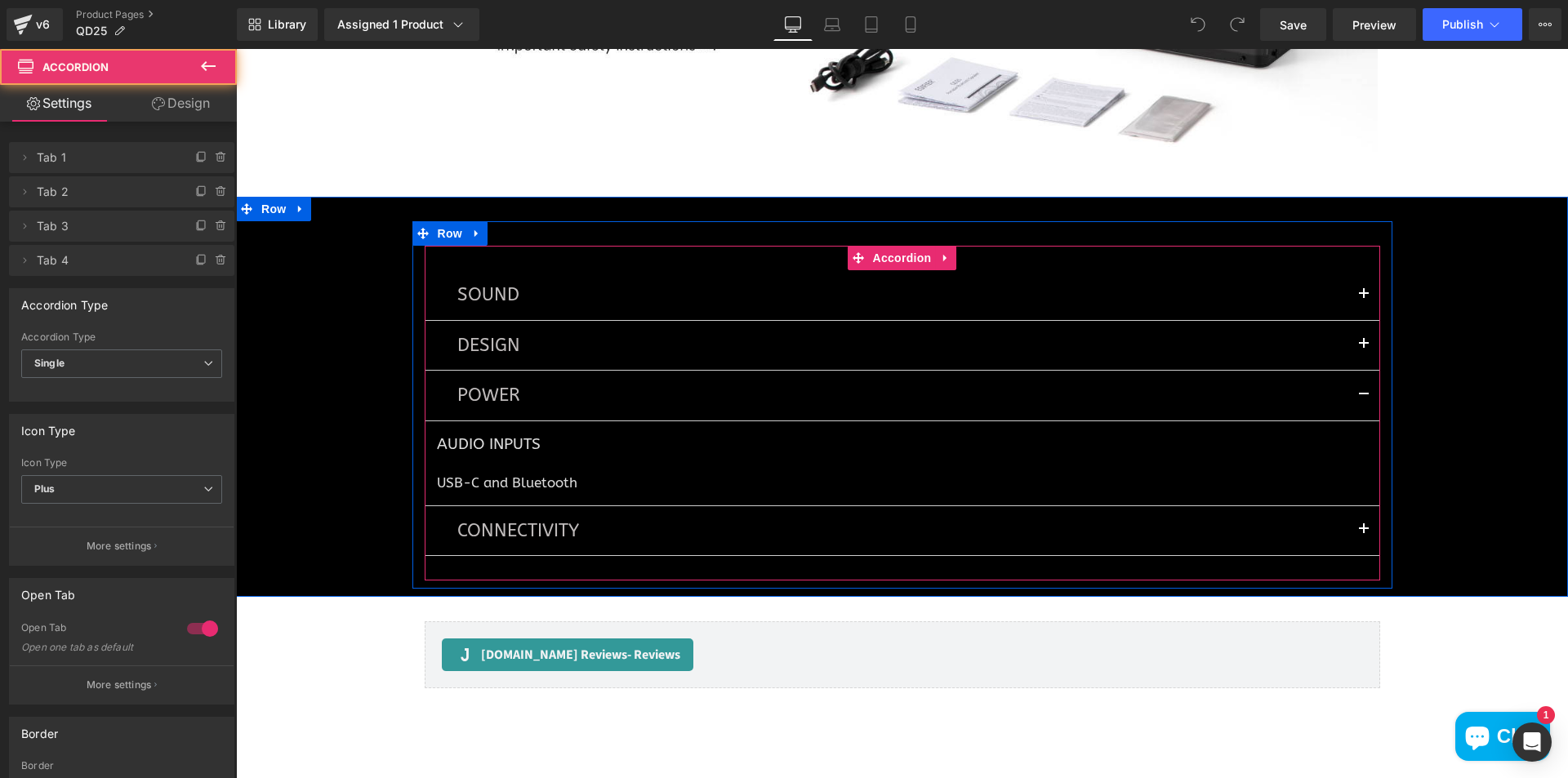
click at [1357, 394] on button "button" at bounding box center [1364, 394] width 32 height 49
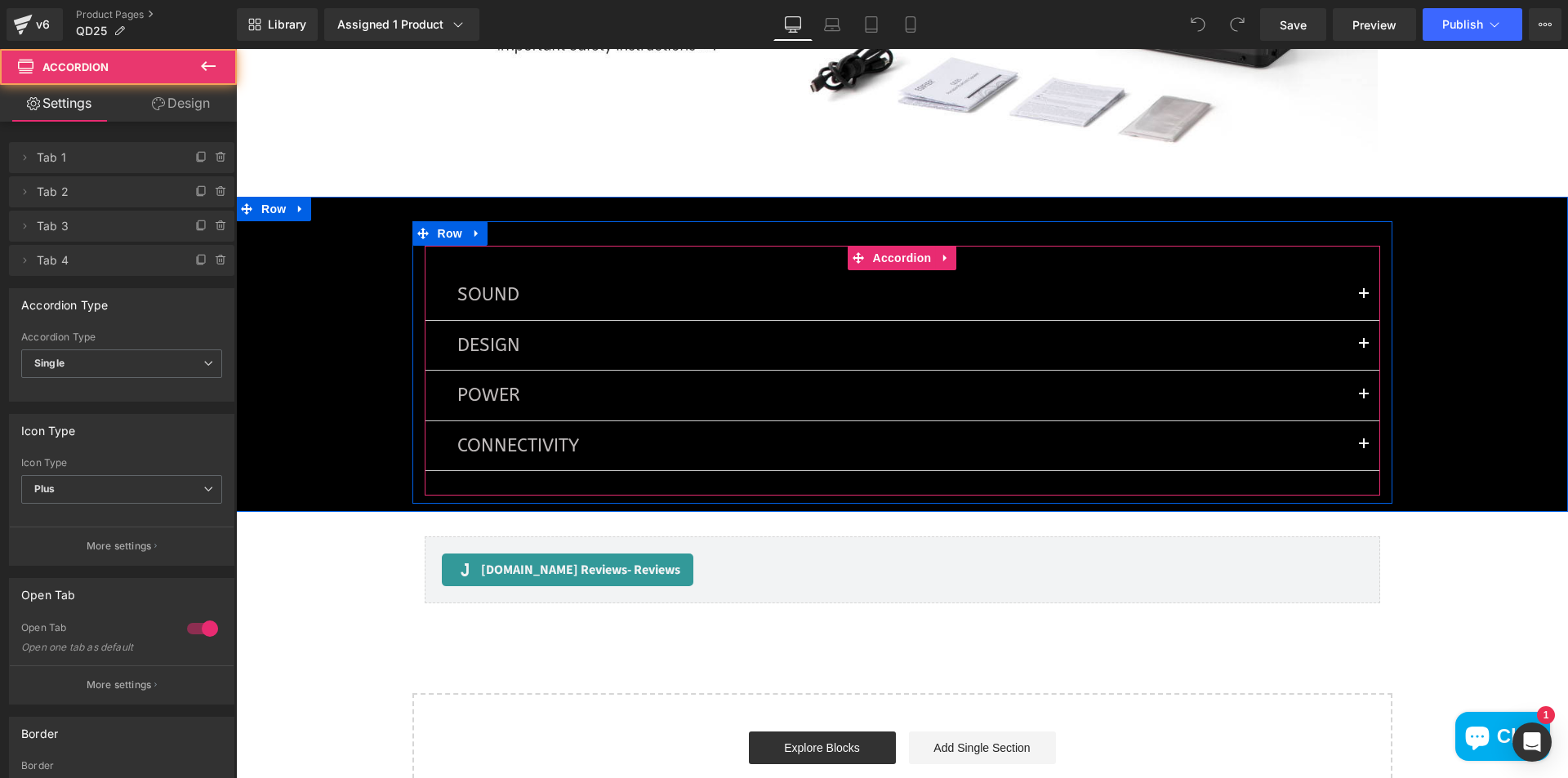
click at [1359, 439] on button "button" at bounding box center [1364, 445] width 32 height 49
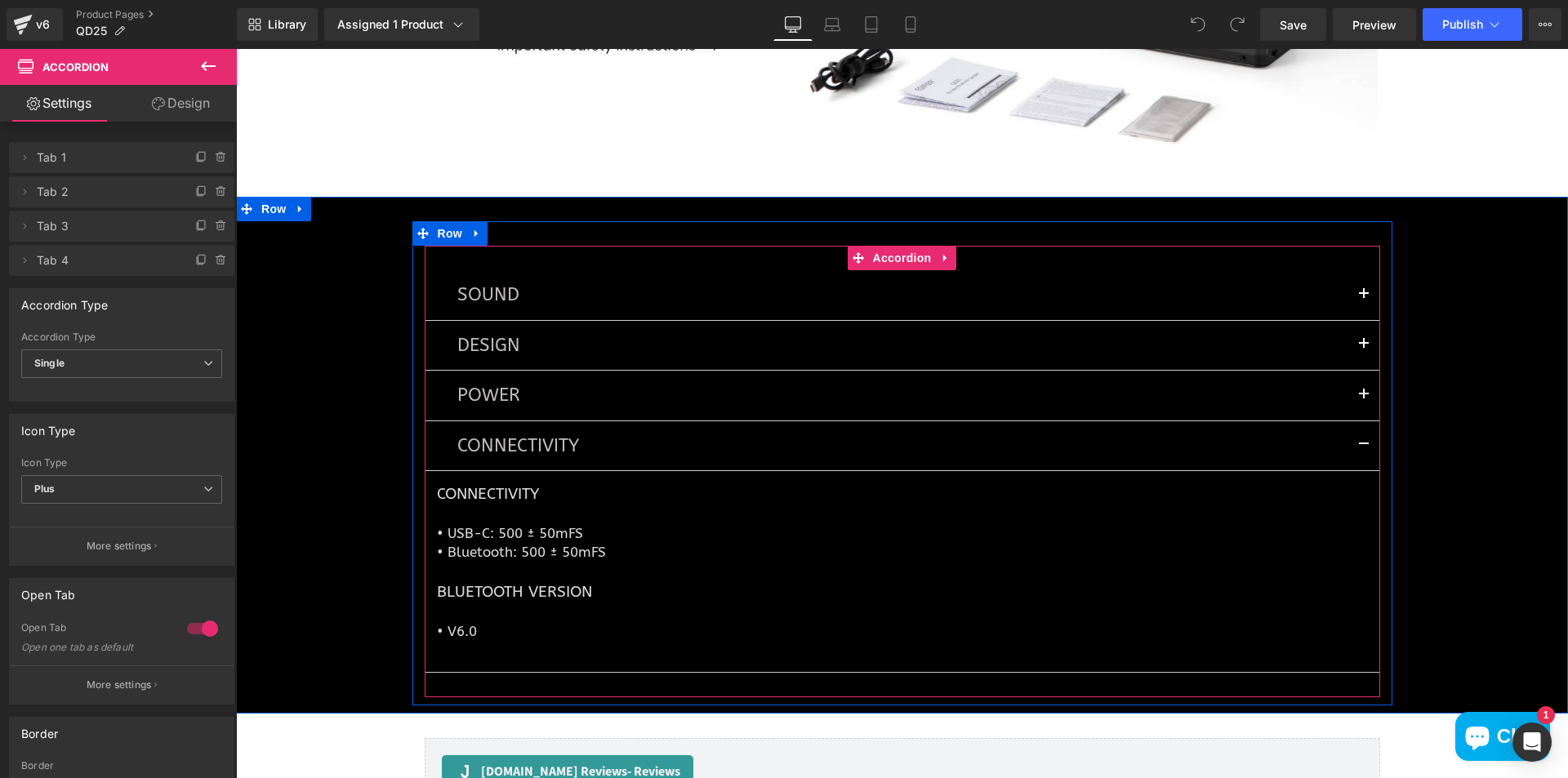
click at [1359, 438] on button "button" at bounding box center [1364, 445] width 32 height 49
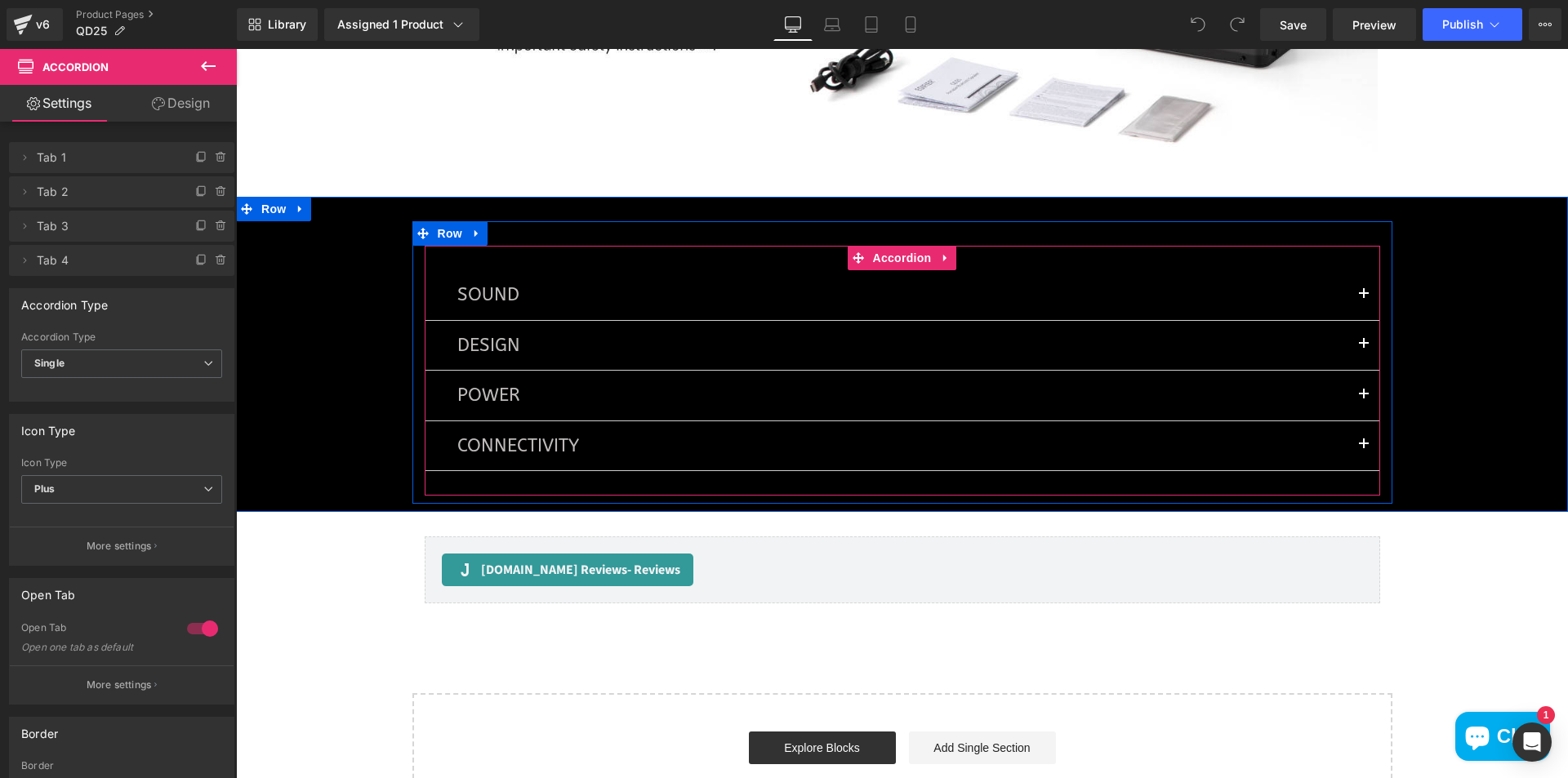
click at [1360, 290] on button "button" at bounding box center [1364, 294] width 32 height 49
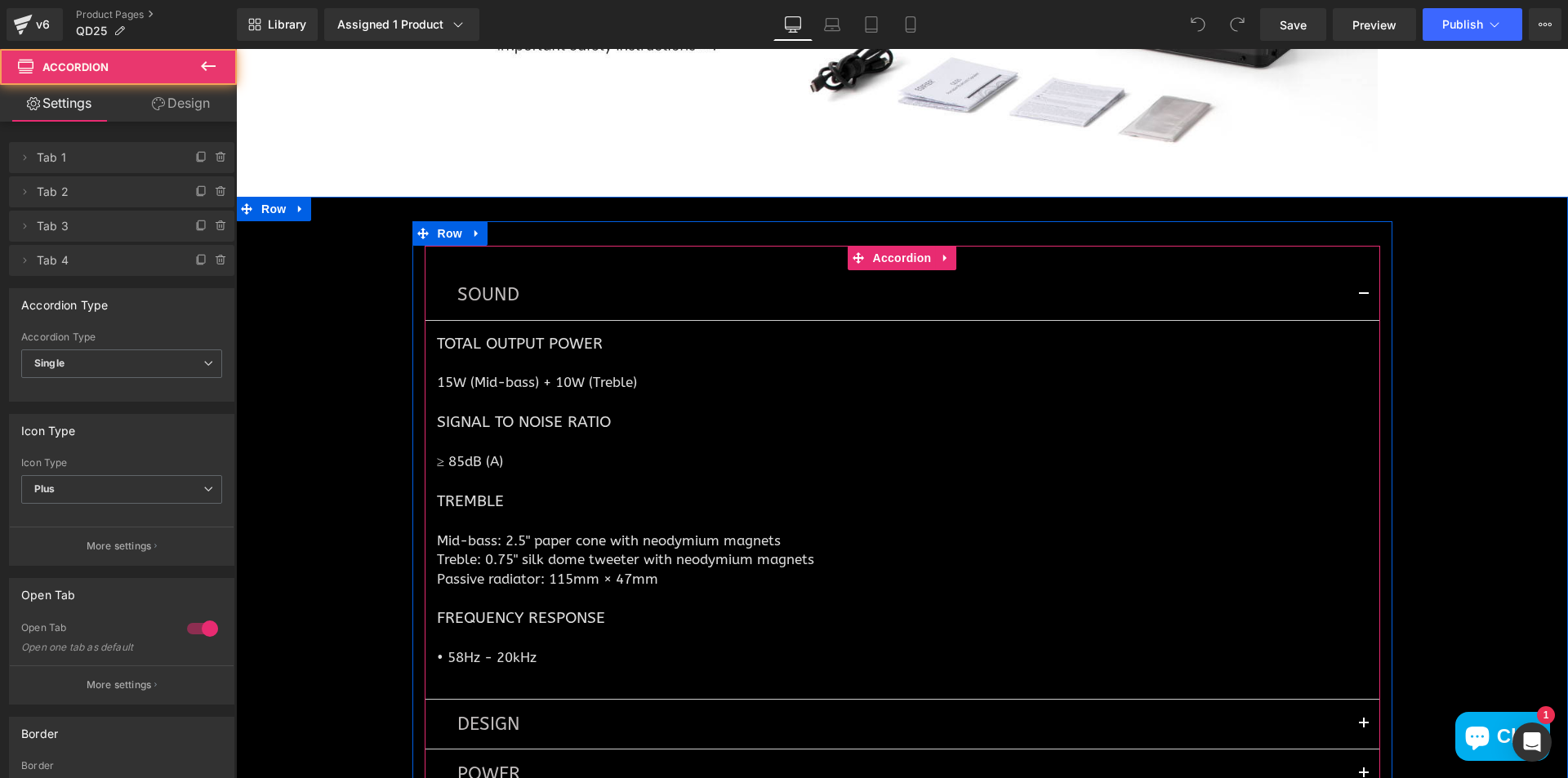
click at [1360, 294] on button "button" at bounding box center [1364, 294] width 32 height 49
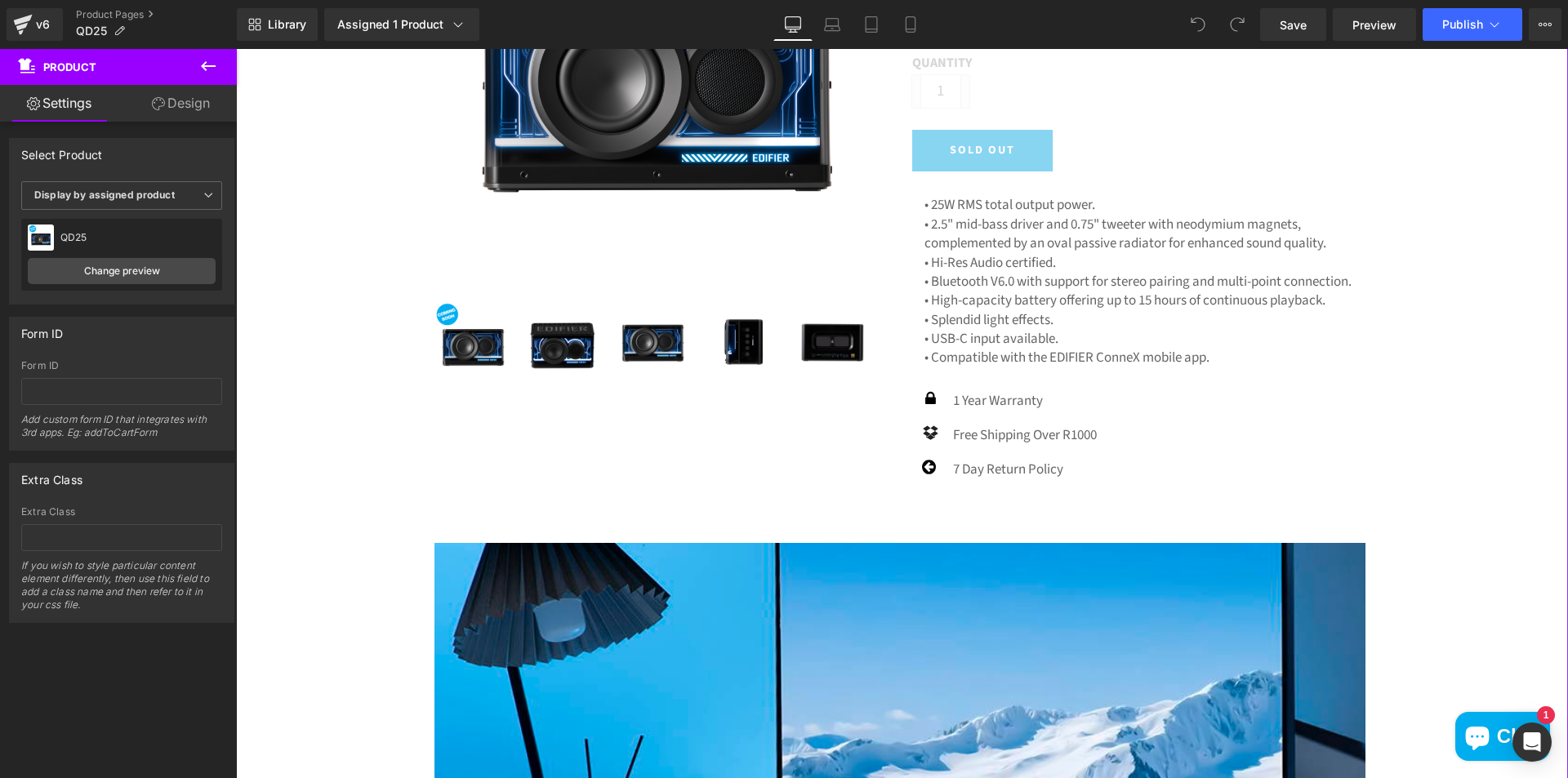
scroll to position [0, 0]
